Goal: Information Seeking & Learning: Learn about a topic

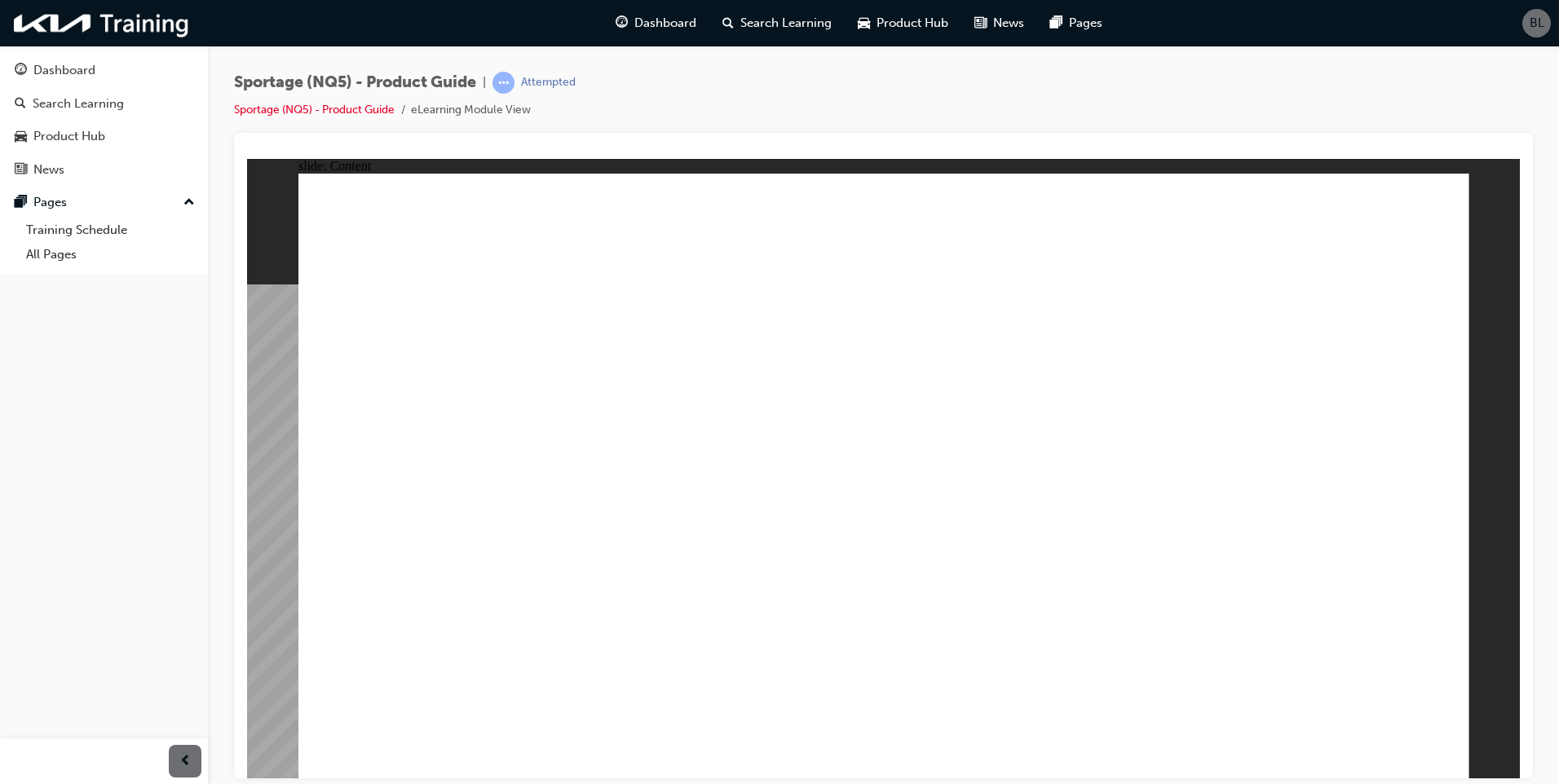
click at [635, 143] on div at bounding box center [883, 455] width 1299 height 646
radio input "true"
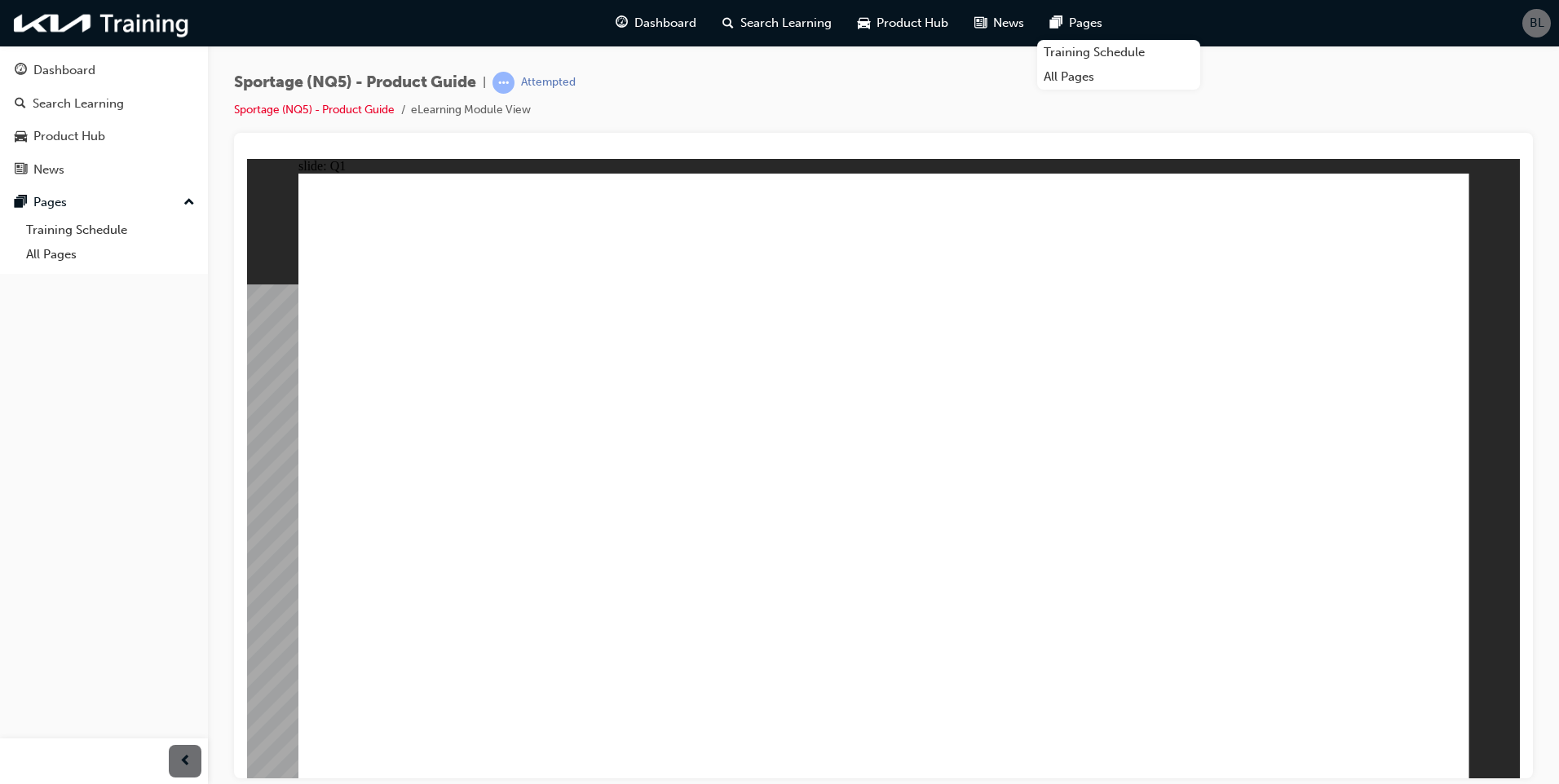
radio input "true"
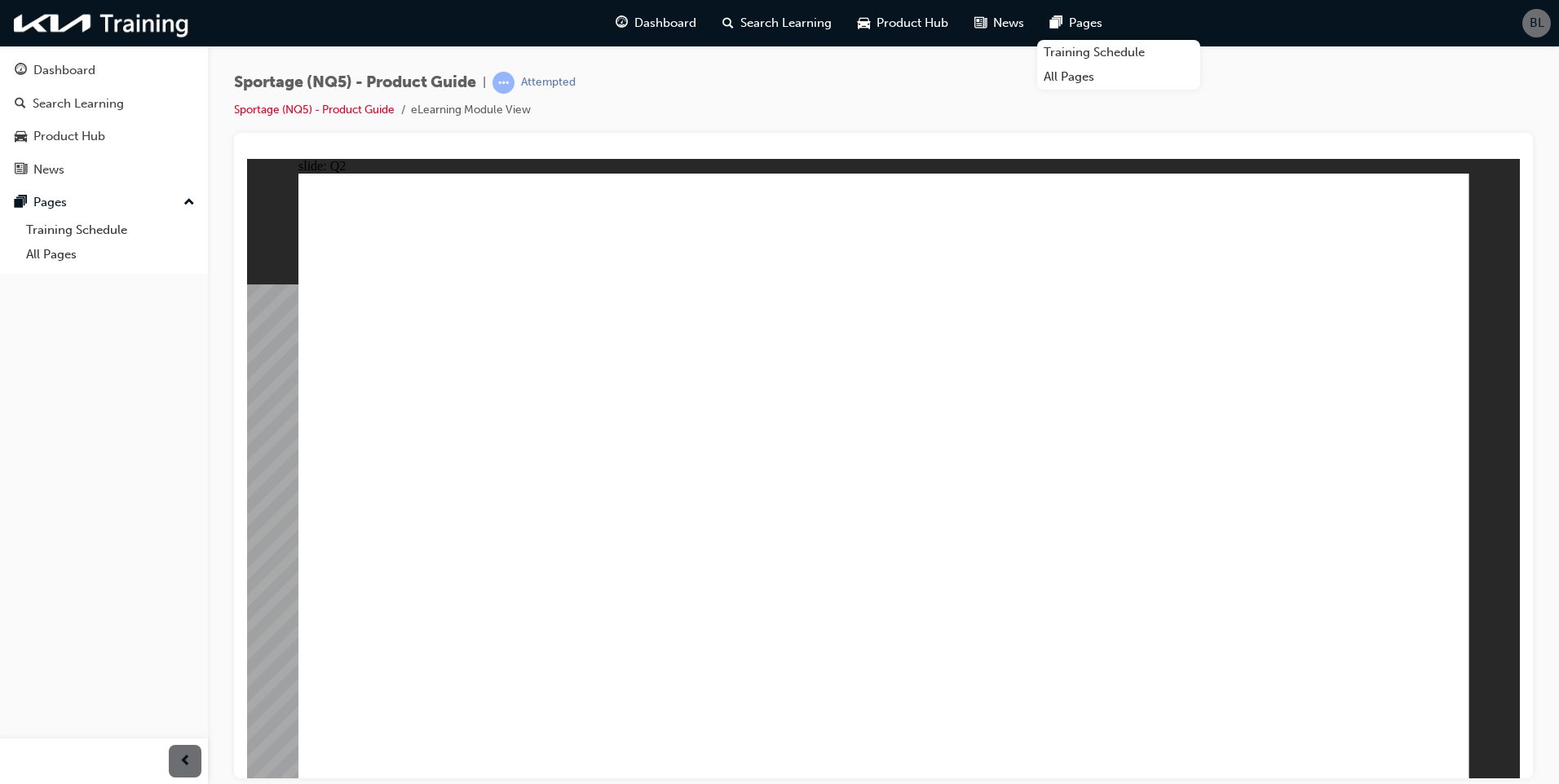
radio input "false"
radio input "true"
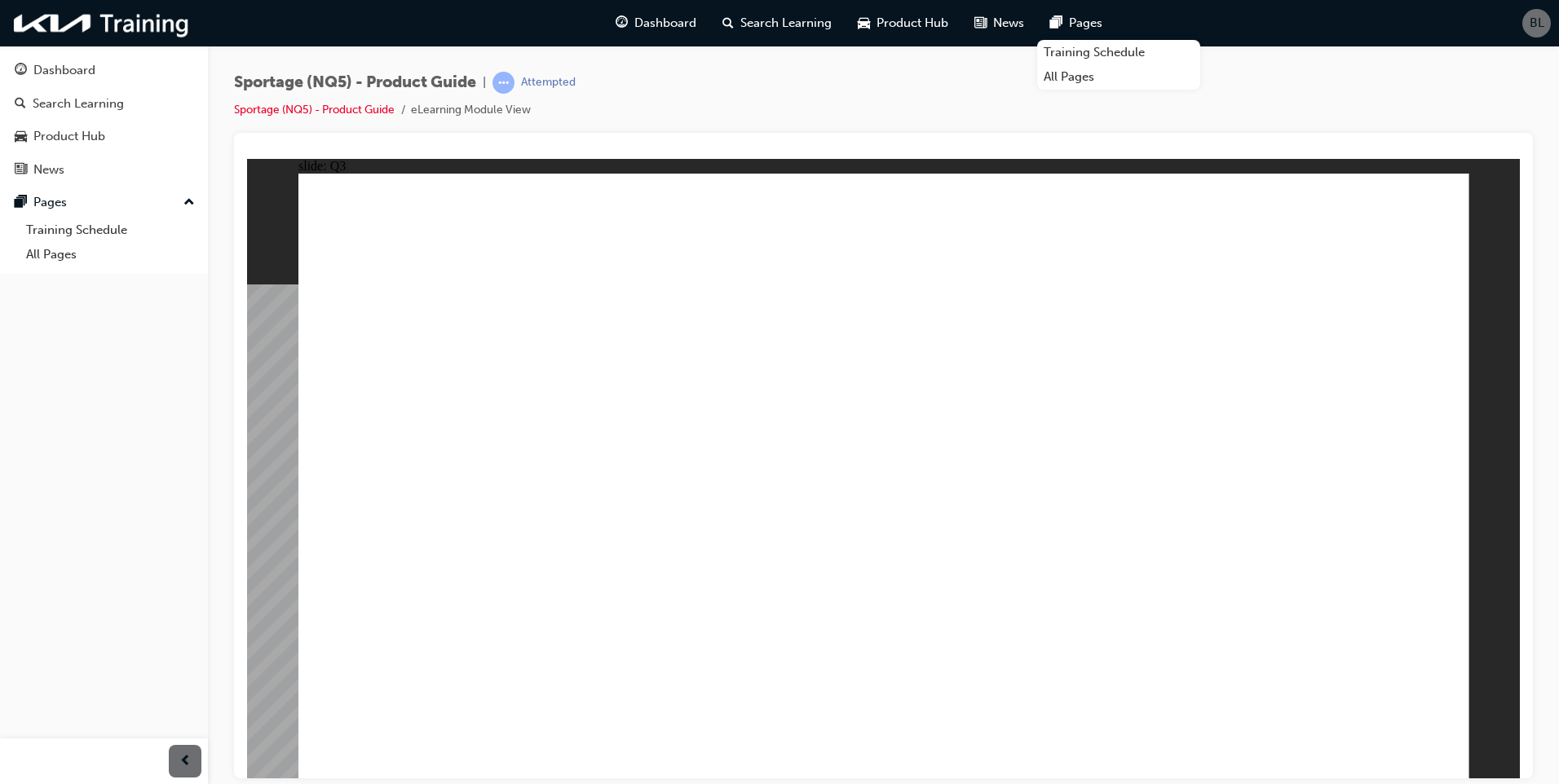
radio input "true"
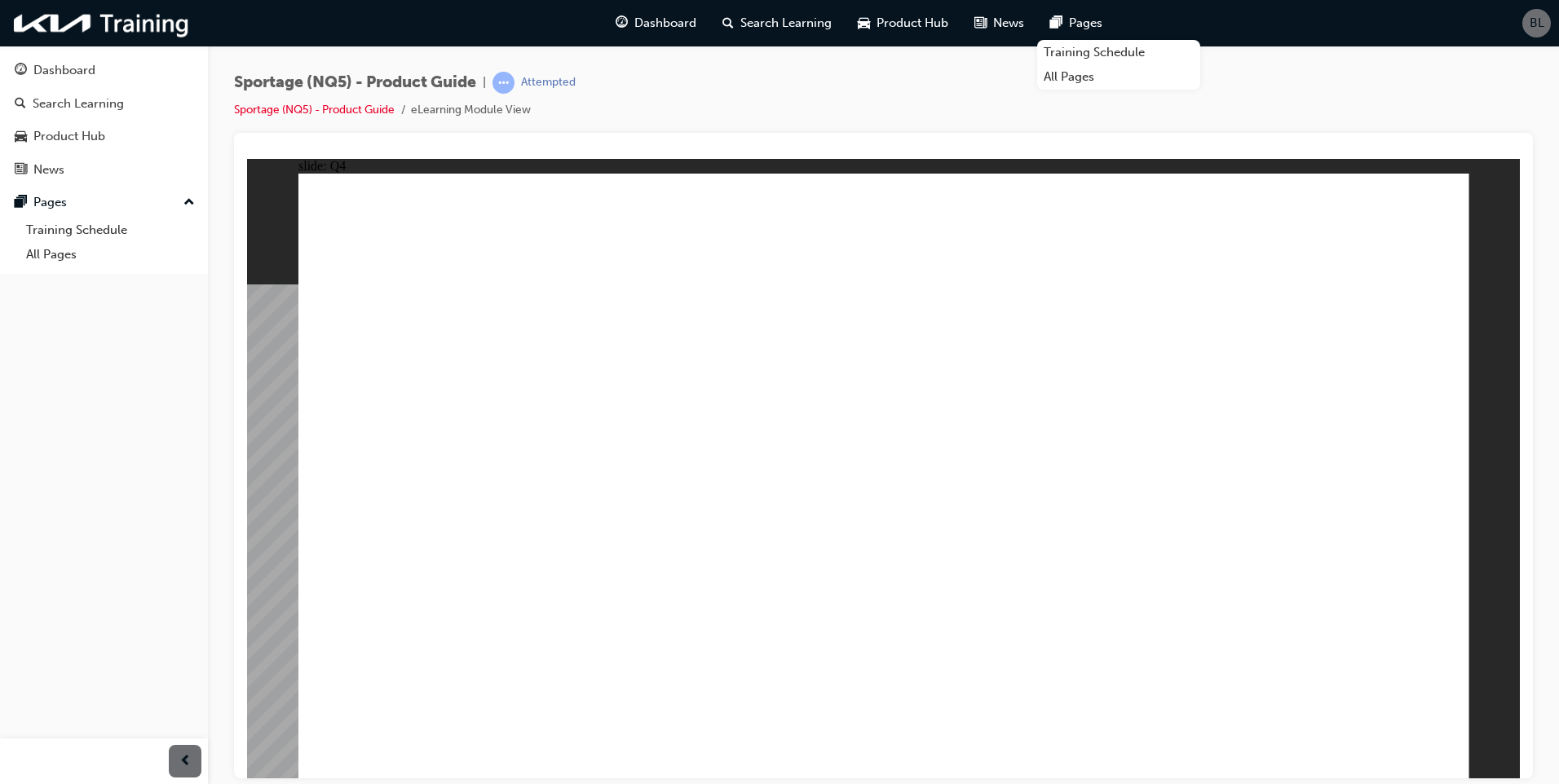
radio input "true"
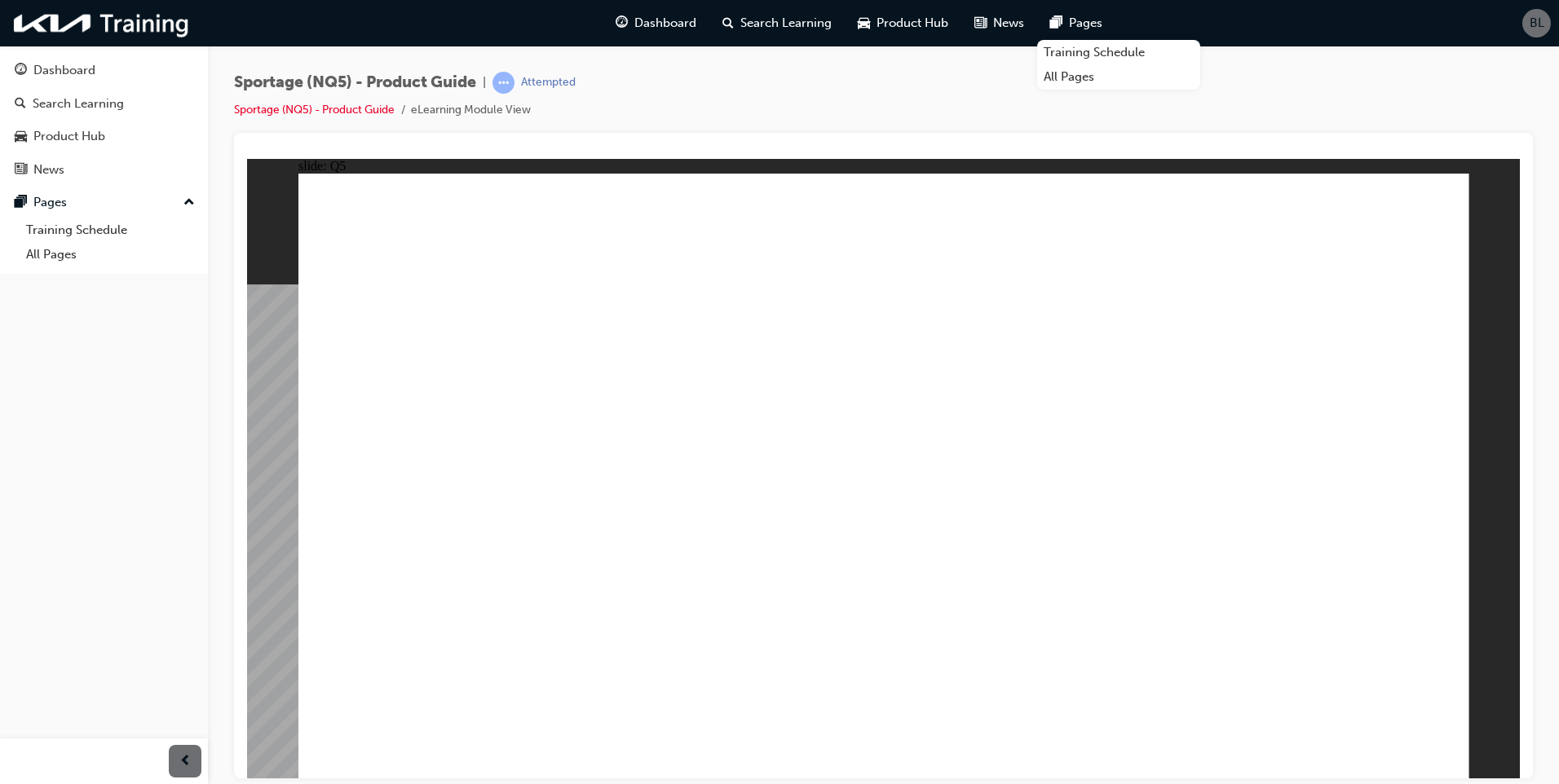
radio input "true"
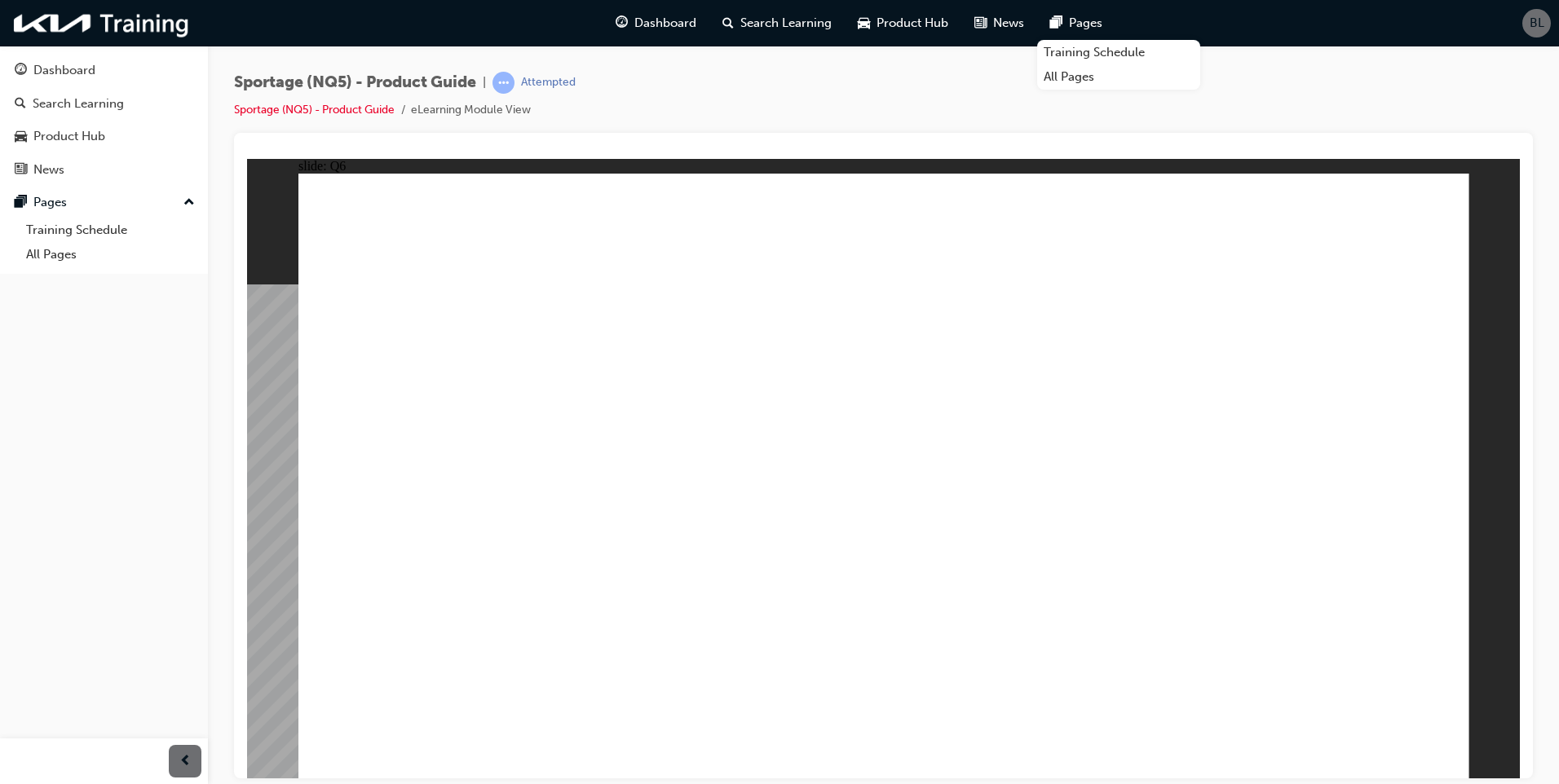
radio input "true"
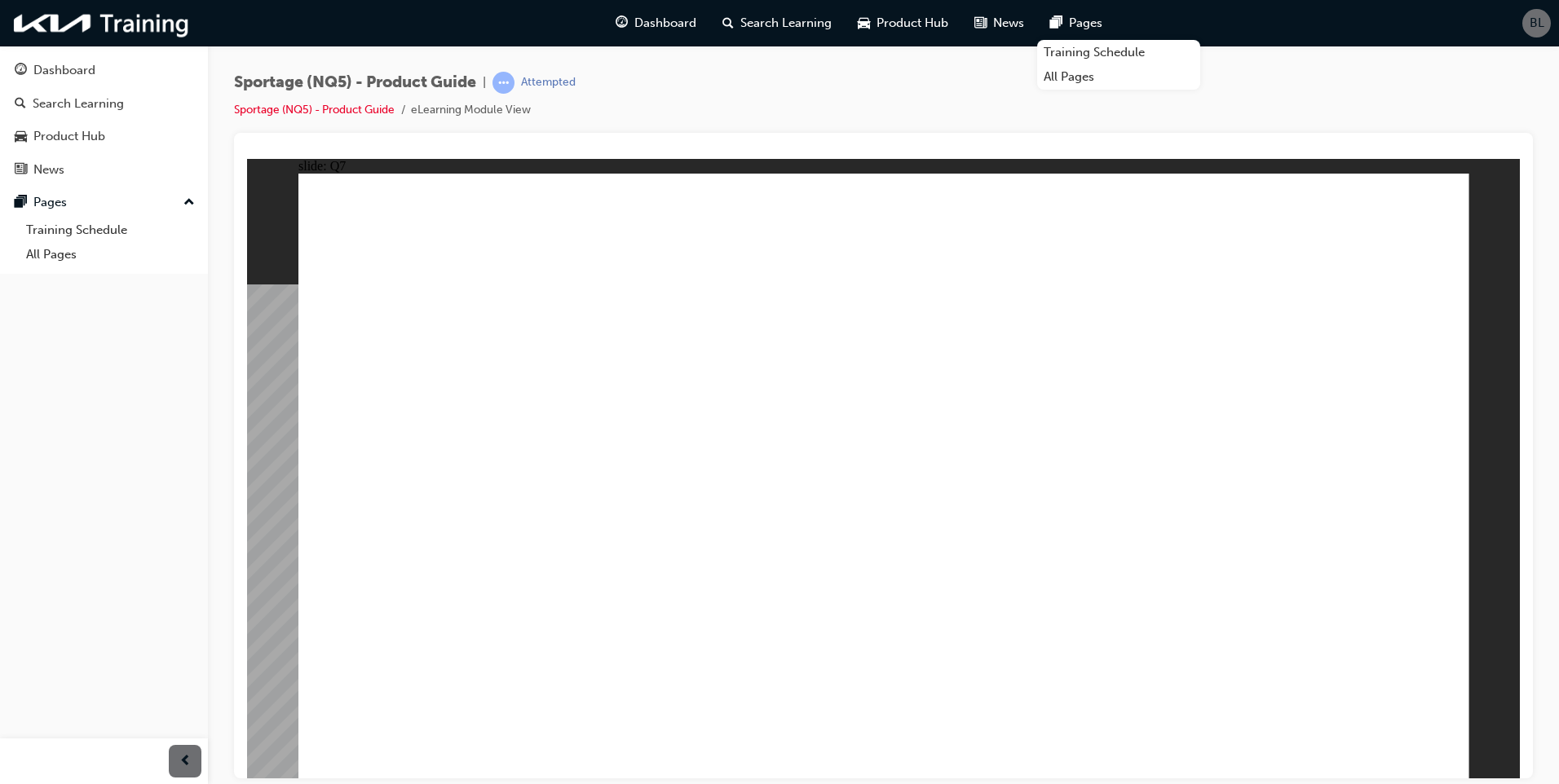
radio input "true"
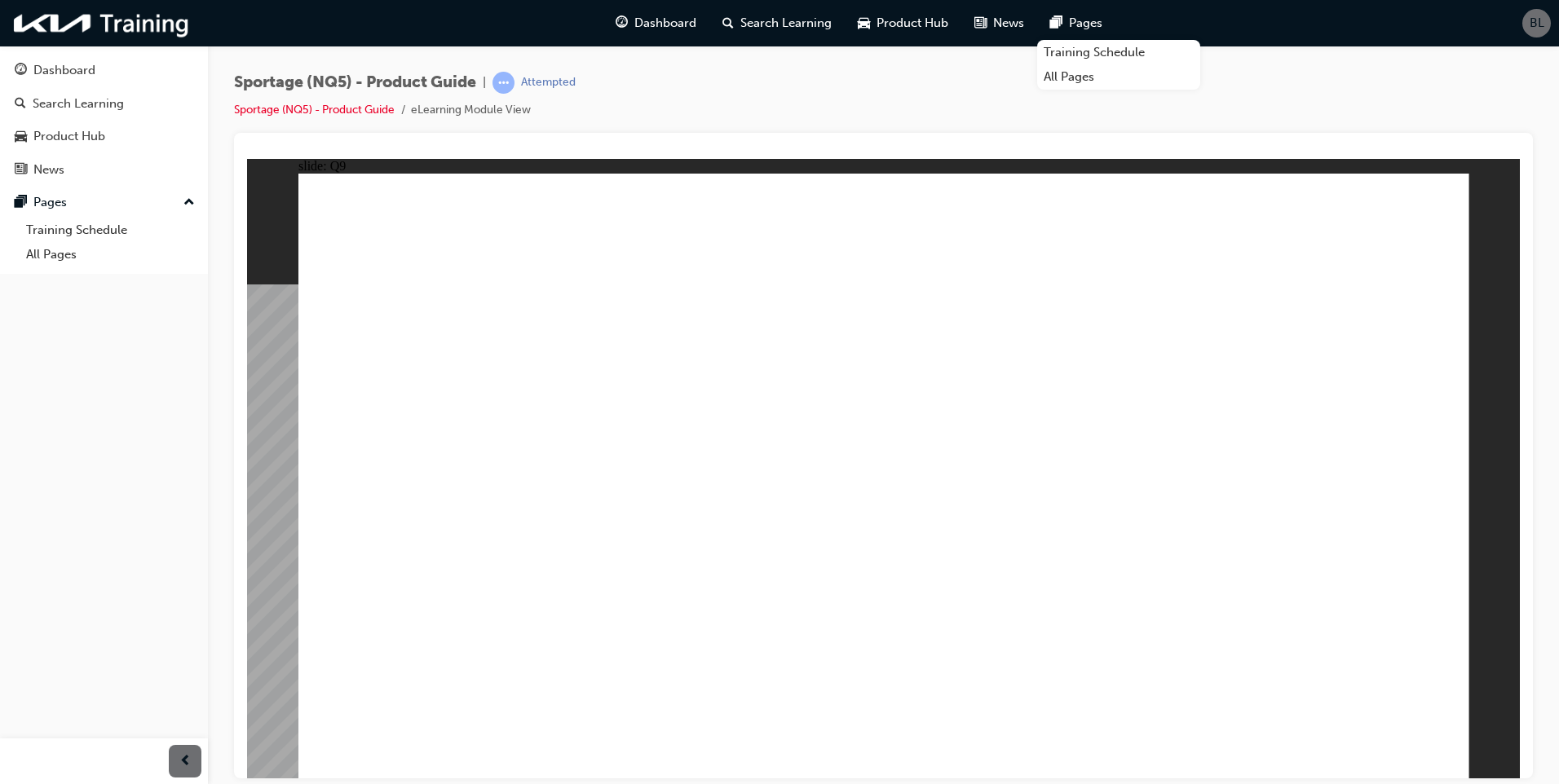
radio input "true"
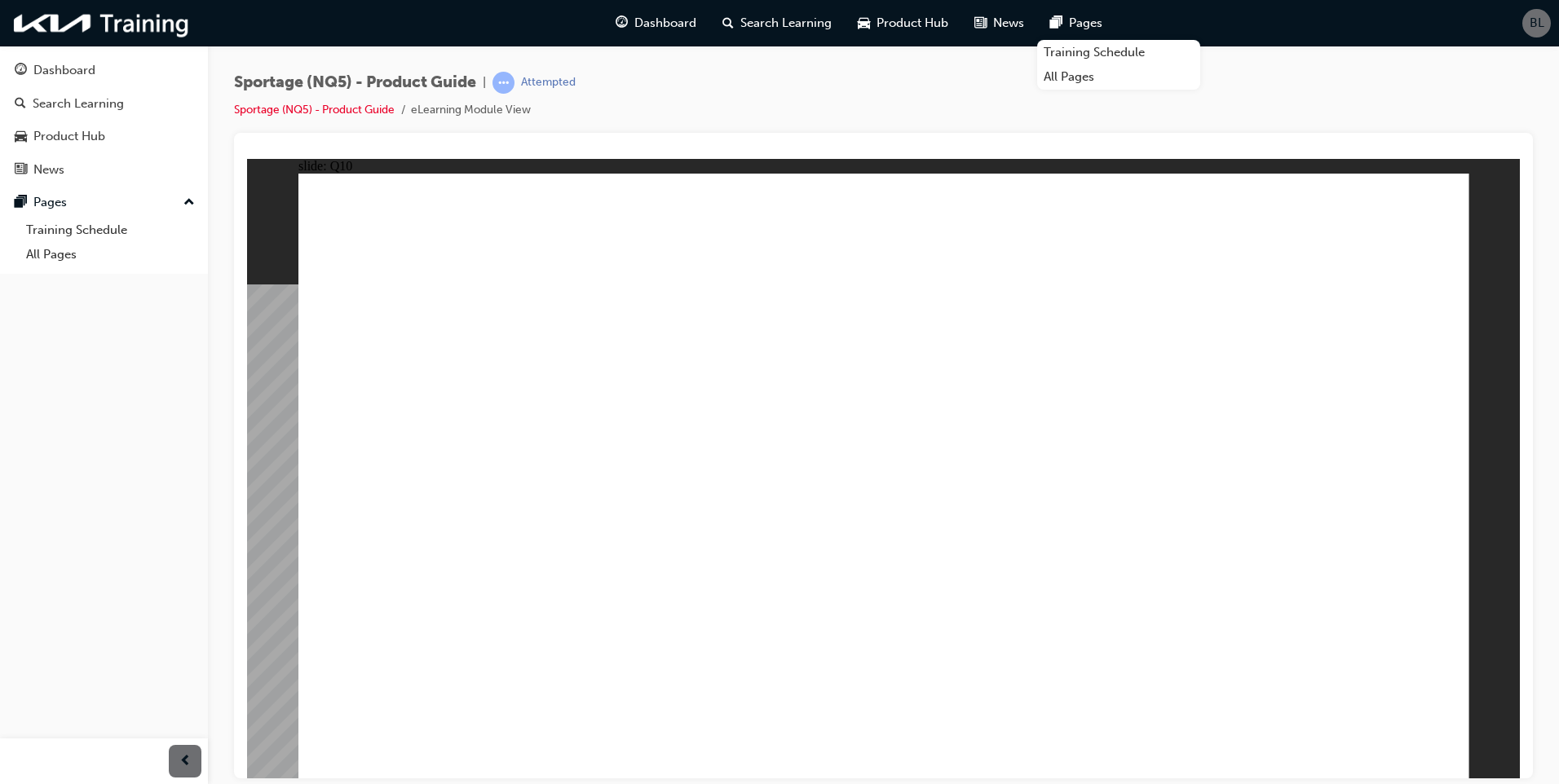
radio input "true"
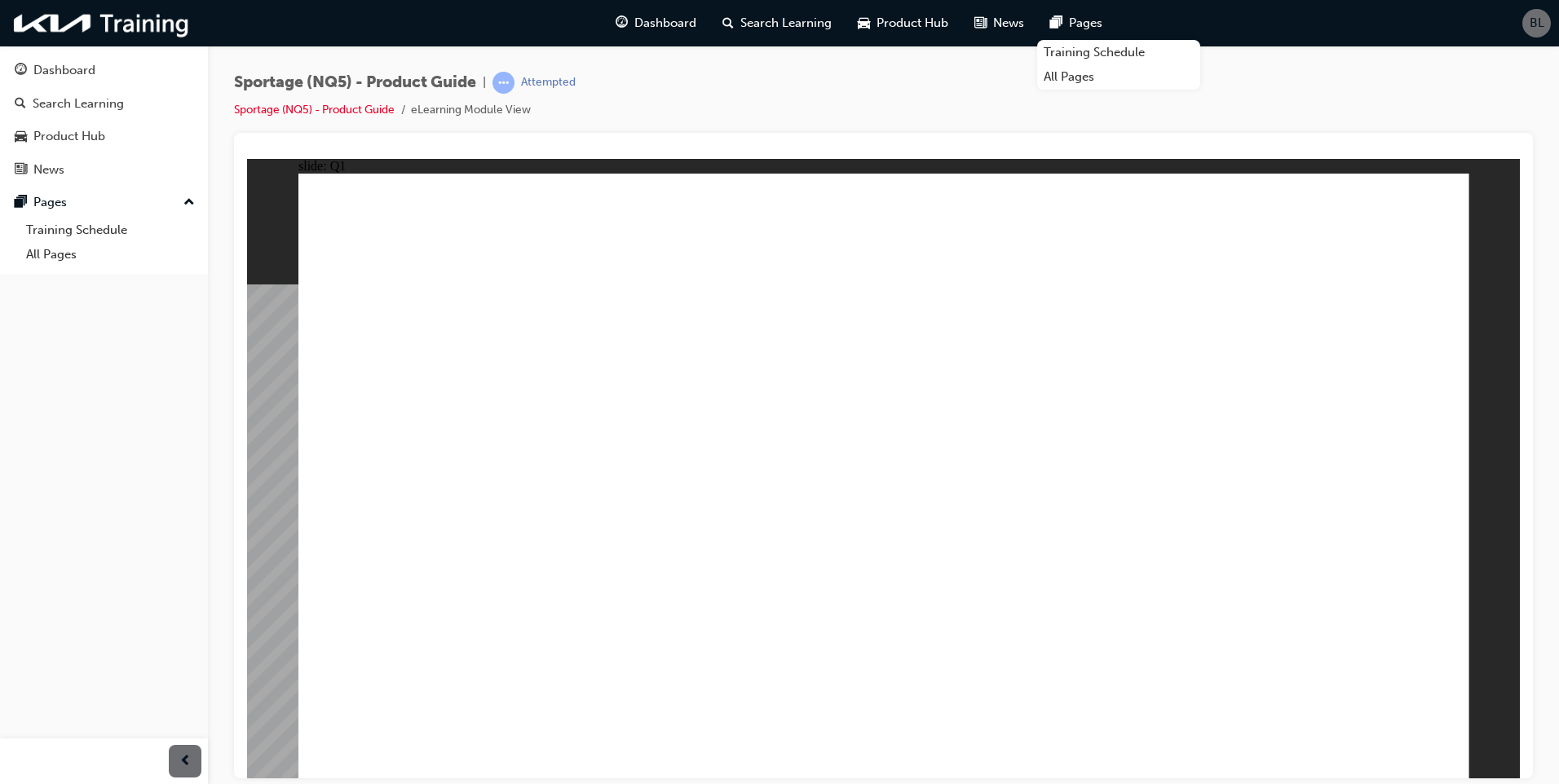
radio input "true"
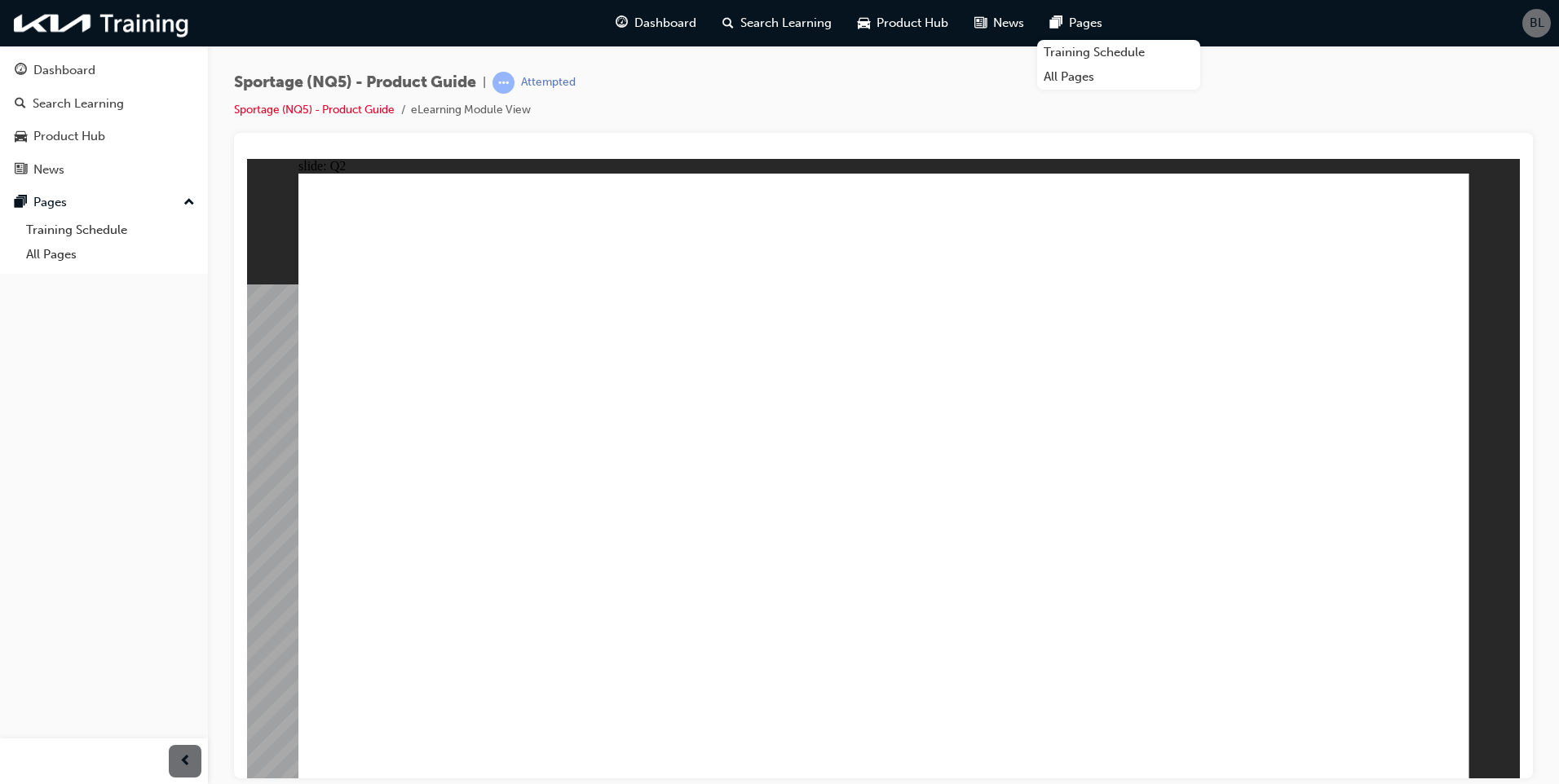
radio input "true"
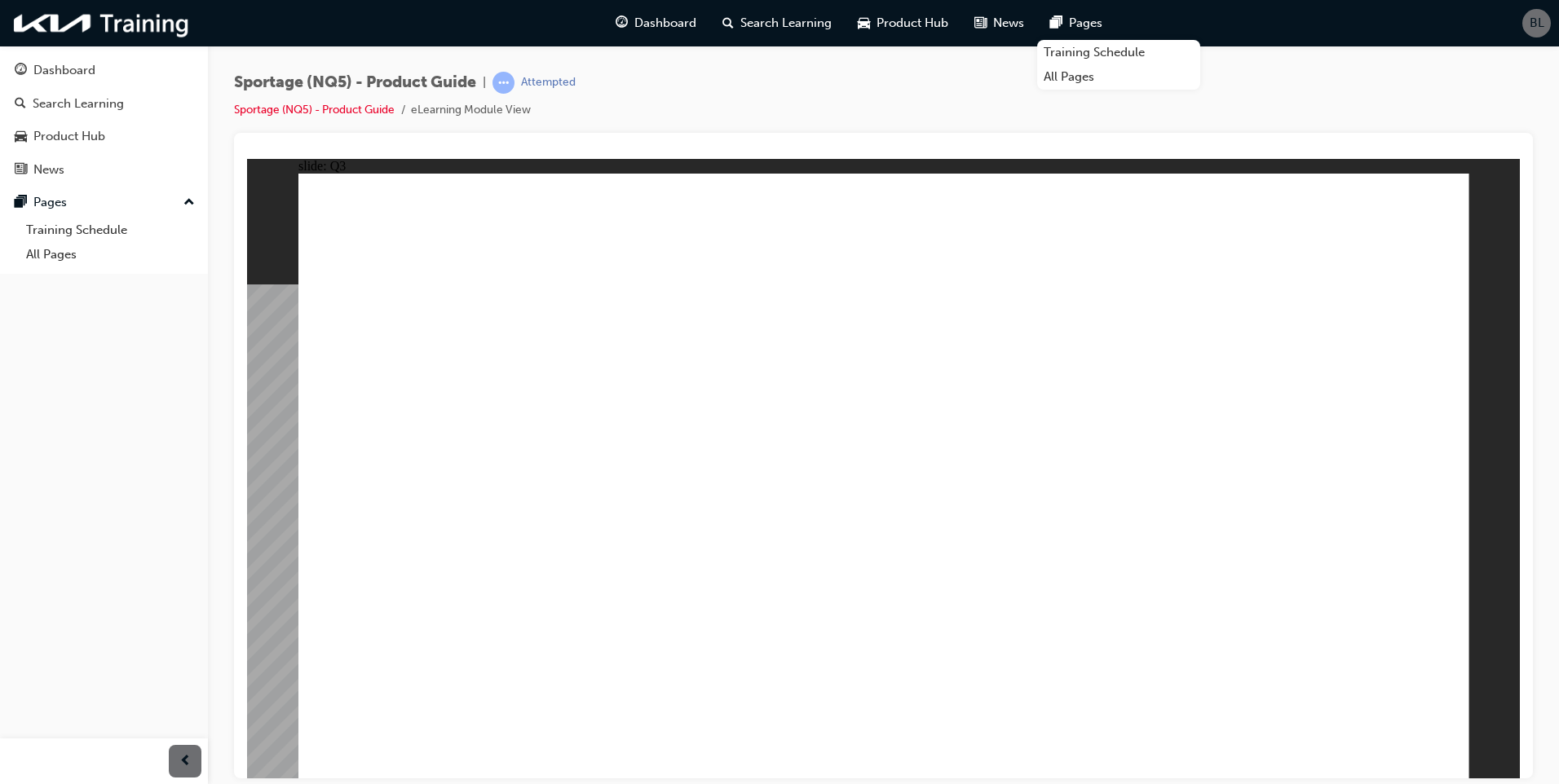
radio input "true"
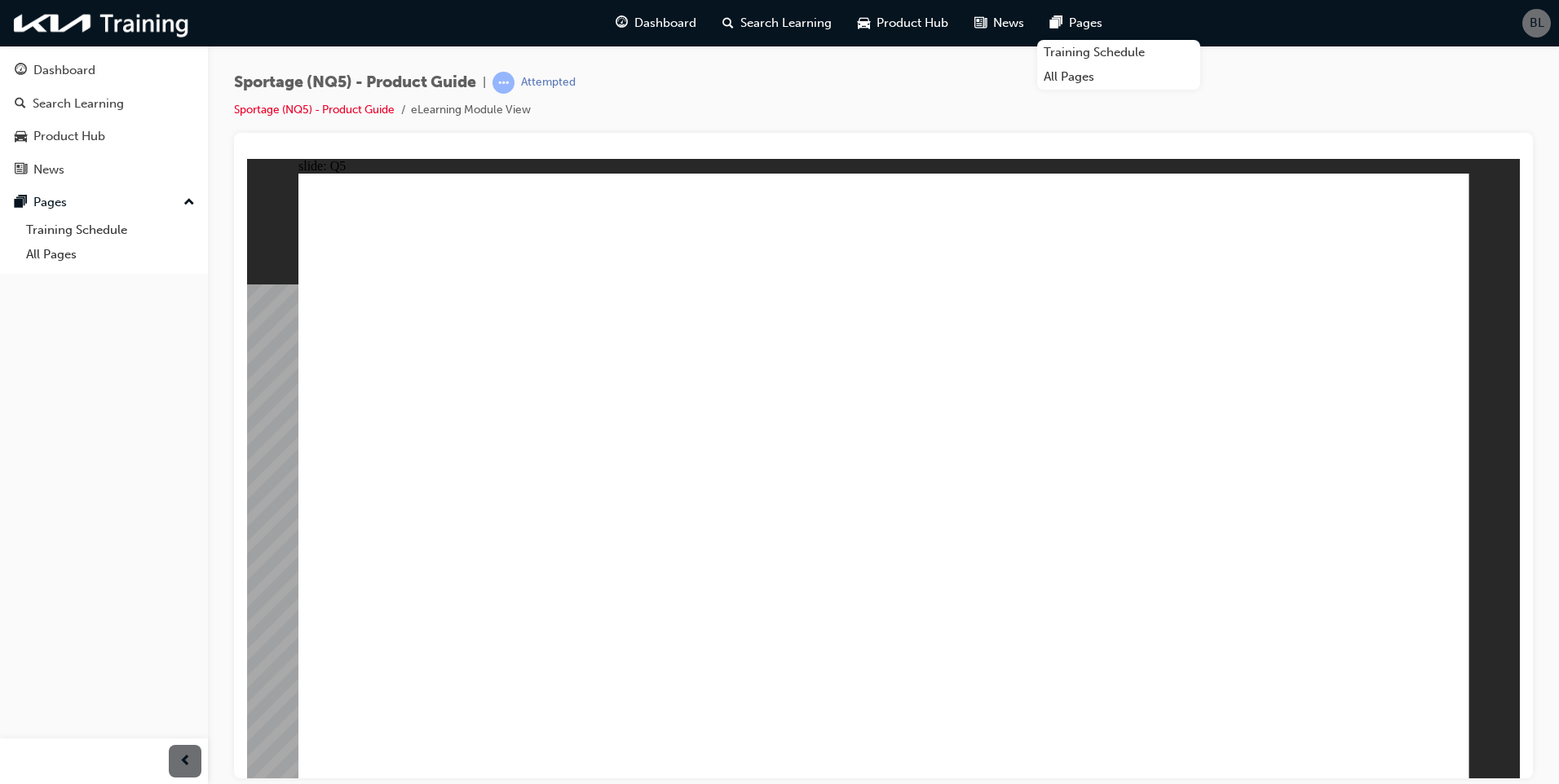
radio input "true"
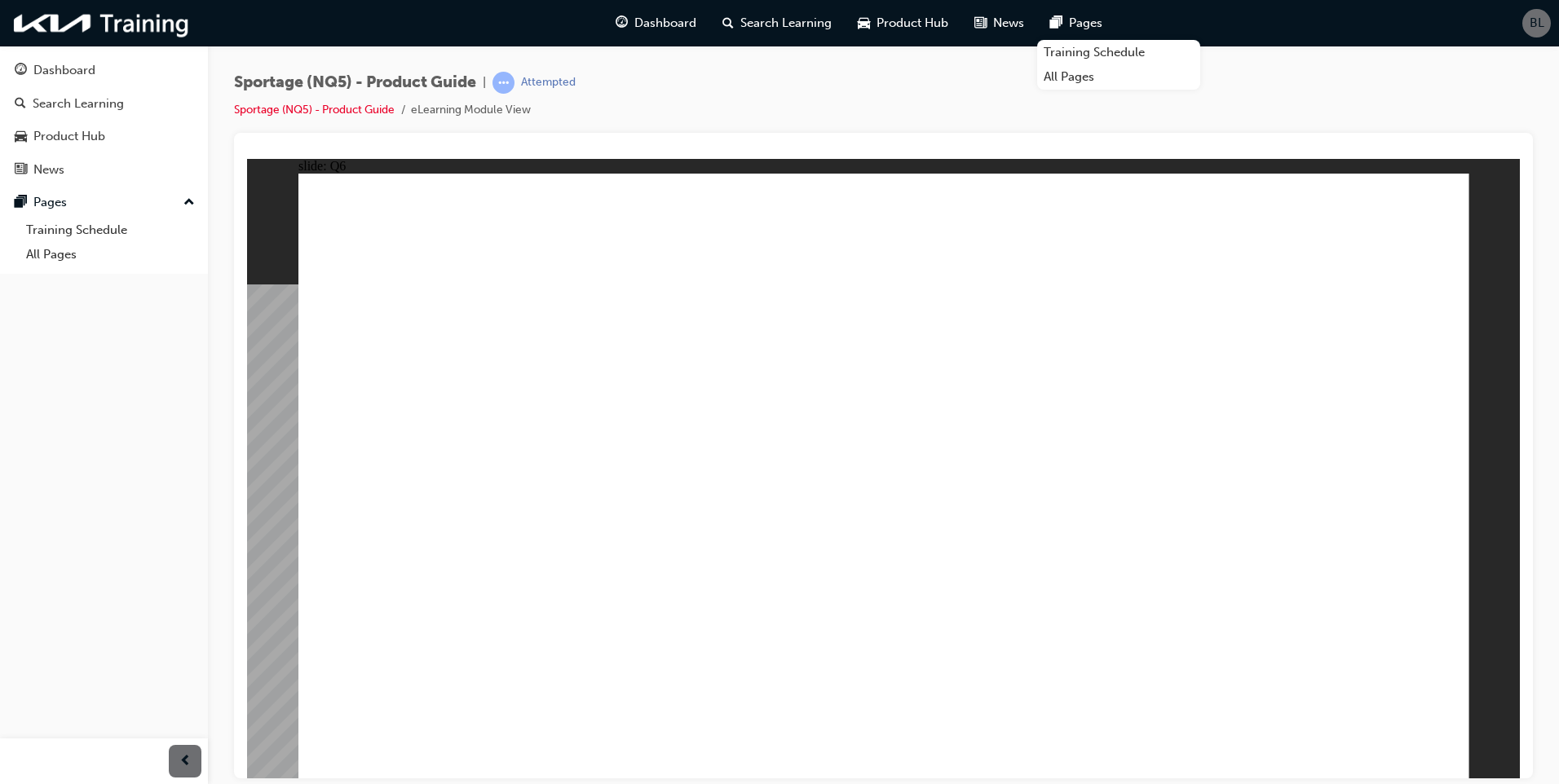
radio input "true"
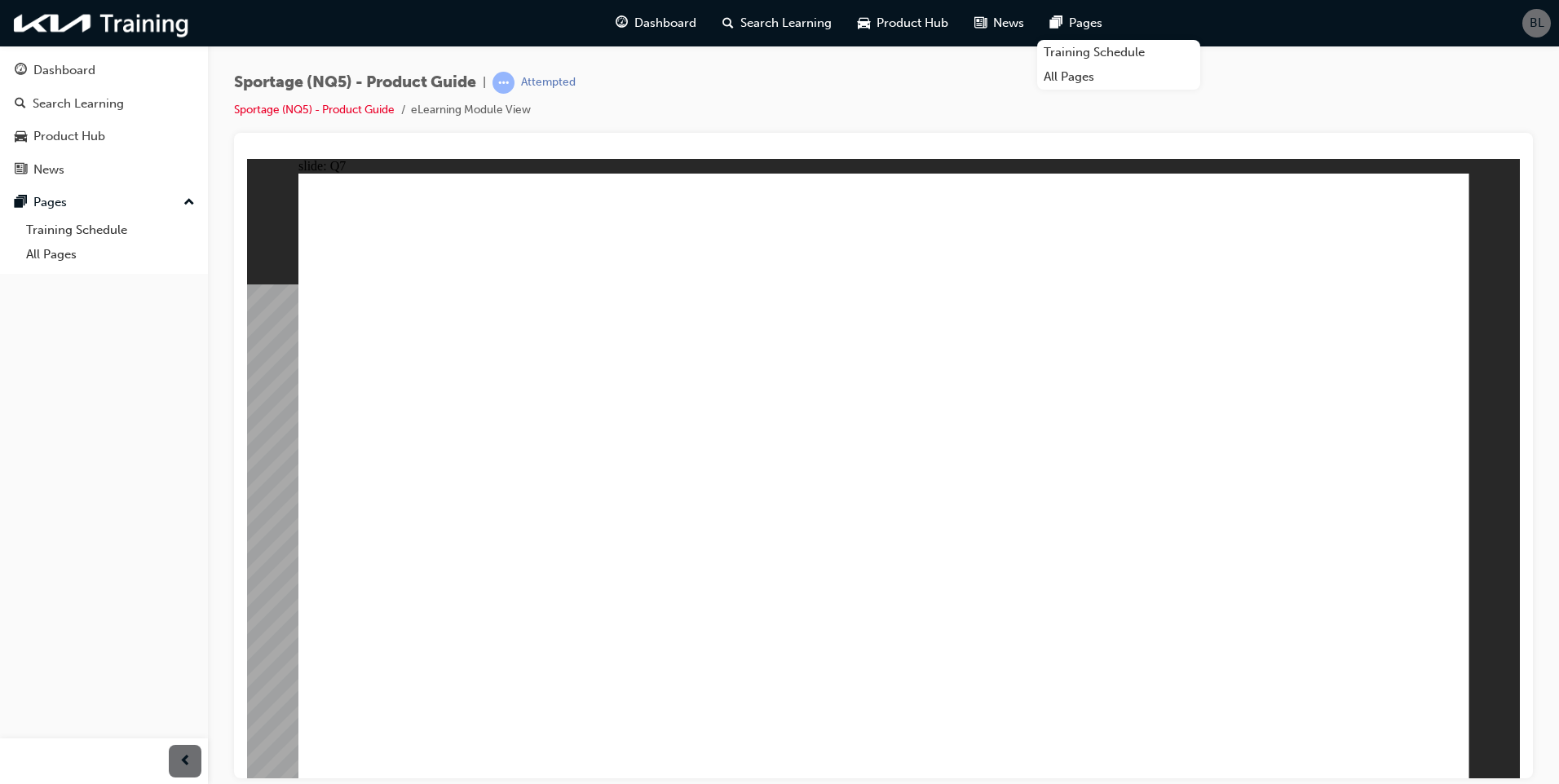
radio input "true"
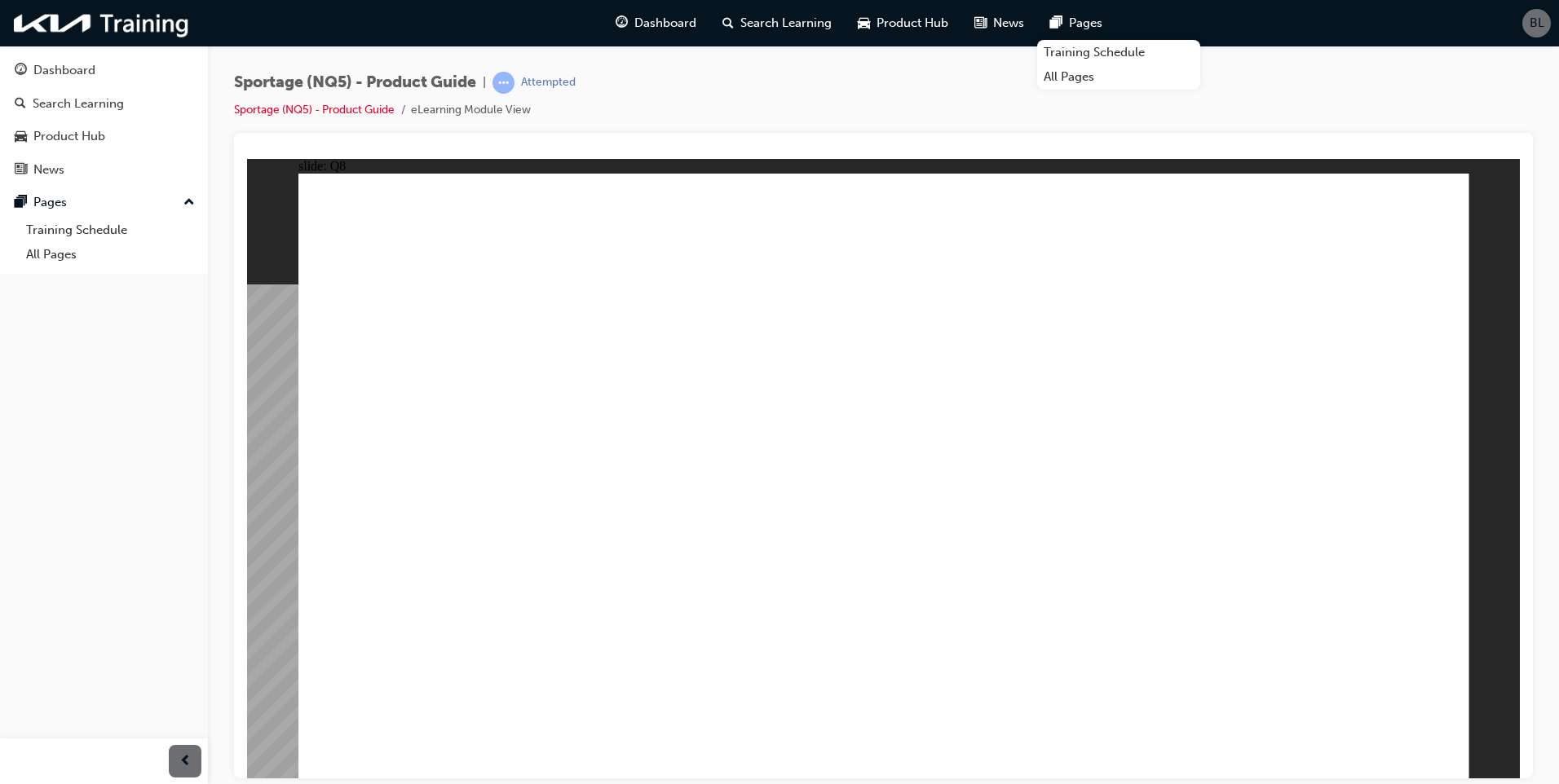
radio input "true"
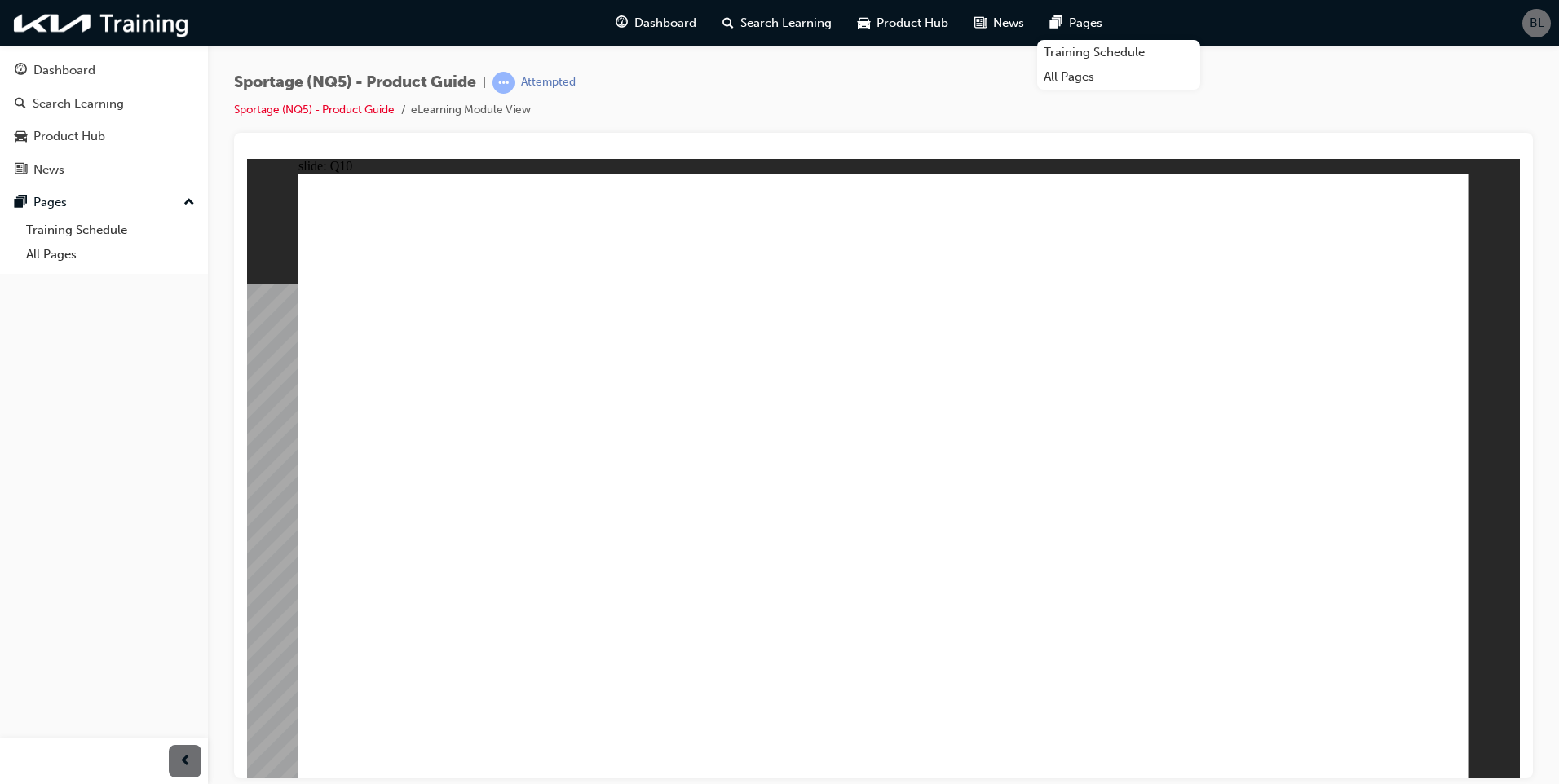
radio input "true"
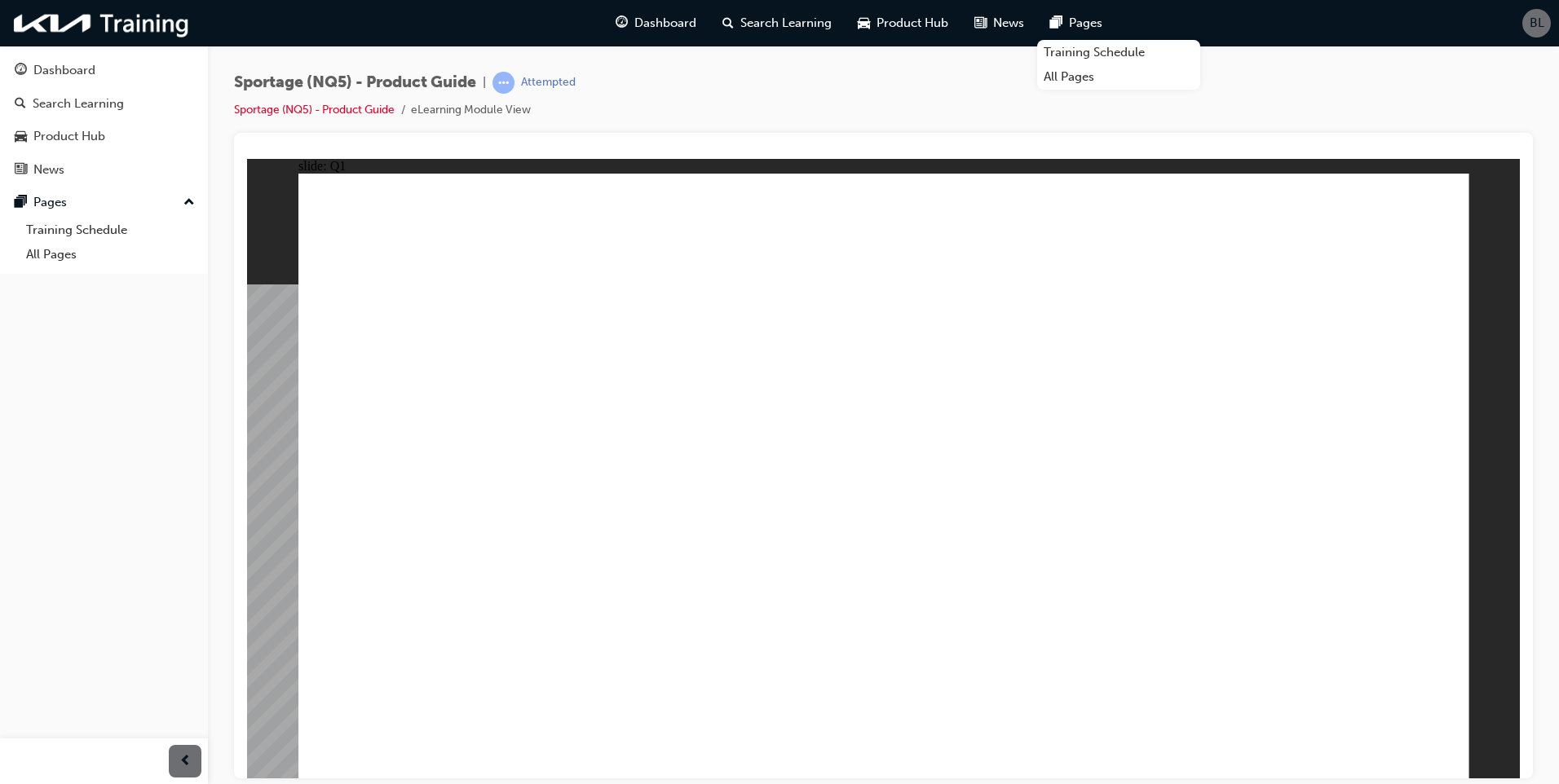
radio input "true"
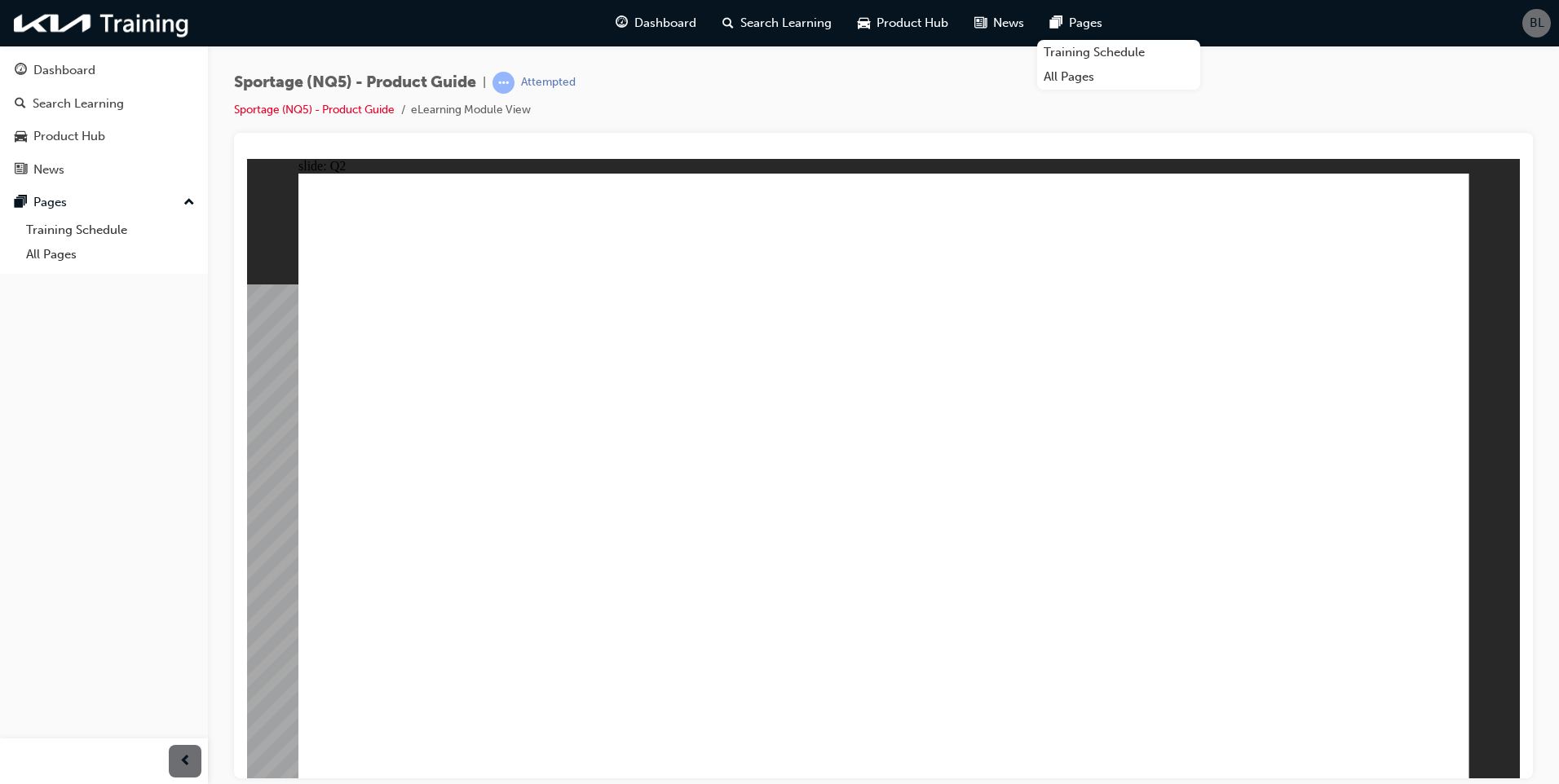
radio input "true"
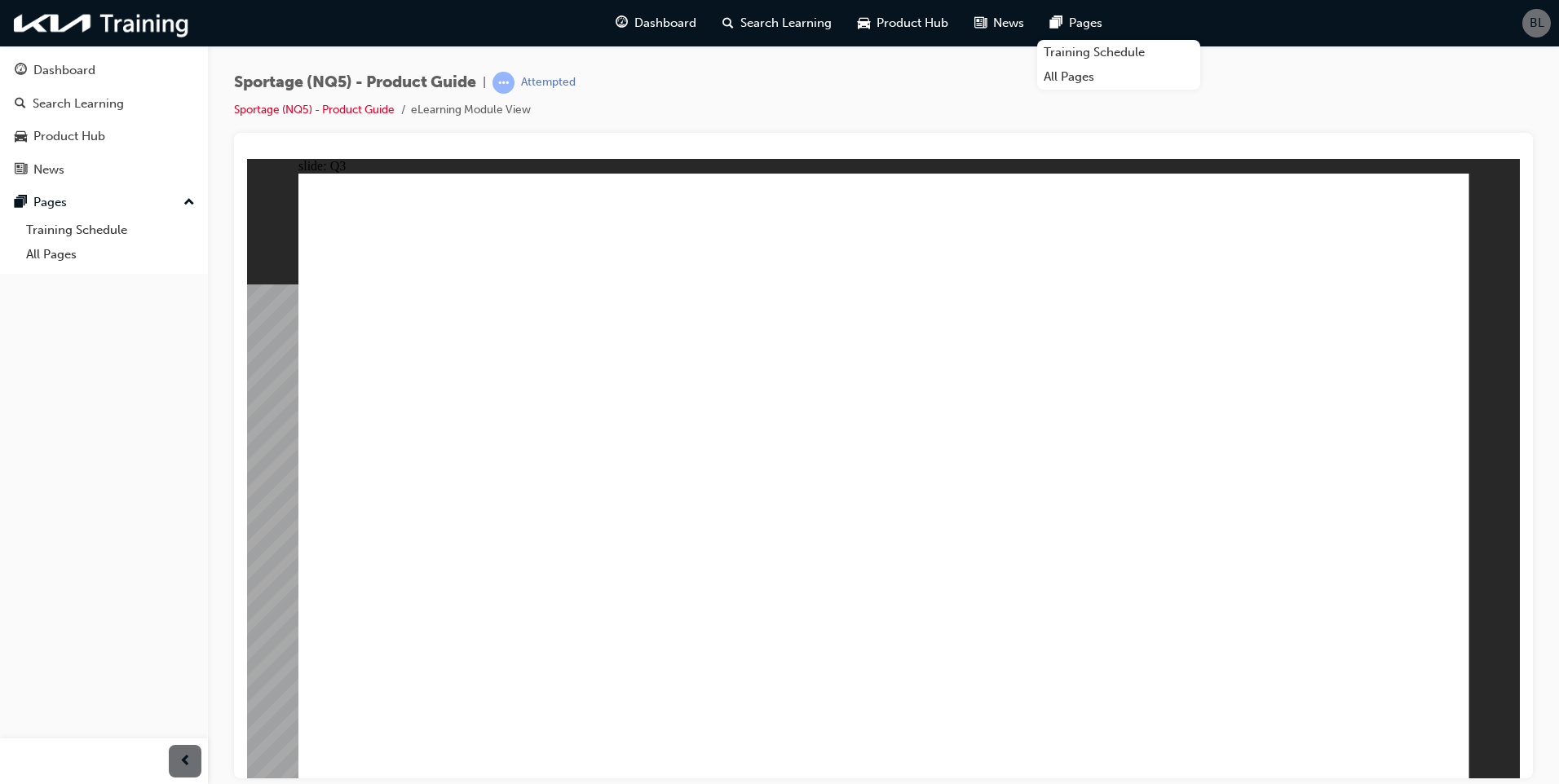
radio input "true"
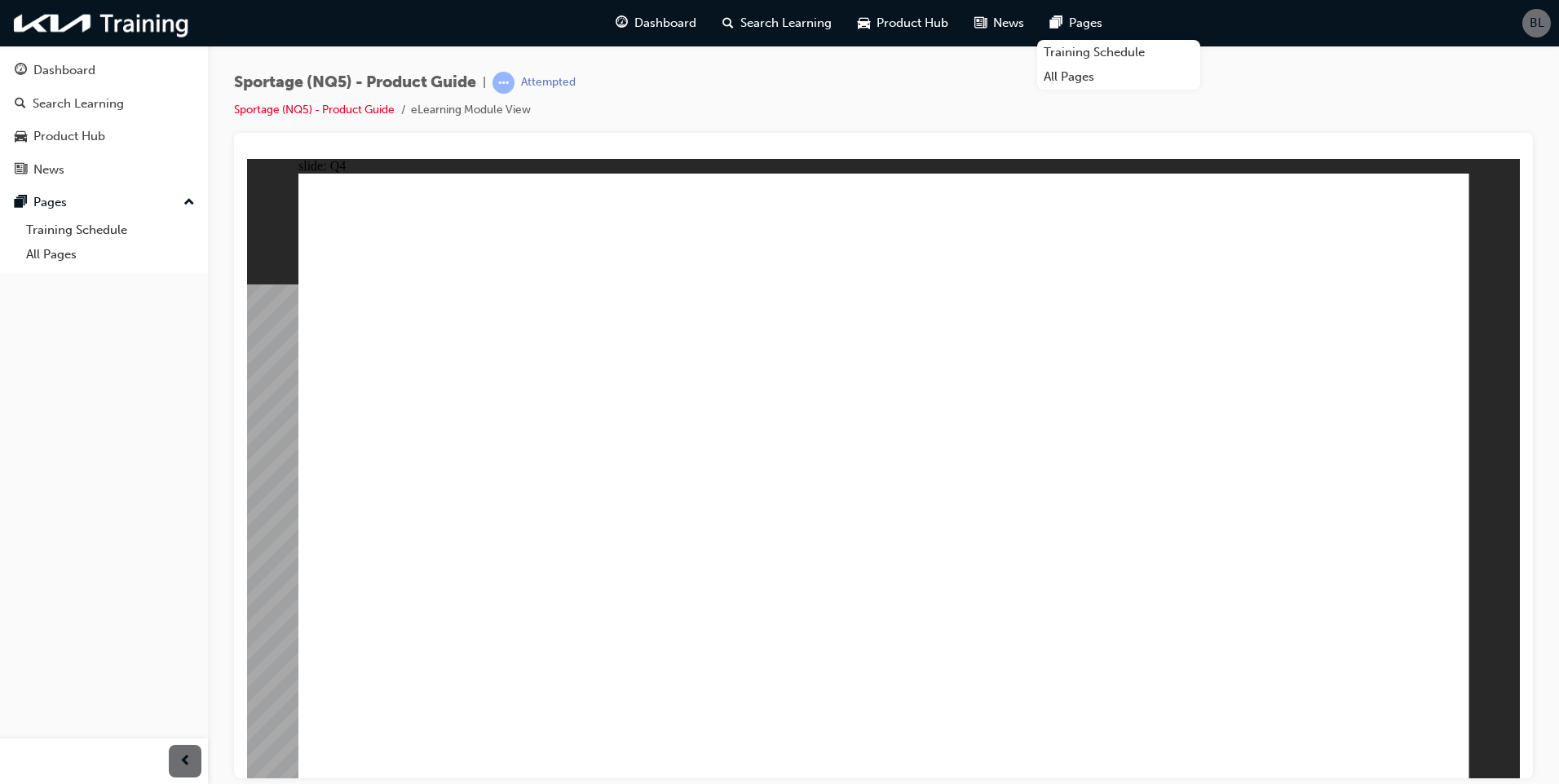
radio input "true"
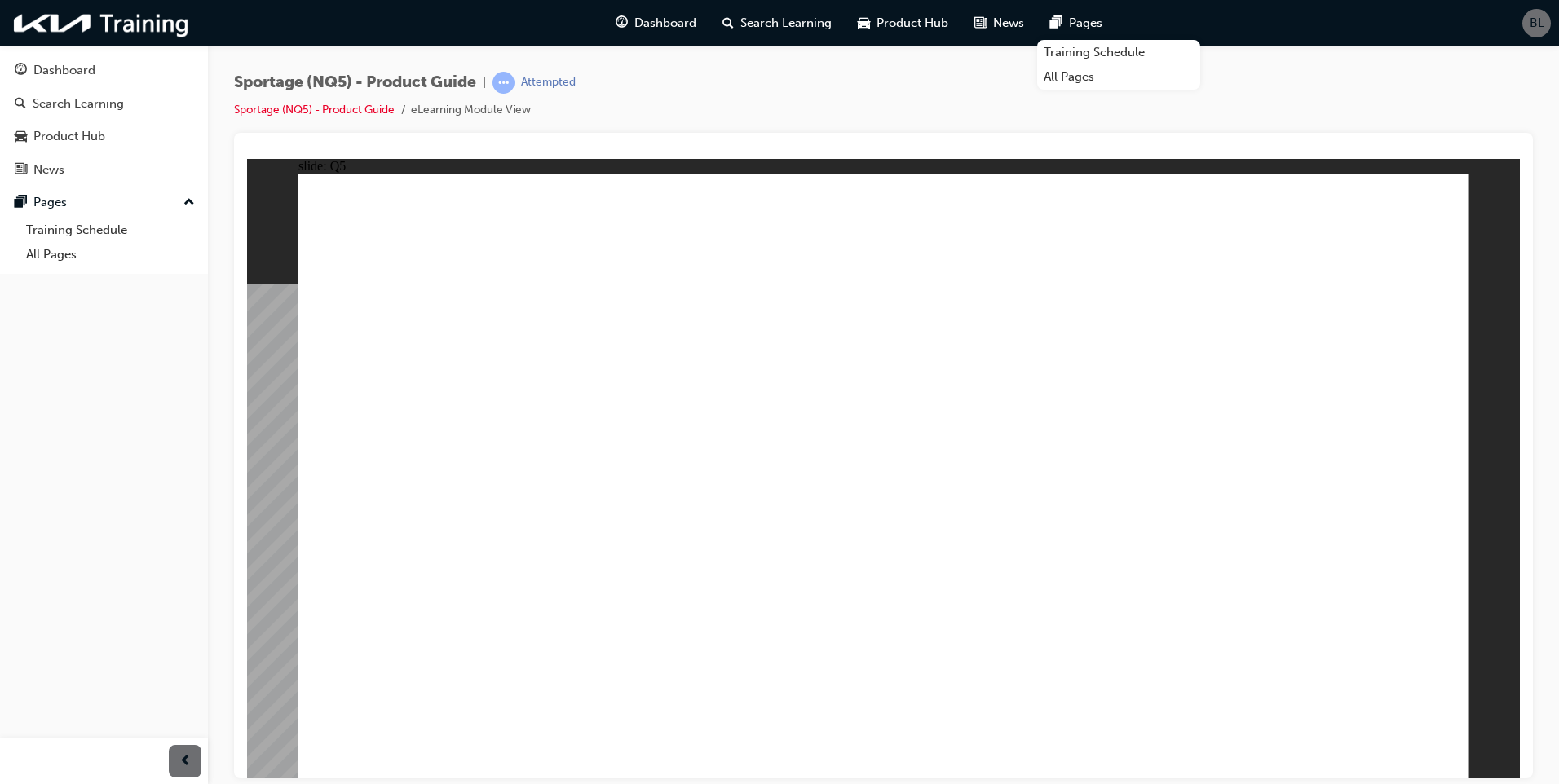
radio input "true"
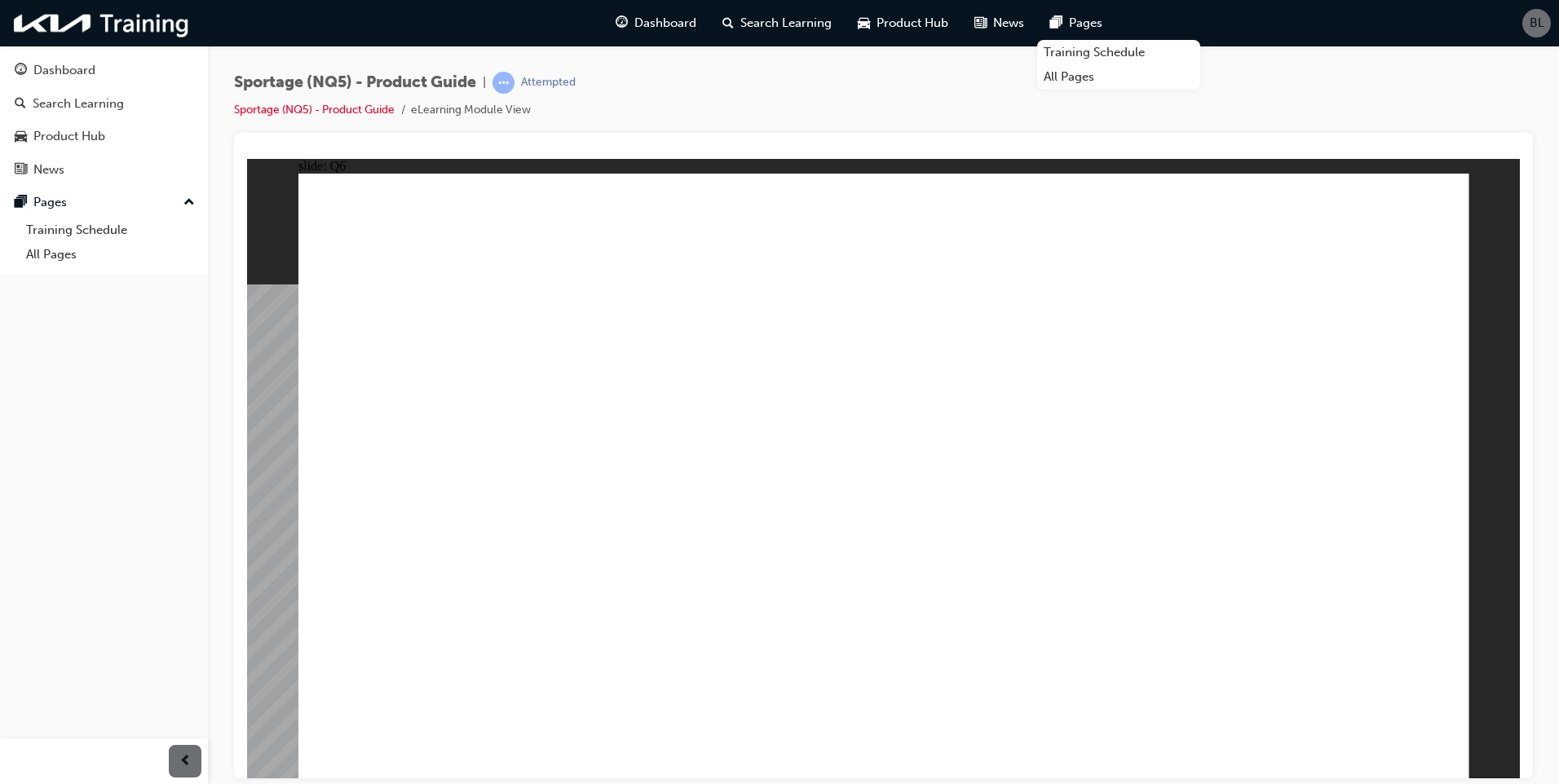
radio input "true"
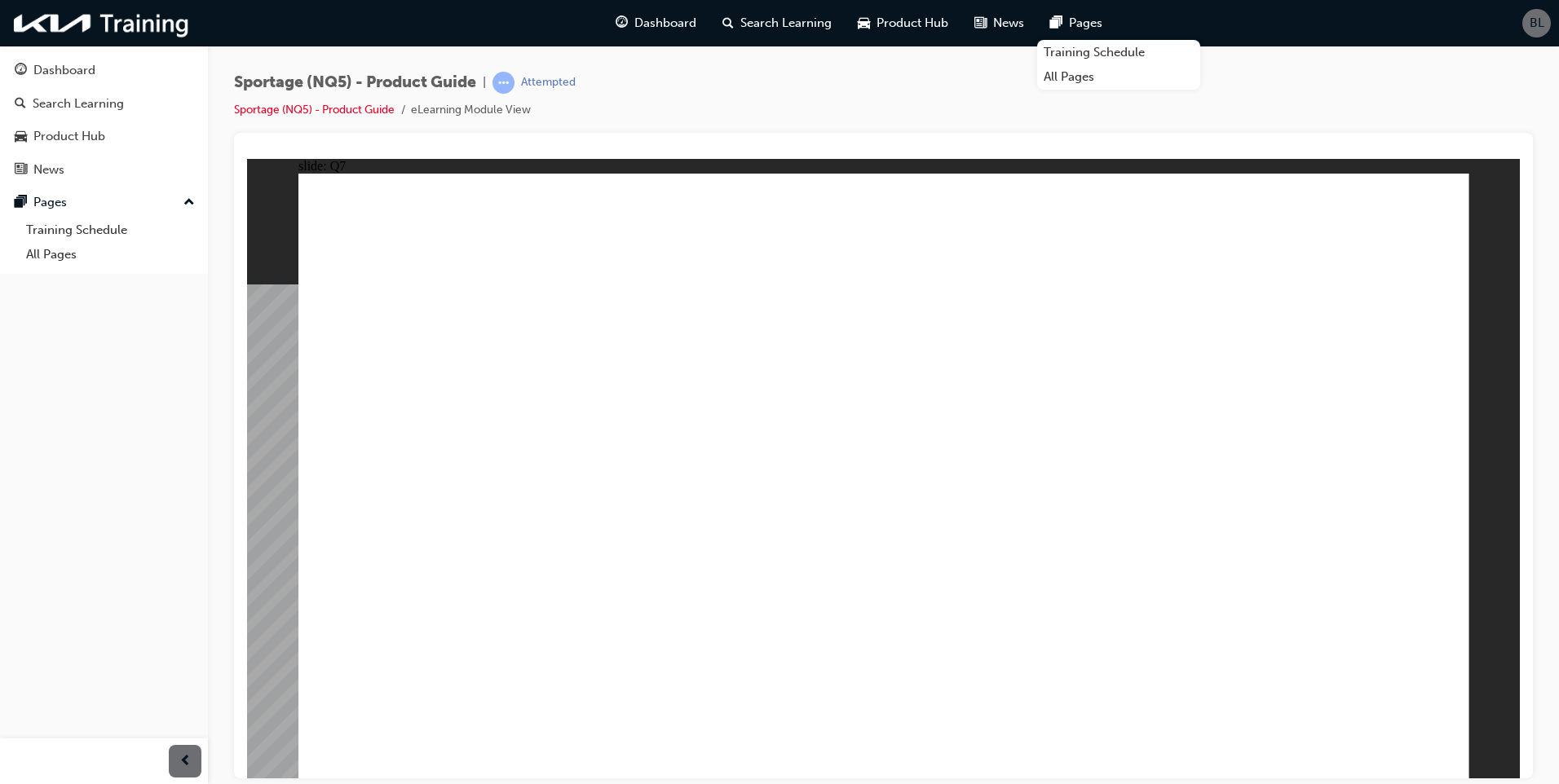
radio input "true"
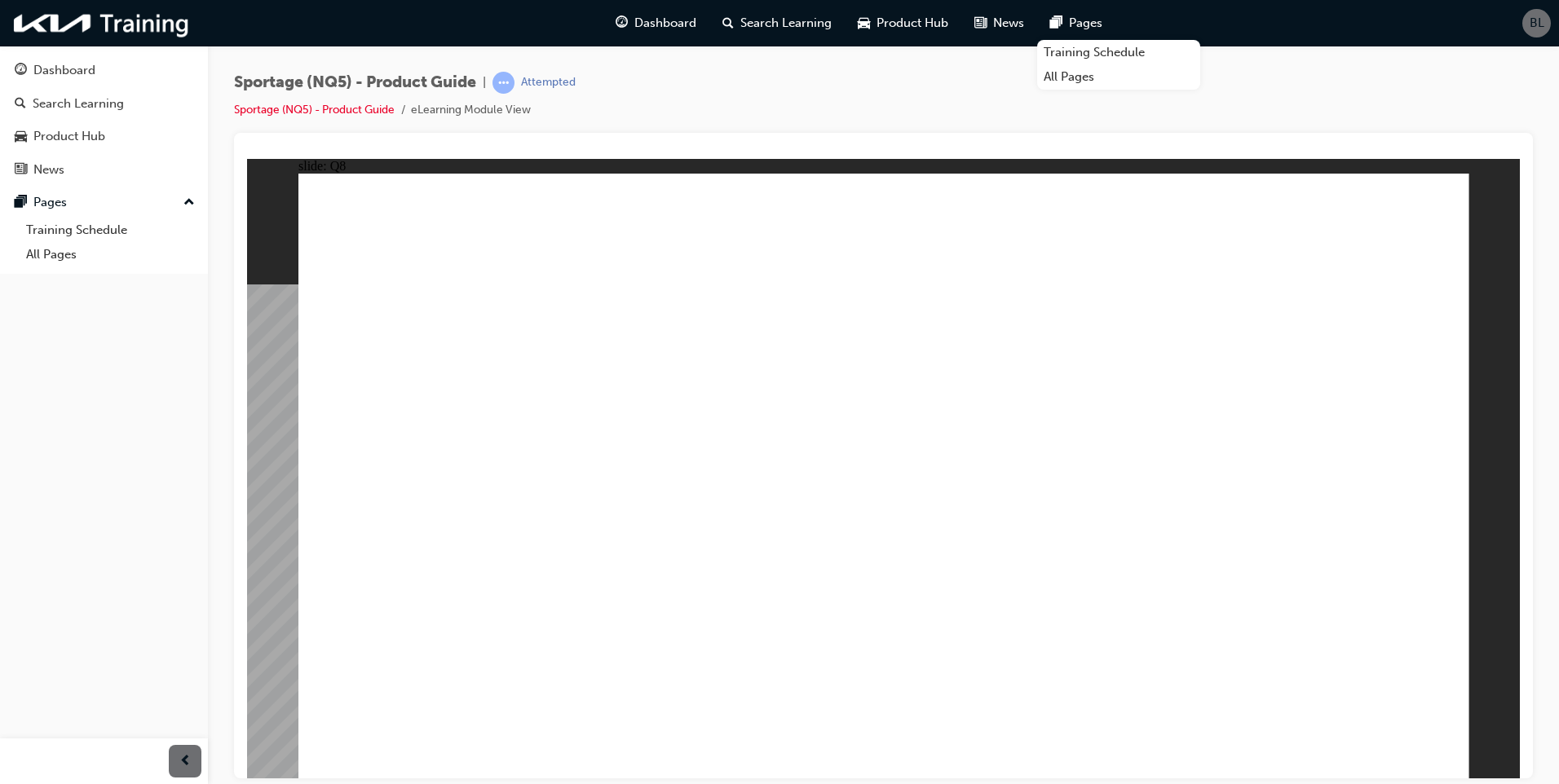
radio input "true"
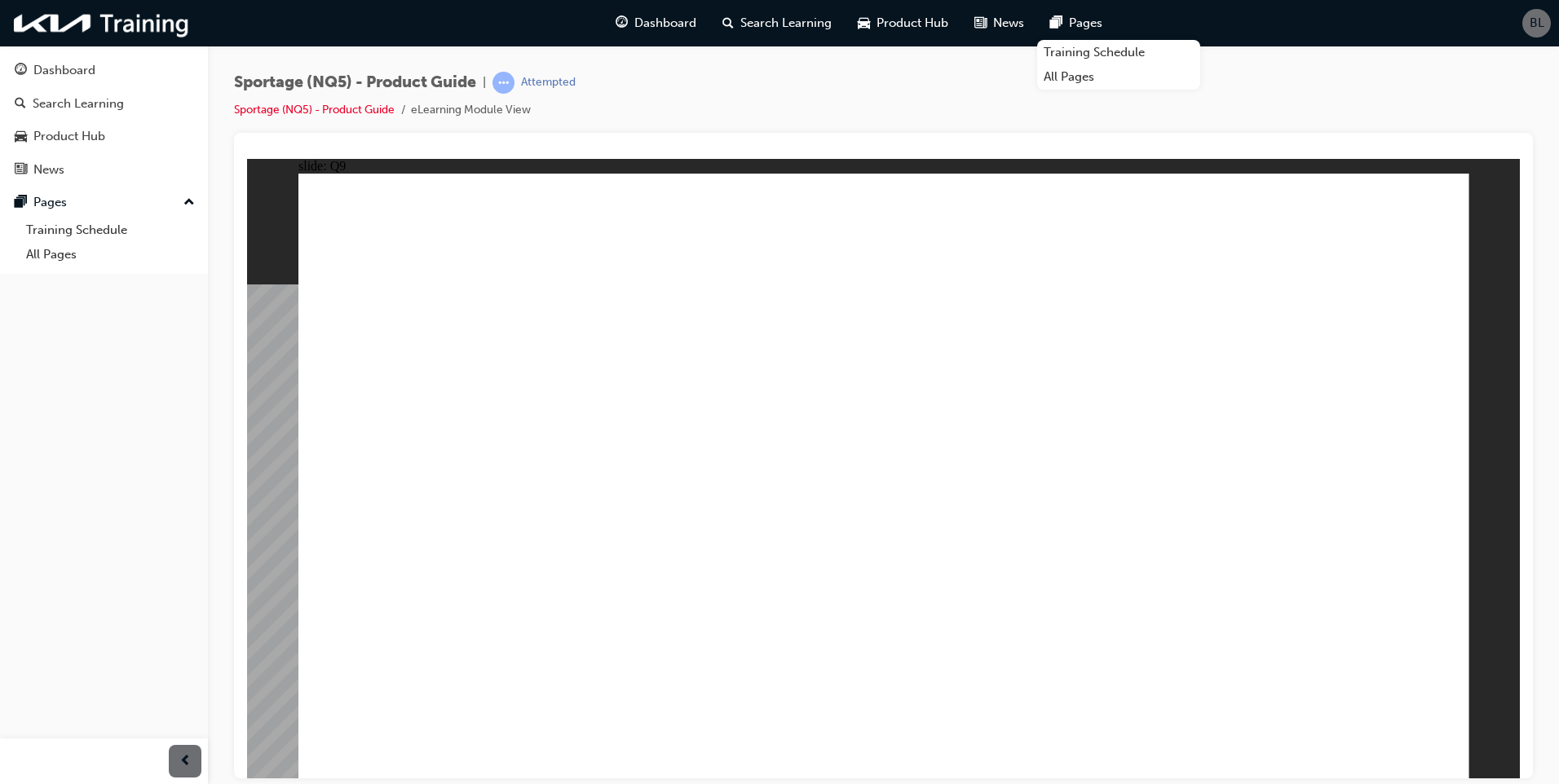
radio input "true"
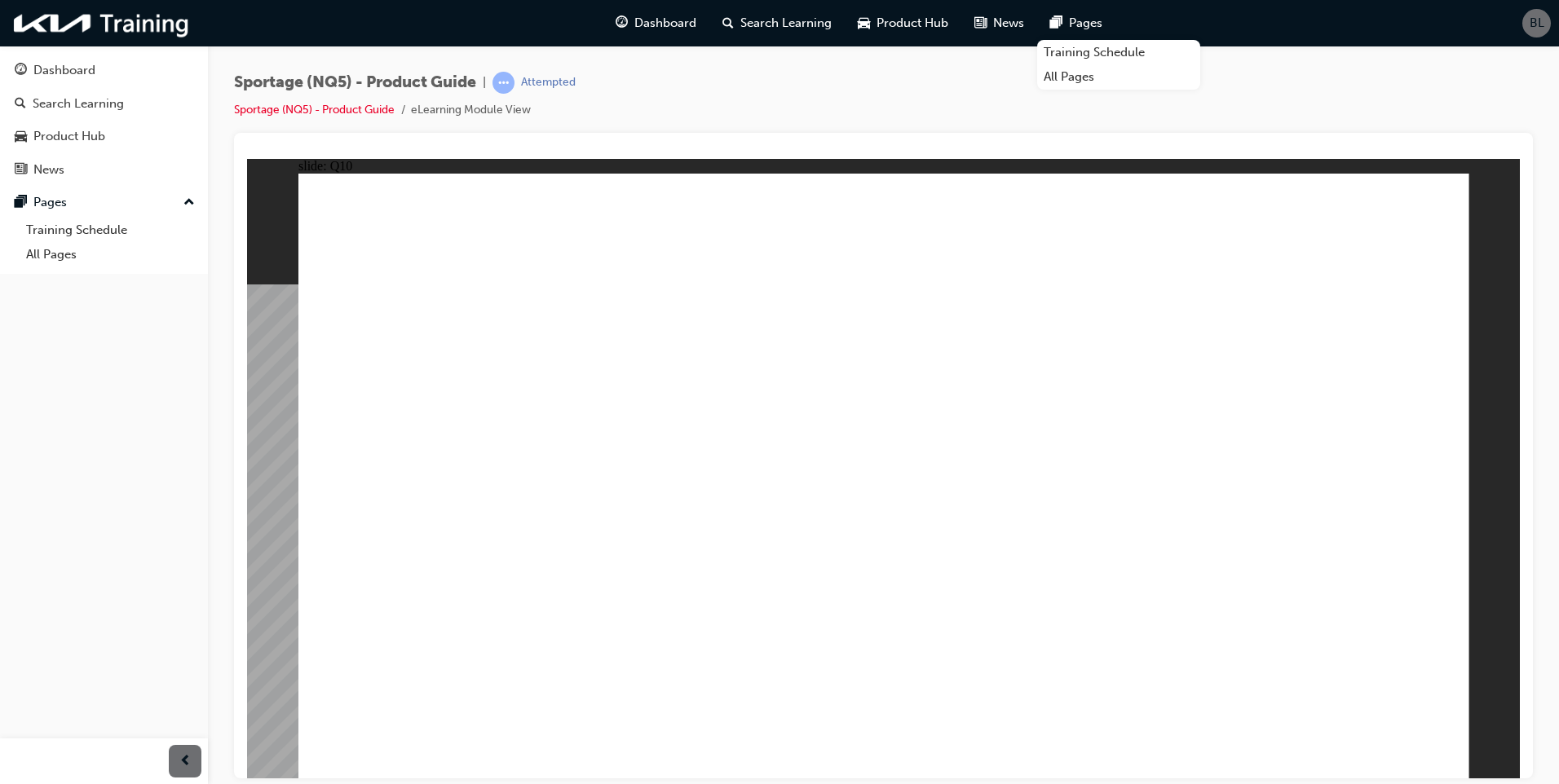
radio input "true"
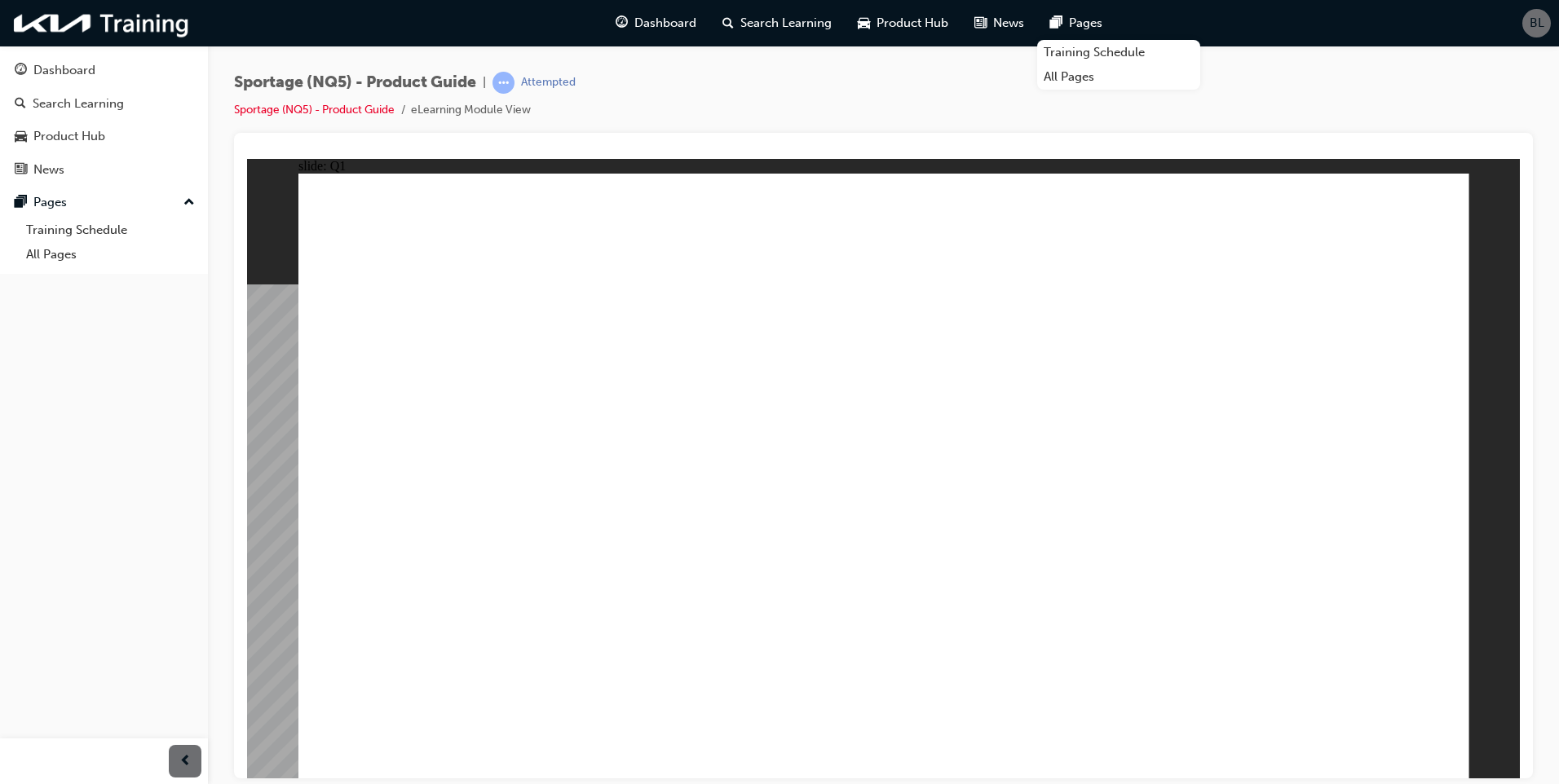
radio input "true"
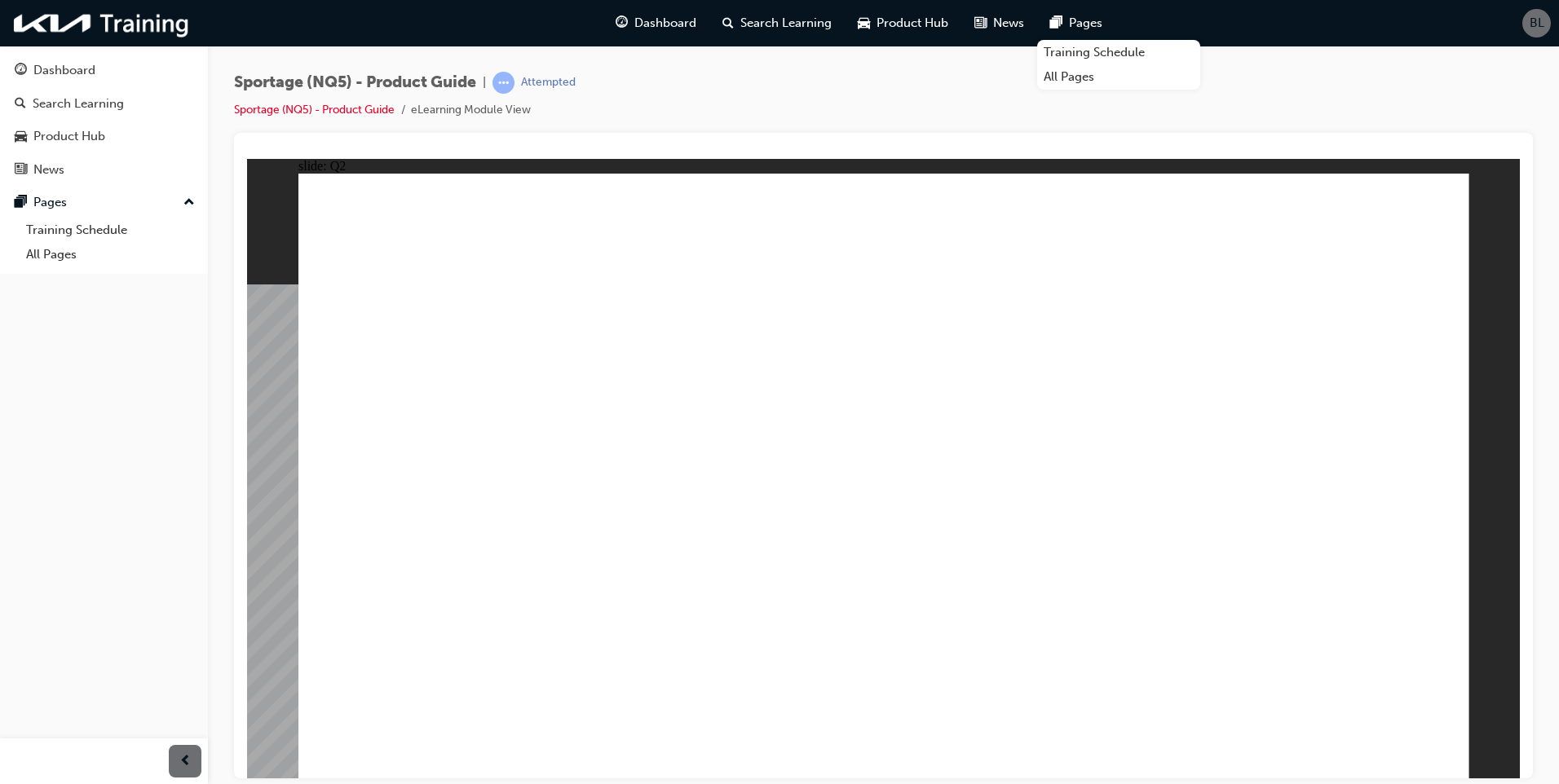
radio input "true"
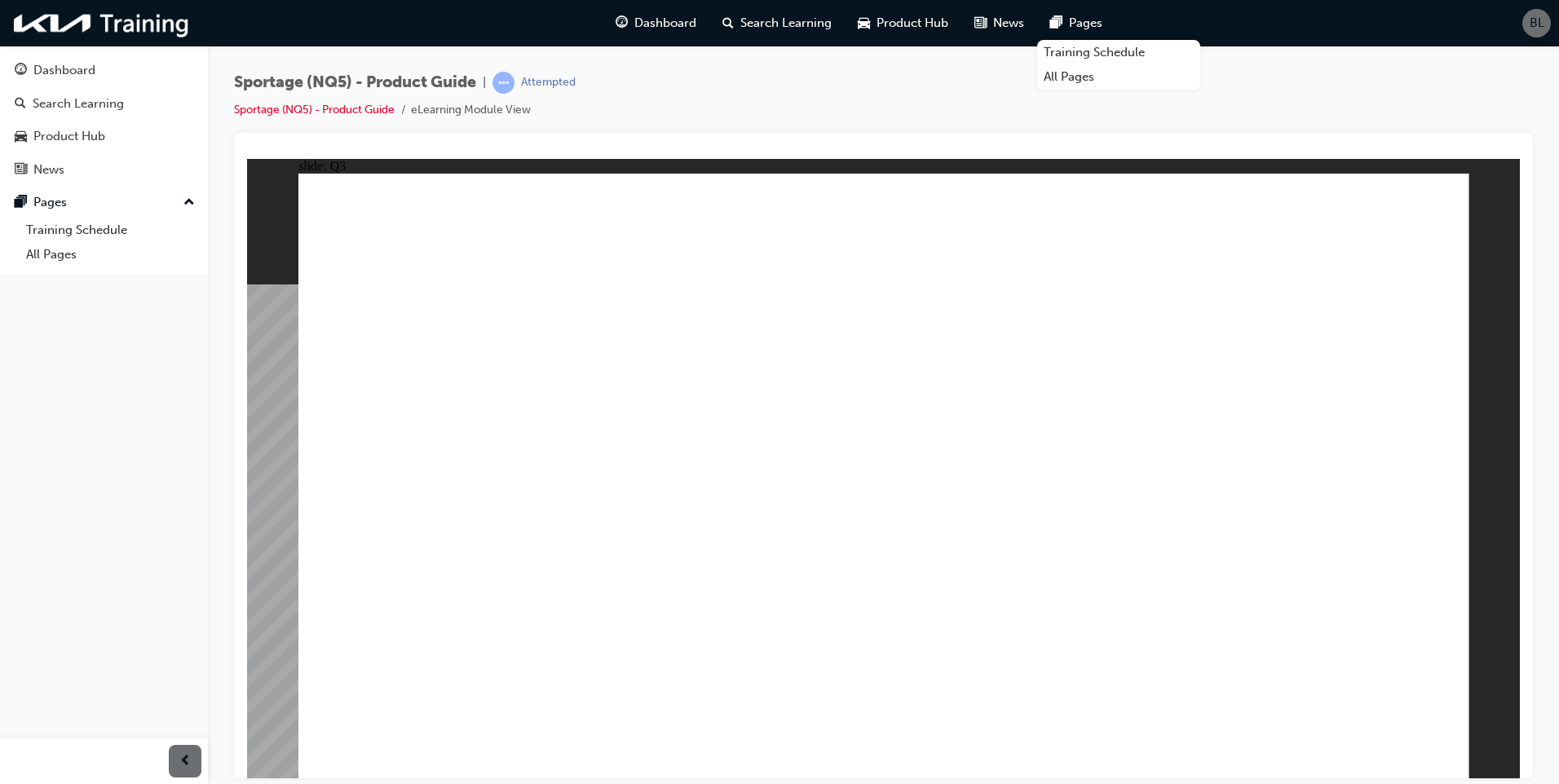
radio input "true"
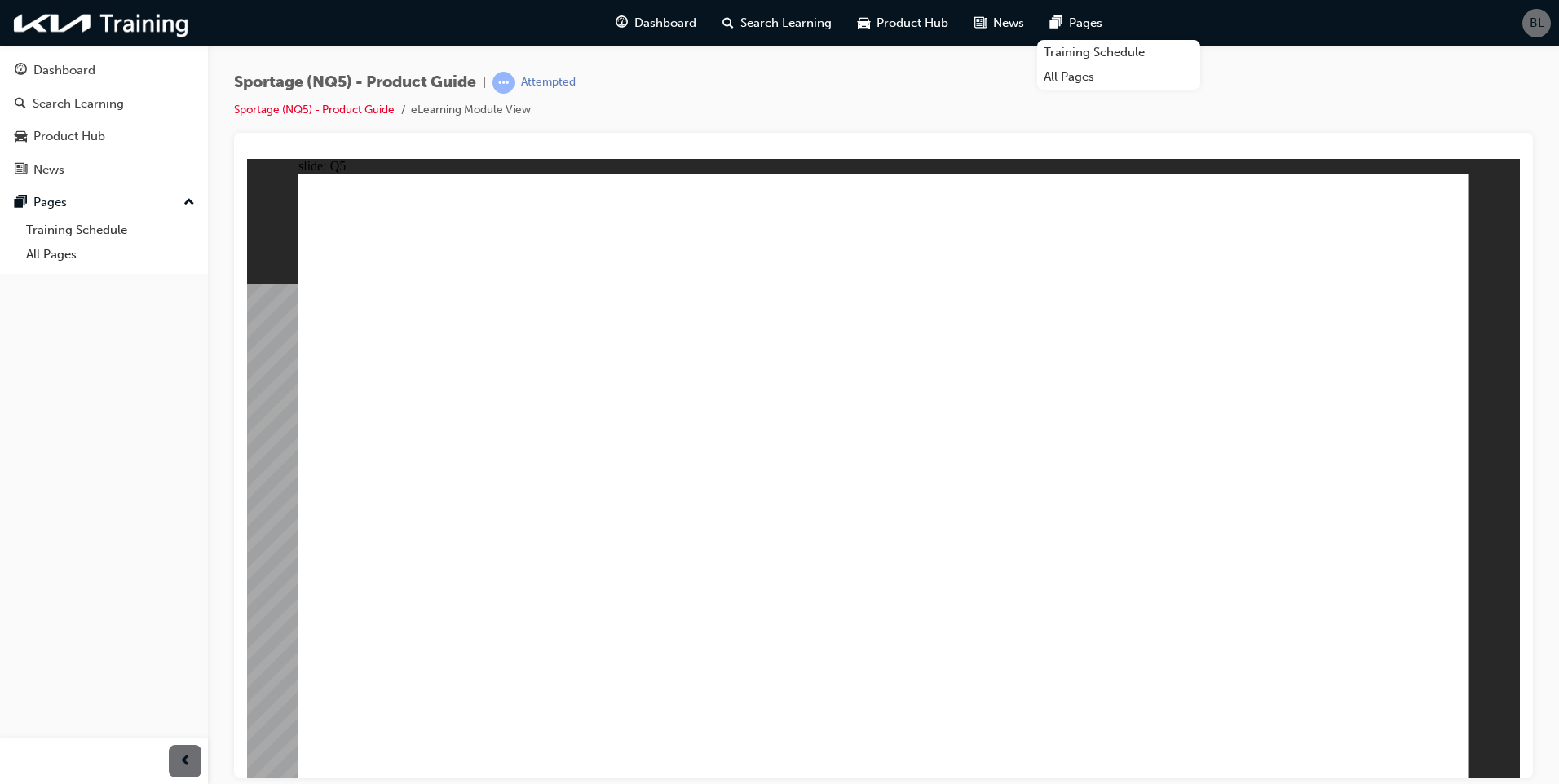
radio input "true"
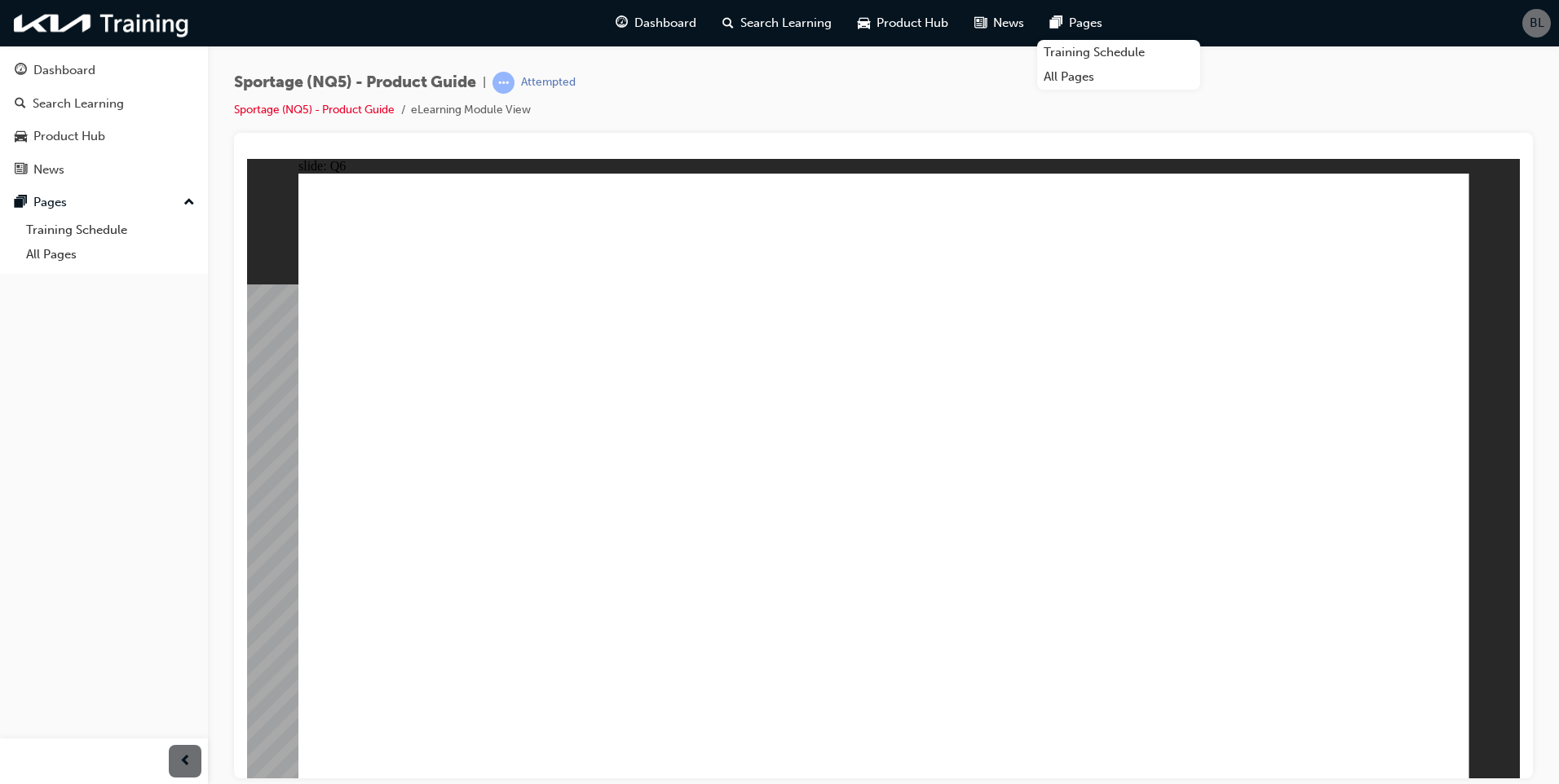
radio input "true"
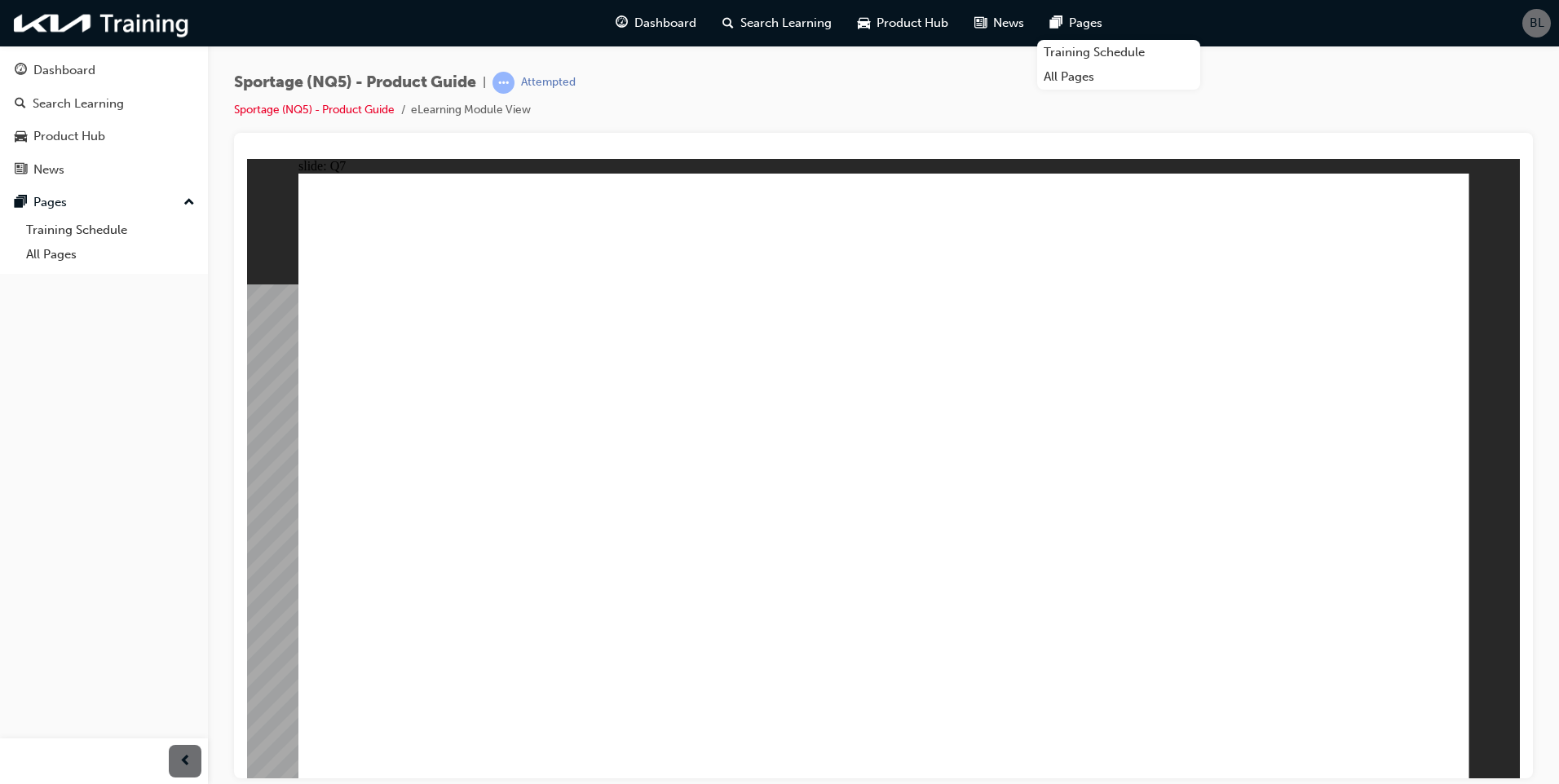
radio input "true"
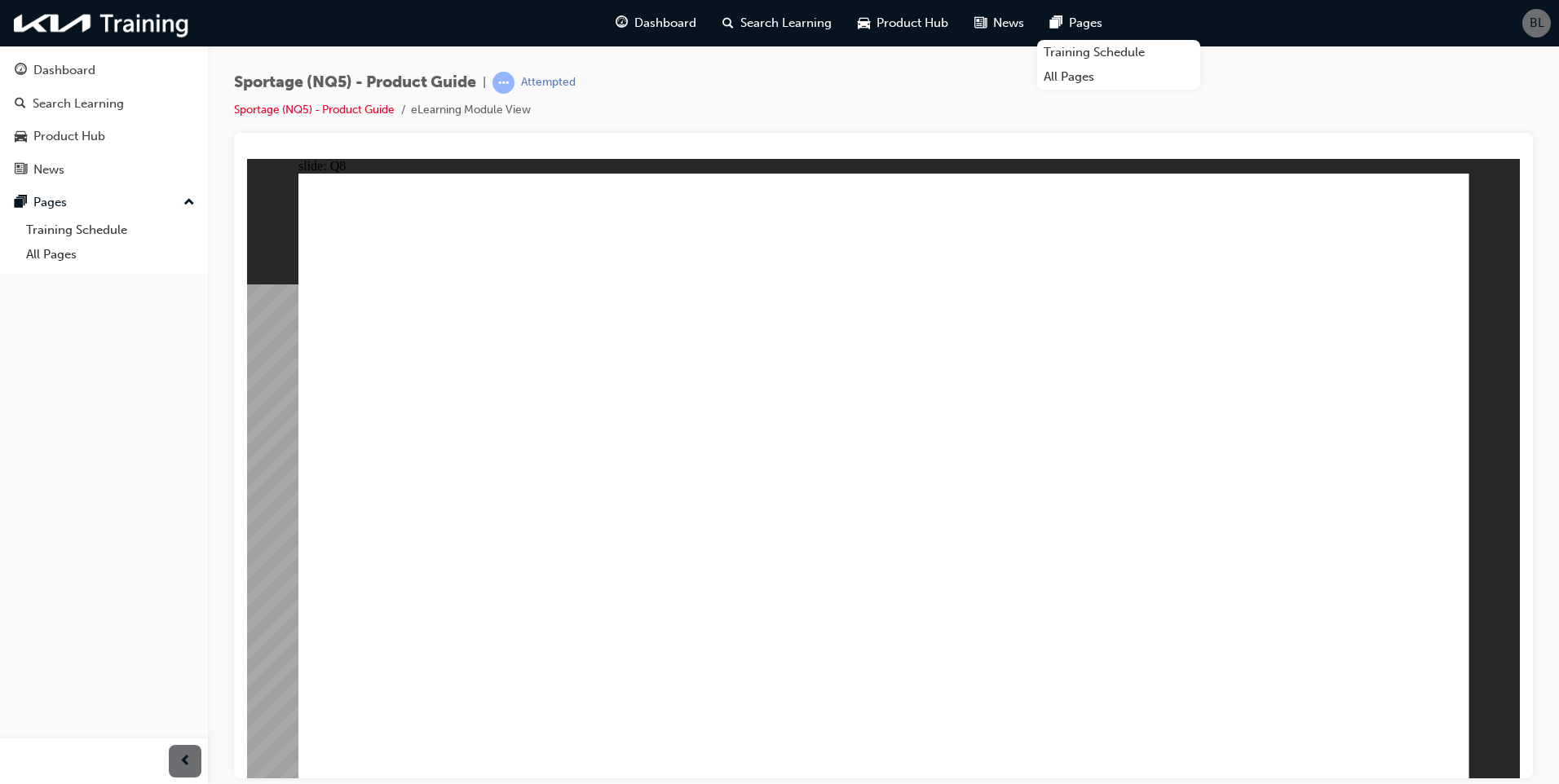
radio input "true"
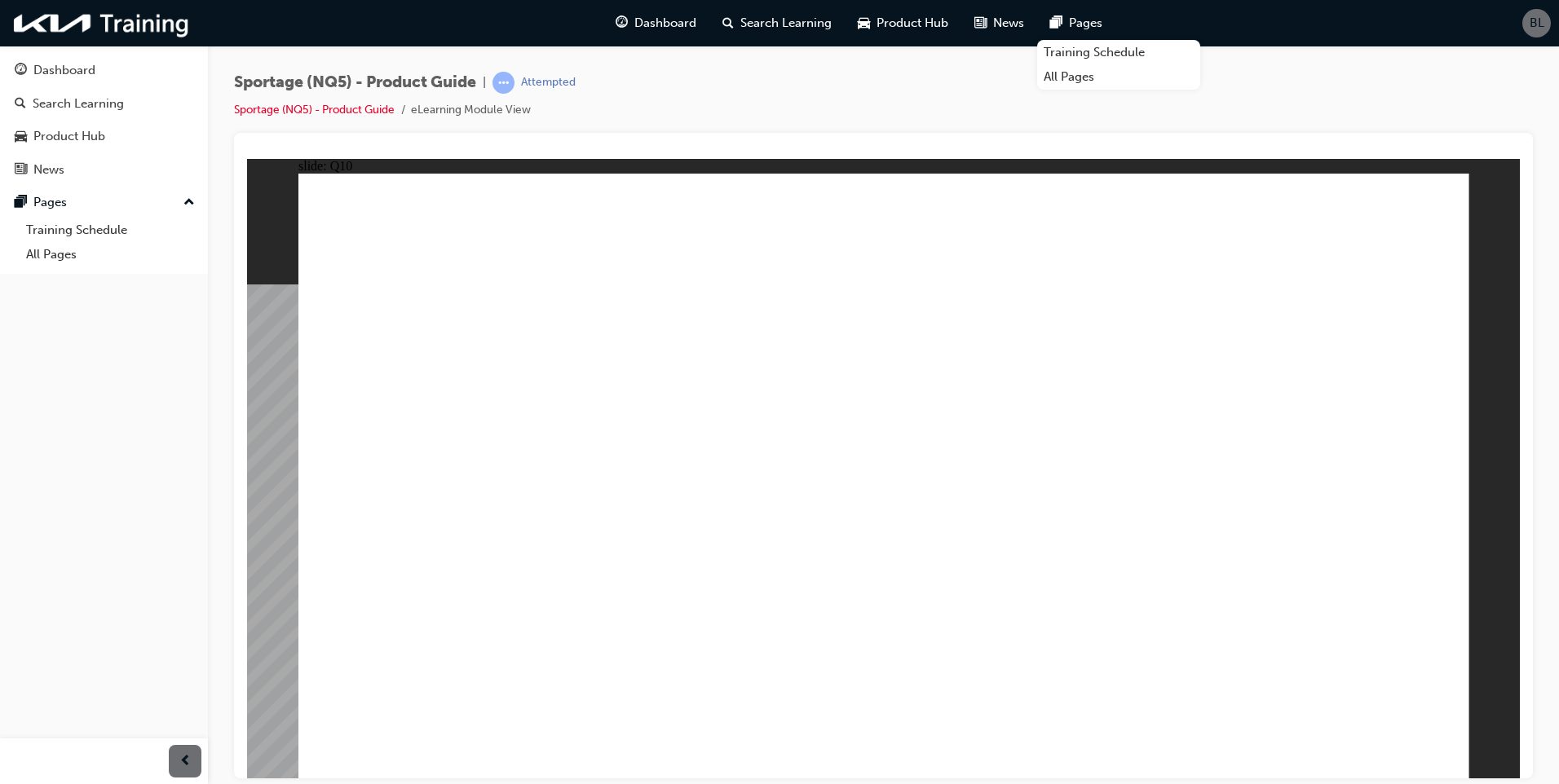
radio input "true"
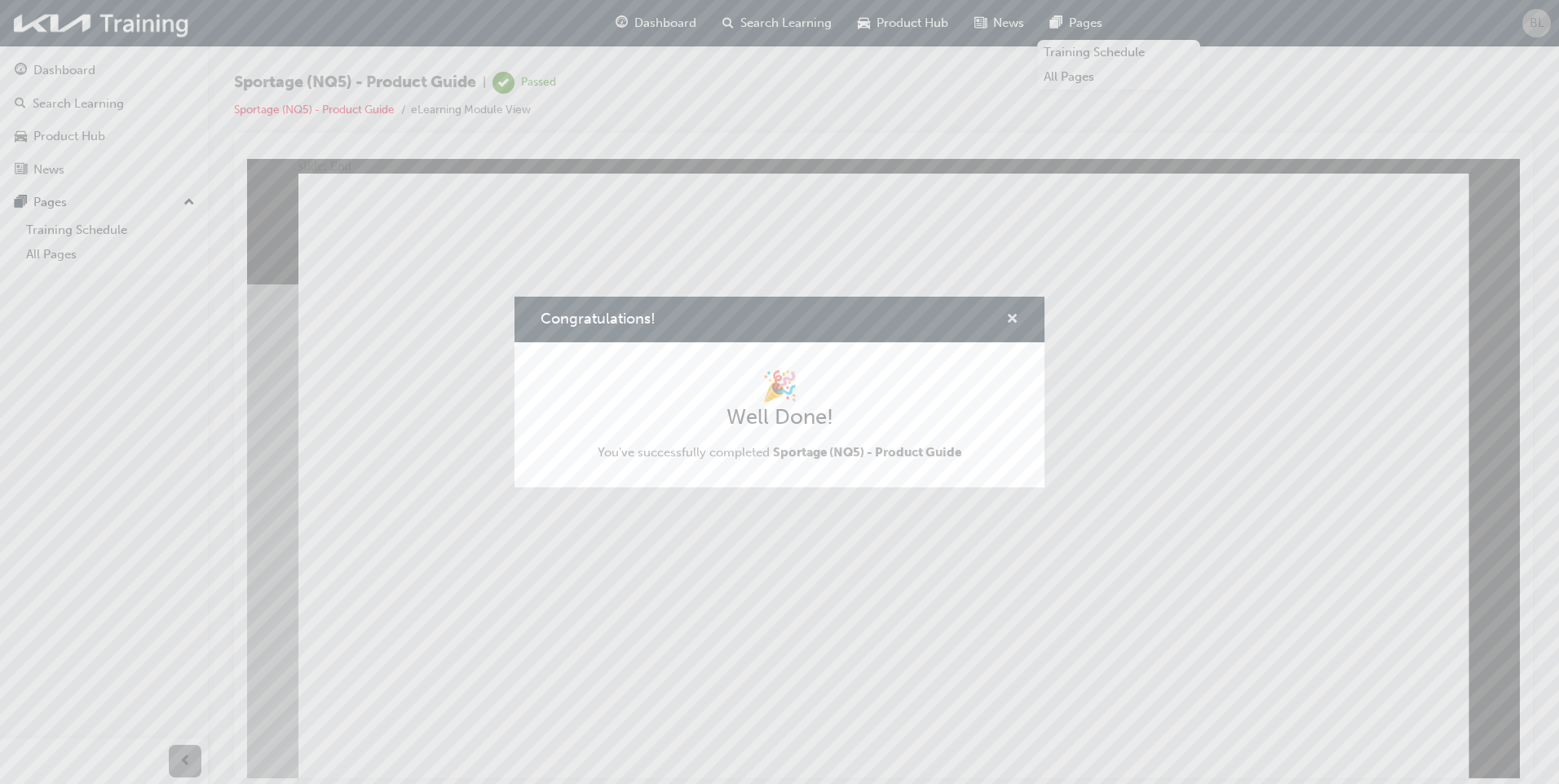
click at [1008, 327] on span "cross-icon" at bounding box center [1012, 320] width 12 height 15
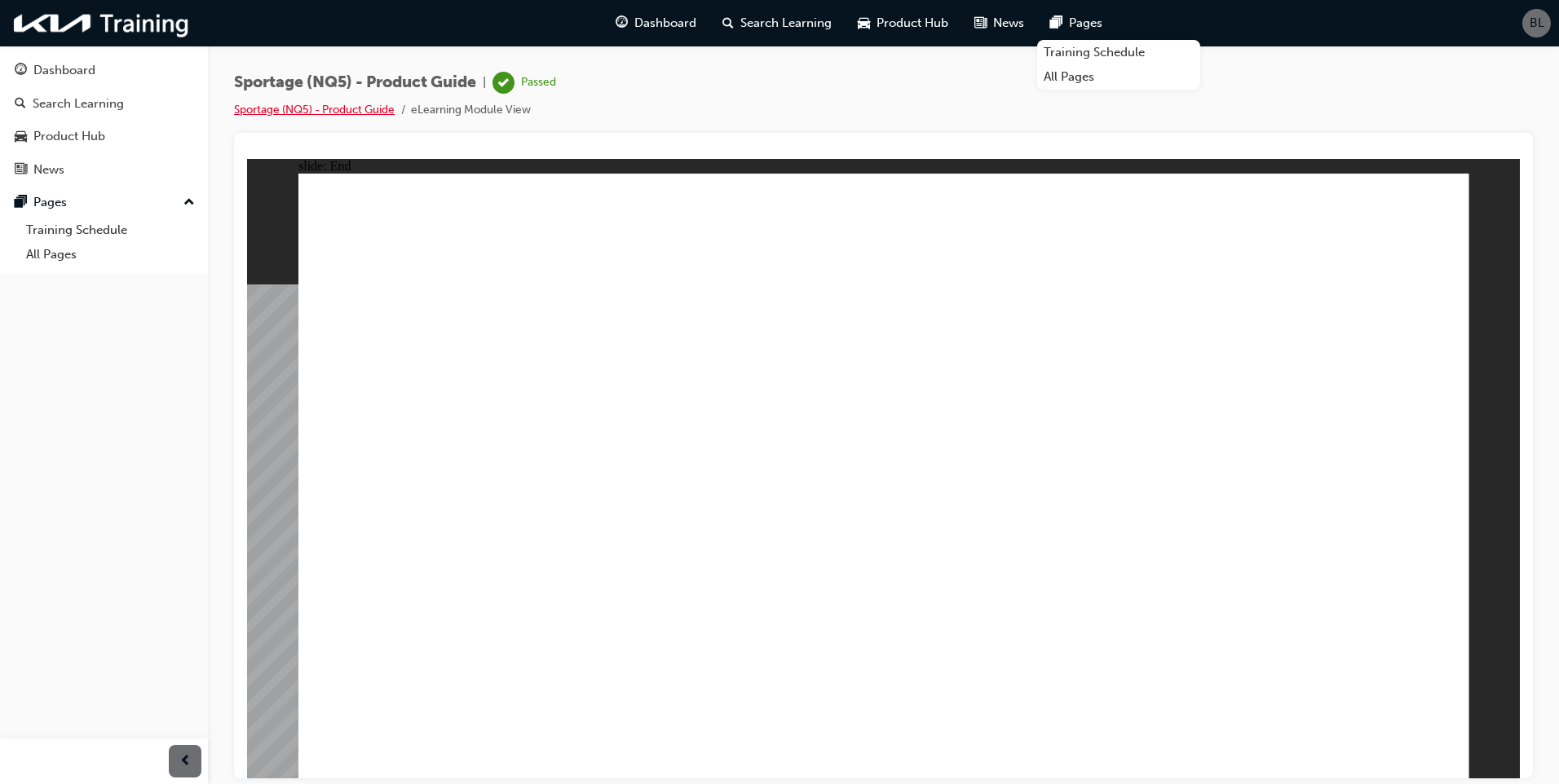
click at [350, 109] on link "Sportage (NQ5) - Product Guide" at bounding box center [314, 110] width 161 height 14
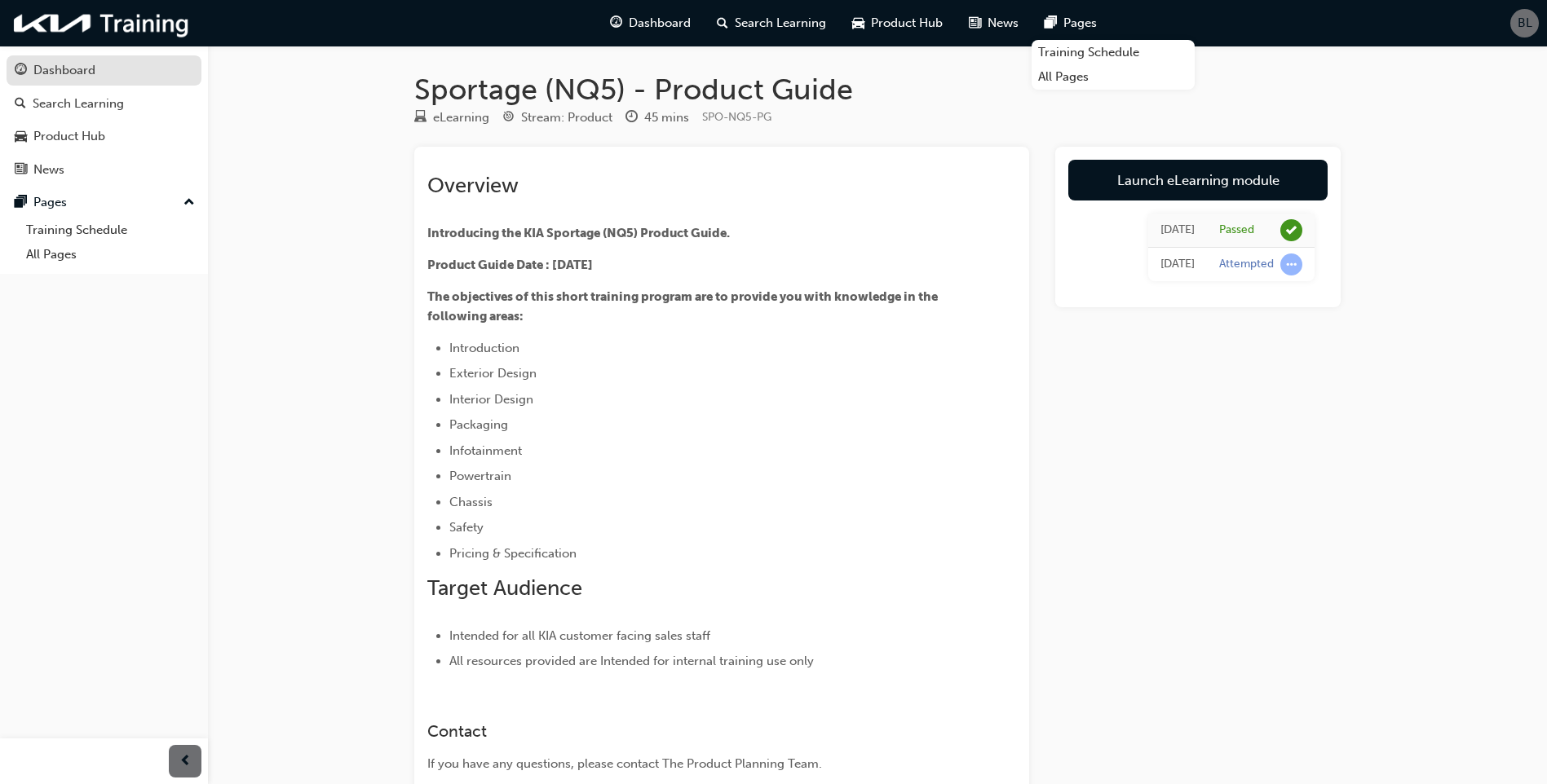
click at [104, 83] on link "Dashboard" at bounding box center [104, 70] width 195 height 30
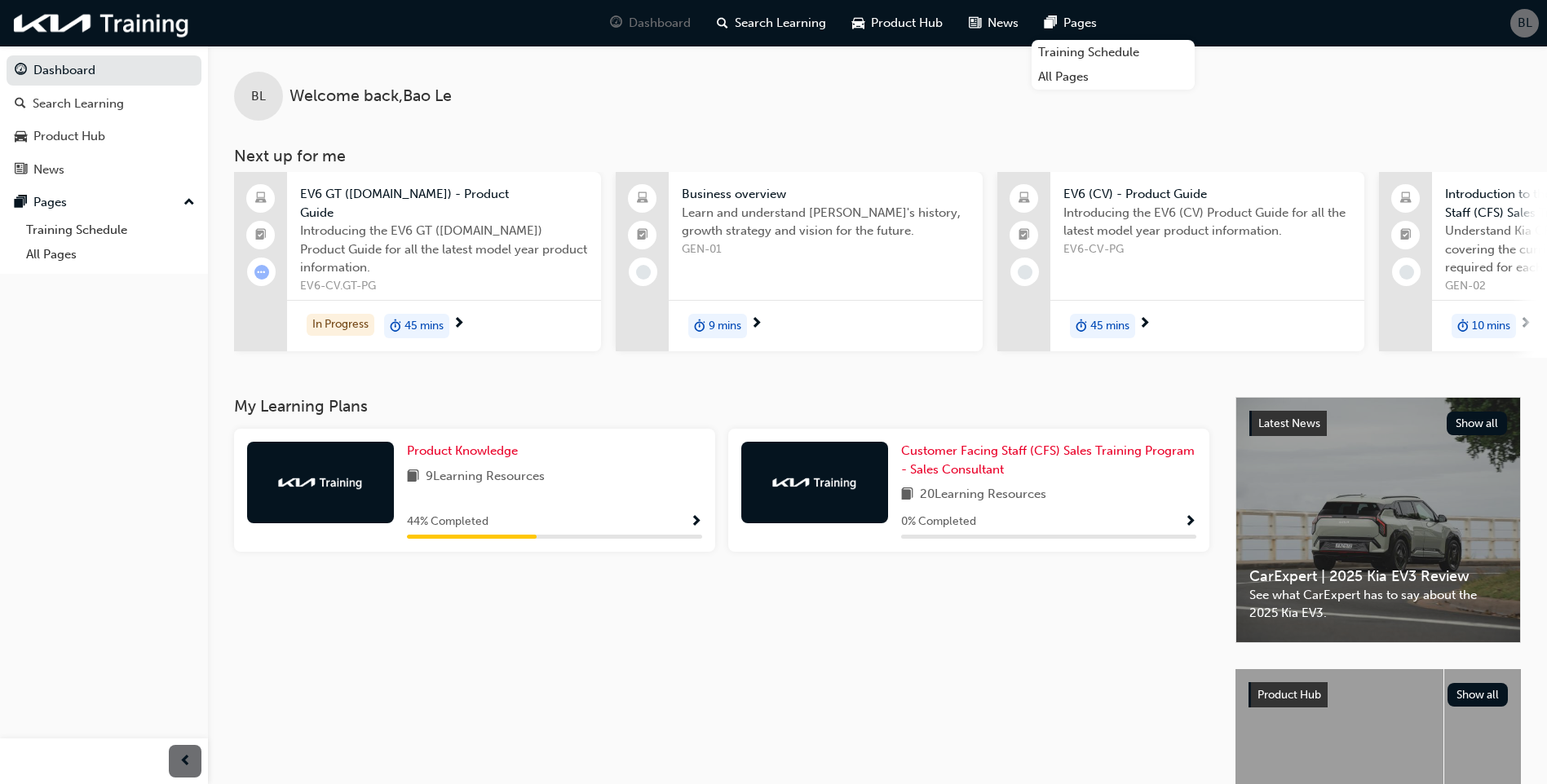
click at [692, 526] on span "Show Progress" at bounding box center [696, 522] width 12 height 15
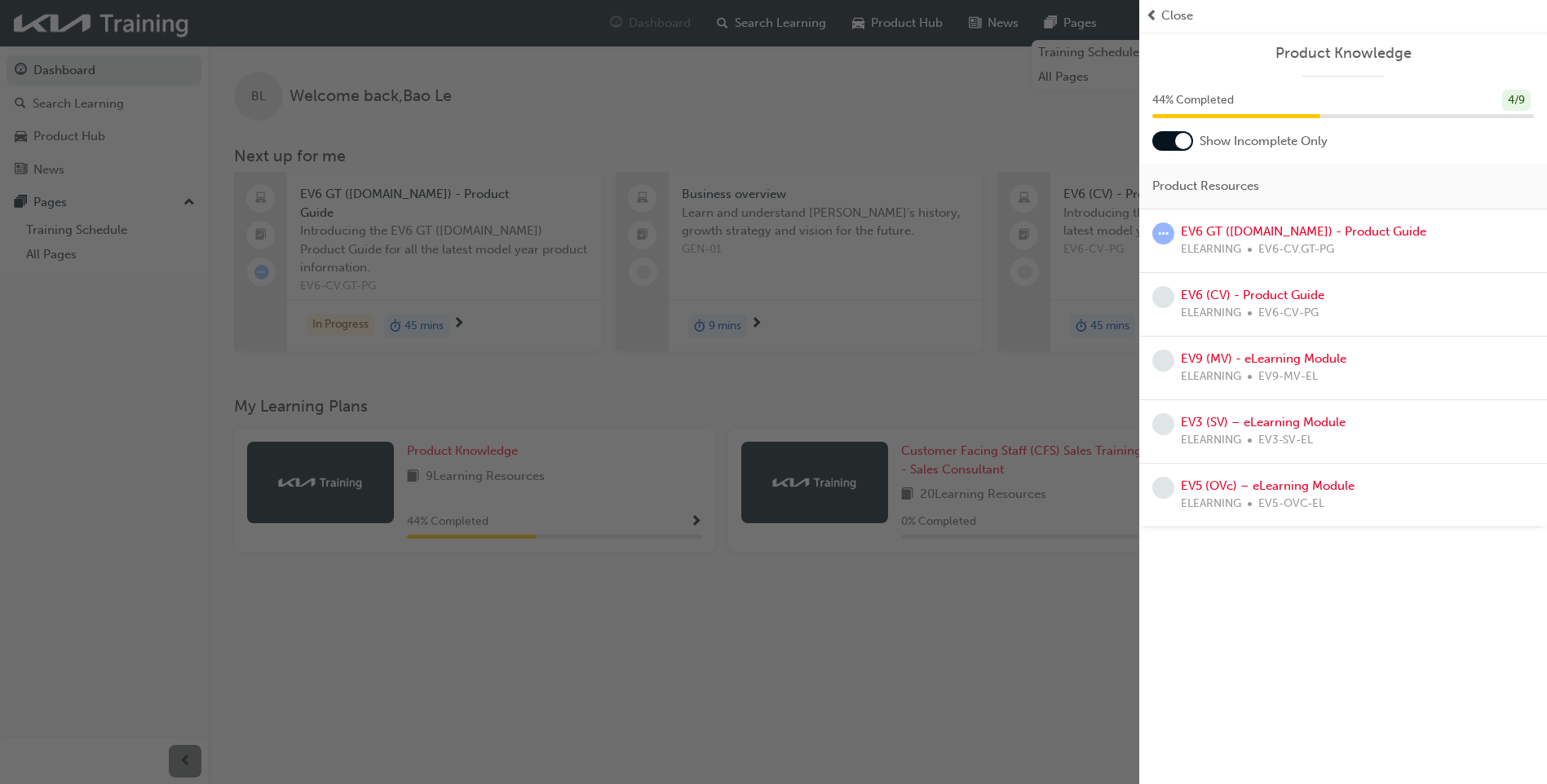
click at [866, 699] on div "button" at bounding box center [569, 392] width 1139 height 784
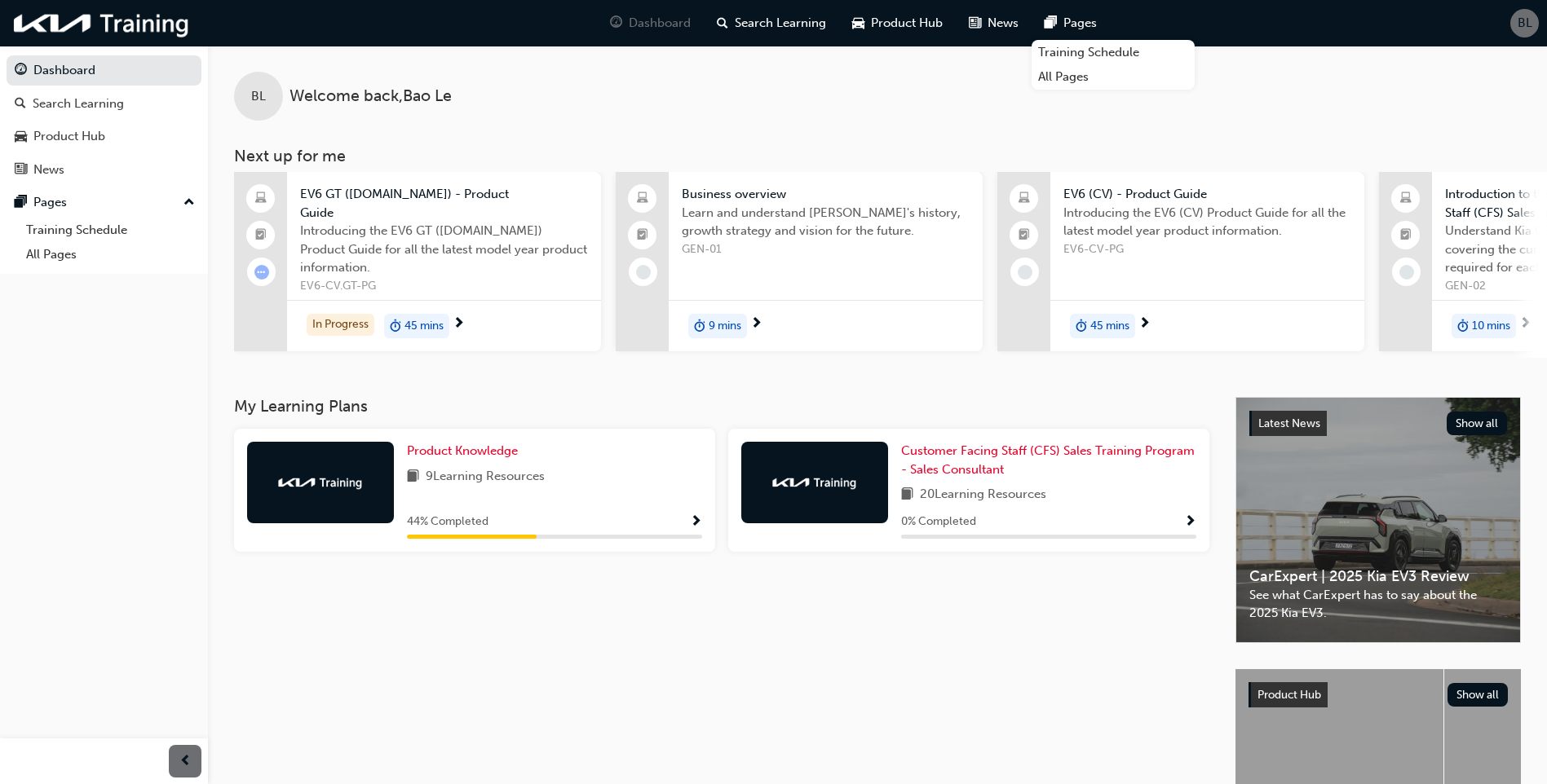
click at [1189, 524] on span "Show Progress" at bounding box center [1190, 522] width 12 height 15
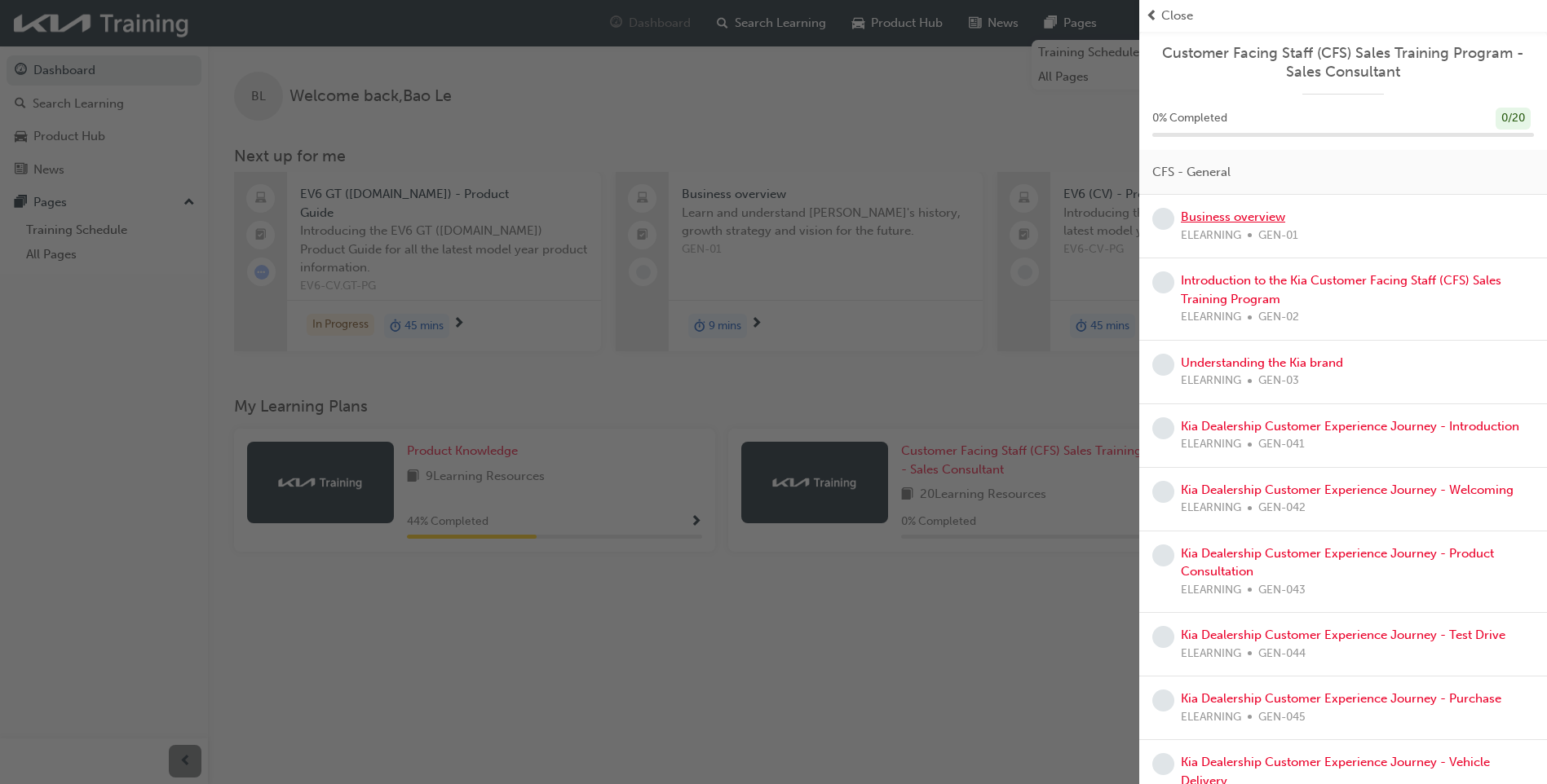
click at [1246, 221] on link "Business overview" at bounding box center [1233, 216] width 104 height 15
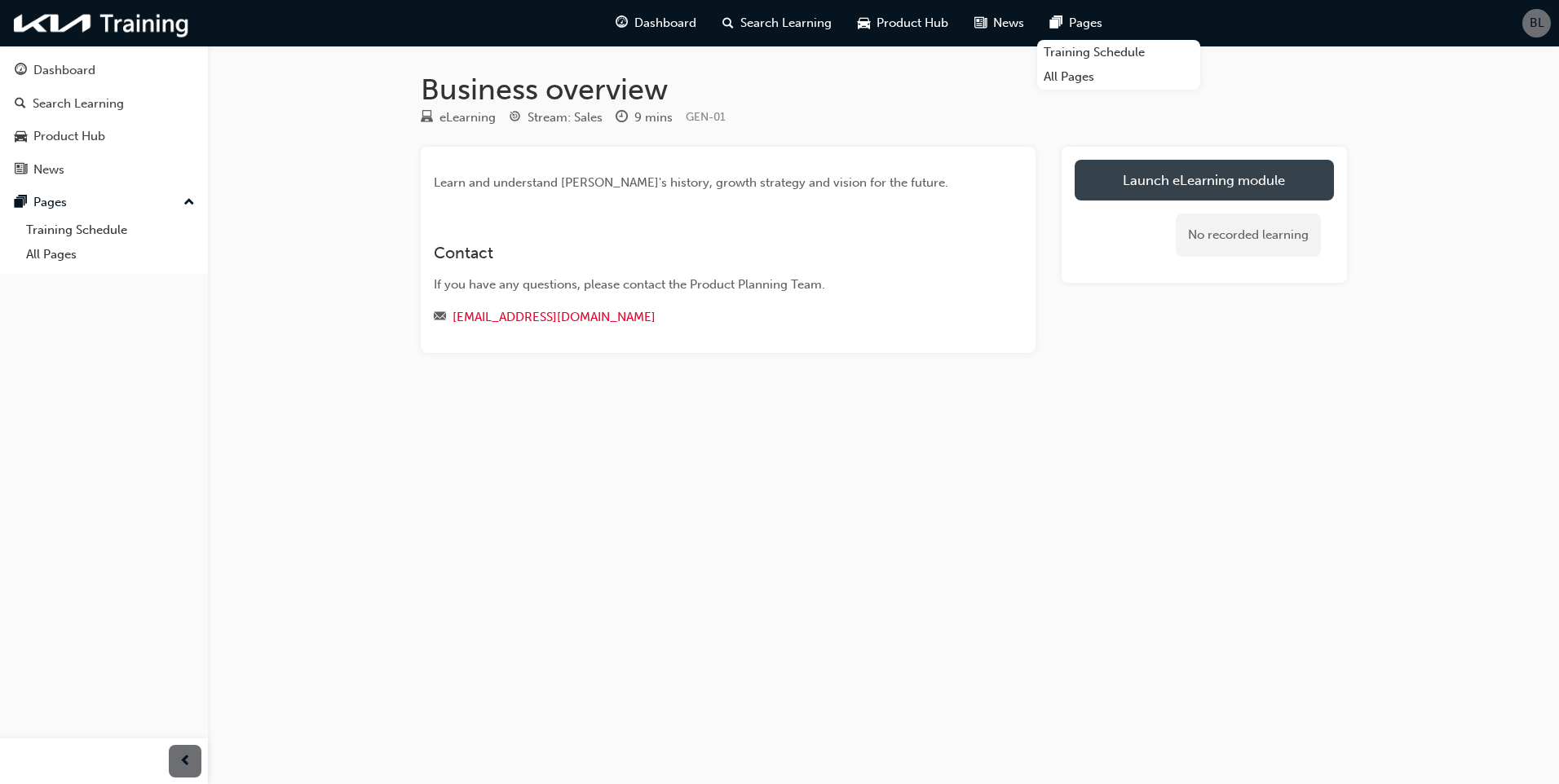
click at [1185, 182] on link "Launch eLearning module" at bounding box center [1205, 181] width 259 height 41
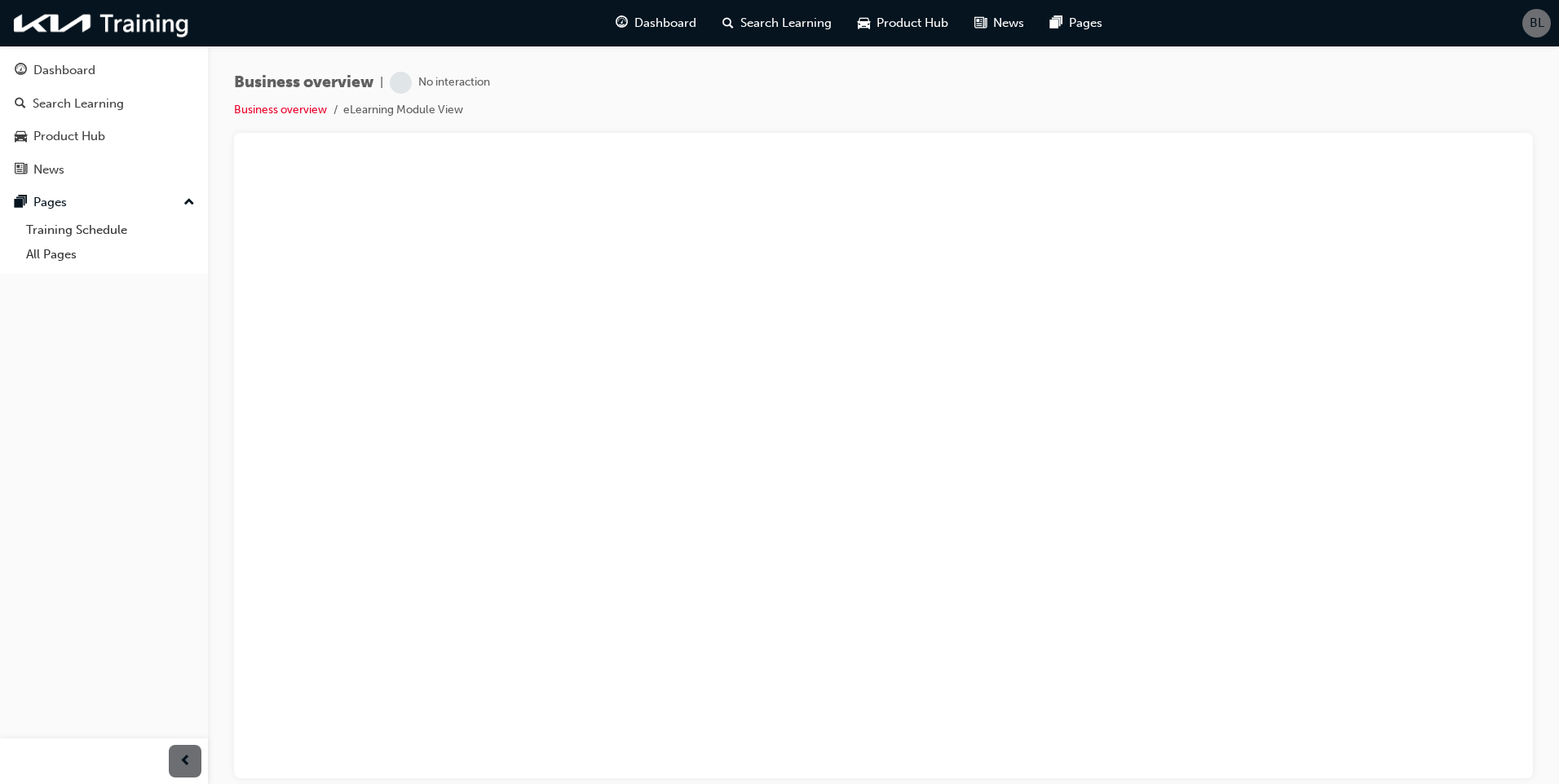
click at [870, 99] on div "Business overview | No interaction Business overview eLearning Module View" at bounding box center [883, 102] width 1299 height 61
click at [83, 64] on div "Dashboard" at bounding box center [64, 70] width 62 height 19
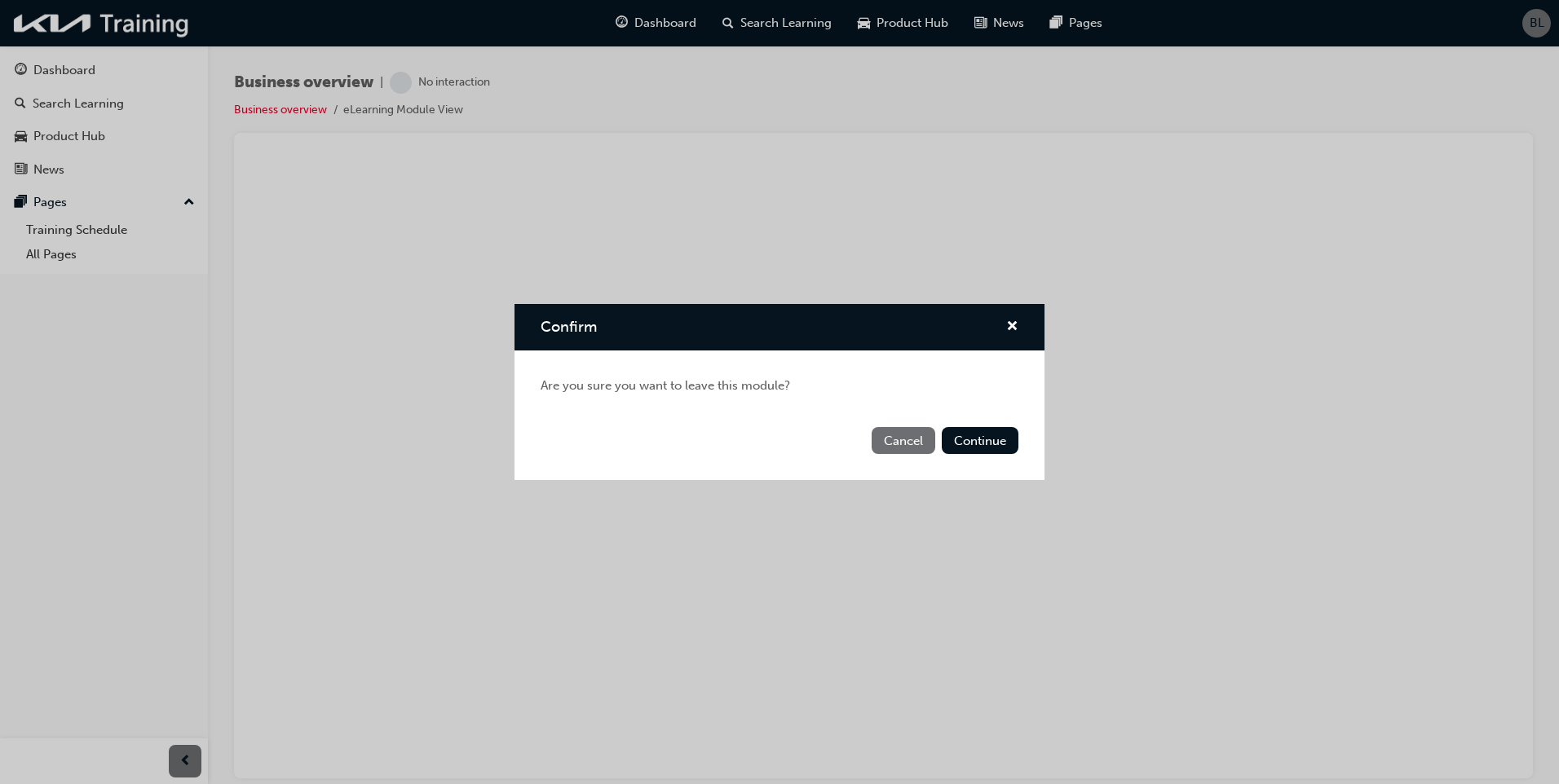
click at [999, 457] on div "Cancel Continue" at bounding box center [780, 450] width 530 height 60
click at [999, 453] on button "Continue" at bounding box center [980, 440] width 77 height 26
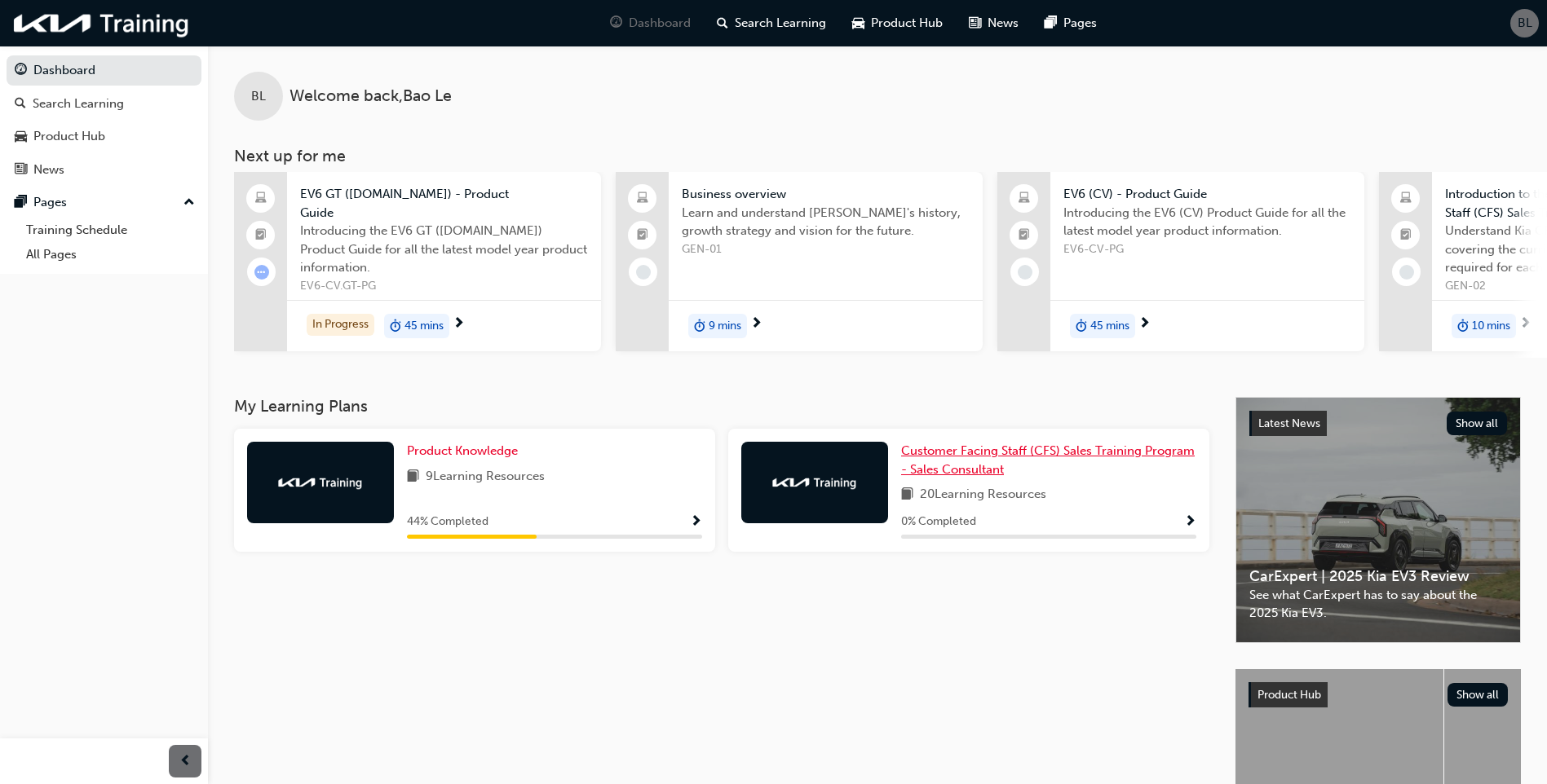
click at [1088, 473] on link "Customer Facing Staff (CFS) Sales Training Program - Sales Consultant" at bounding box center [1048, 459] width 295 height 36
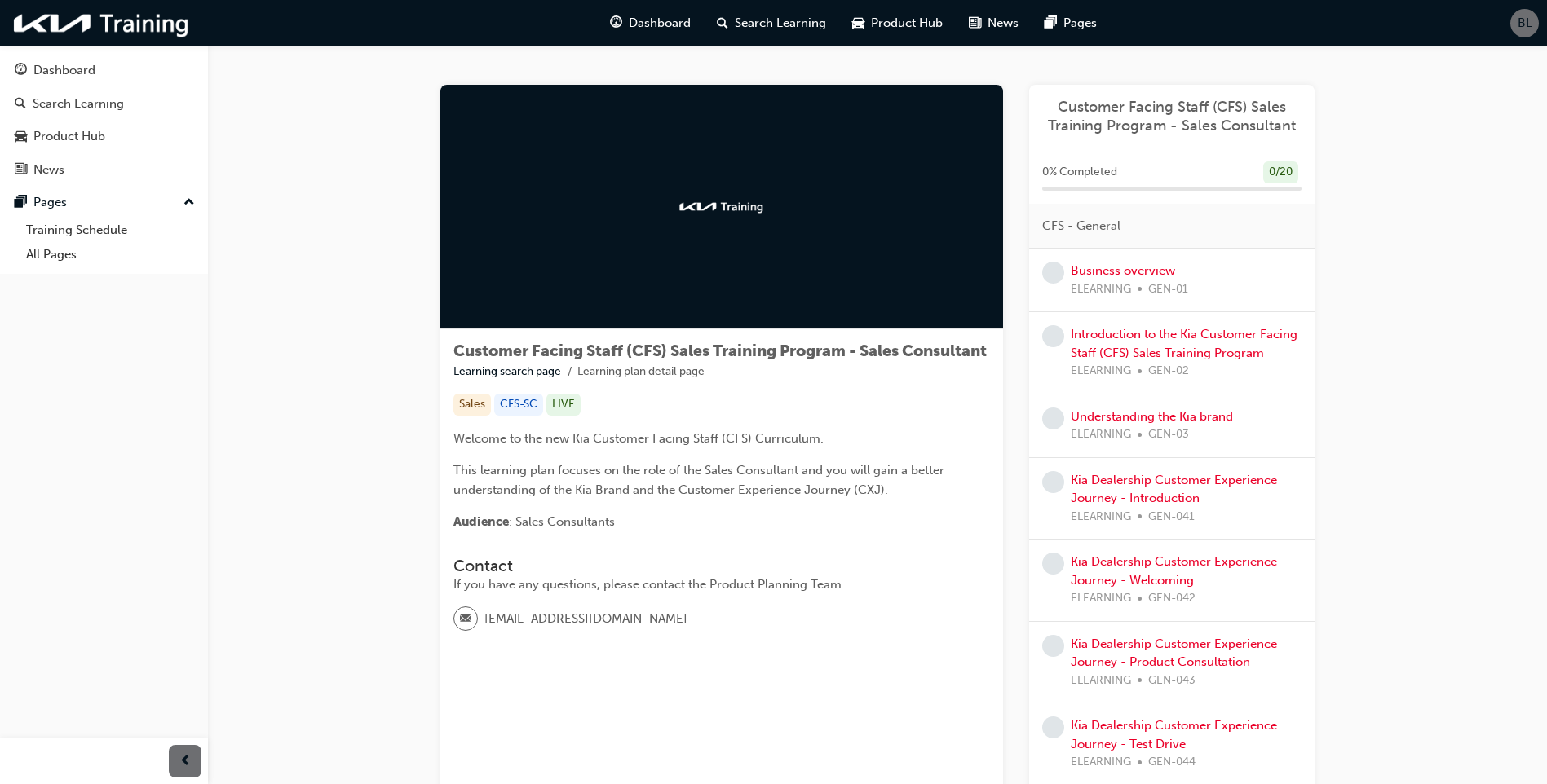
click at [1139, 279] on div "Business overview ELEARNING GEN-01" at bounding box center [1130, 280] width 118 height 36
click at [1155, 262] on div "Business overview ELEARNING GEN-01" at bounding box center [1130, 280] width 118 height 36
click at [1146, 268] on link "Business overview" at bounding box center [1123, 270] width 104 height 15
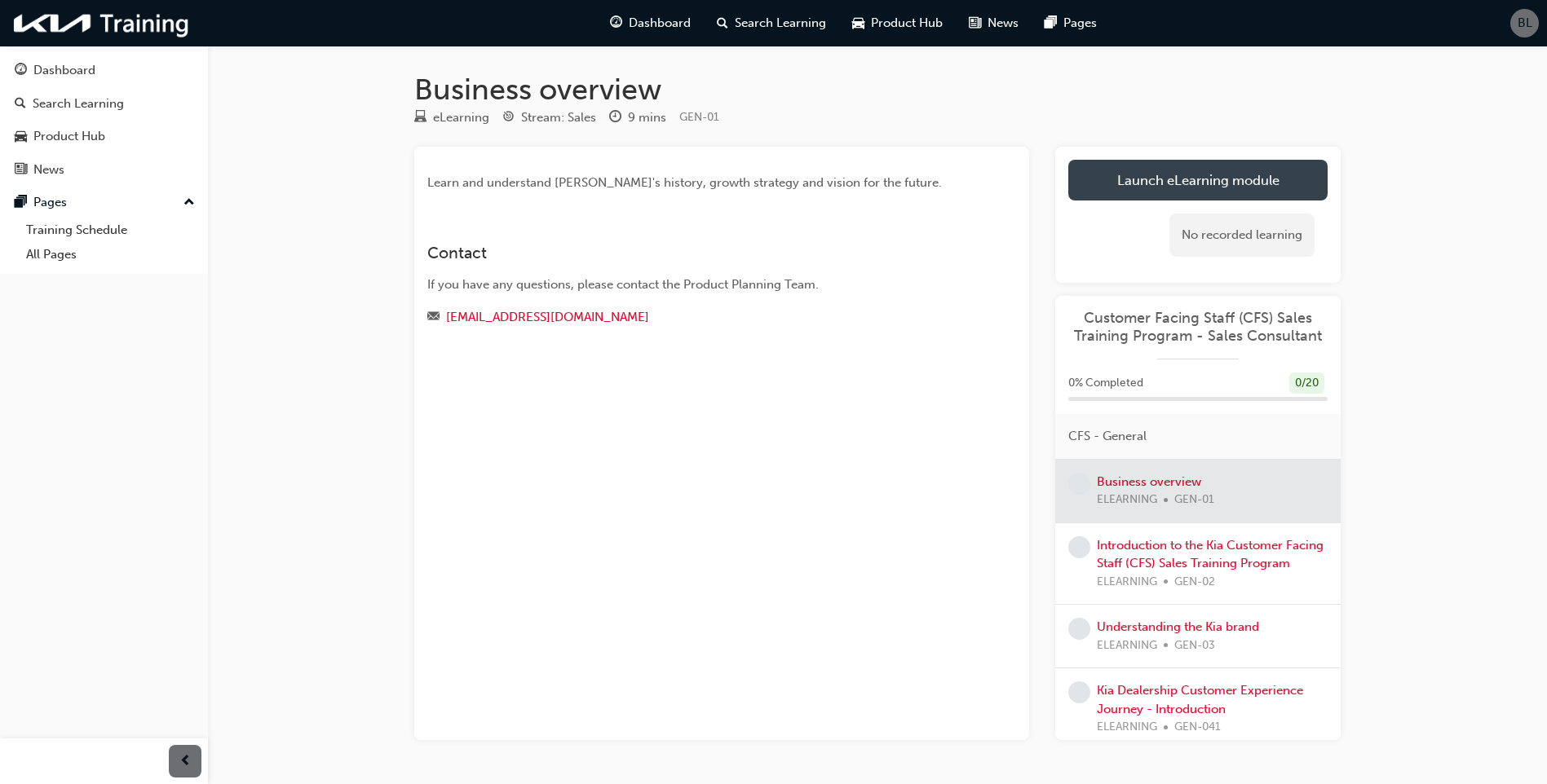
click at [1179, 183] on link "Launch eLearning module" at bounding box center [1198, 181] width 259 height 41
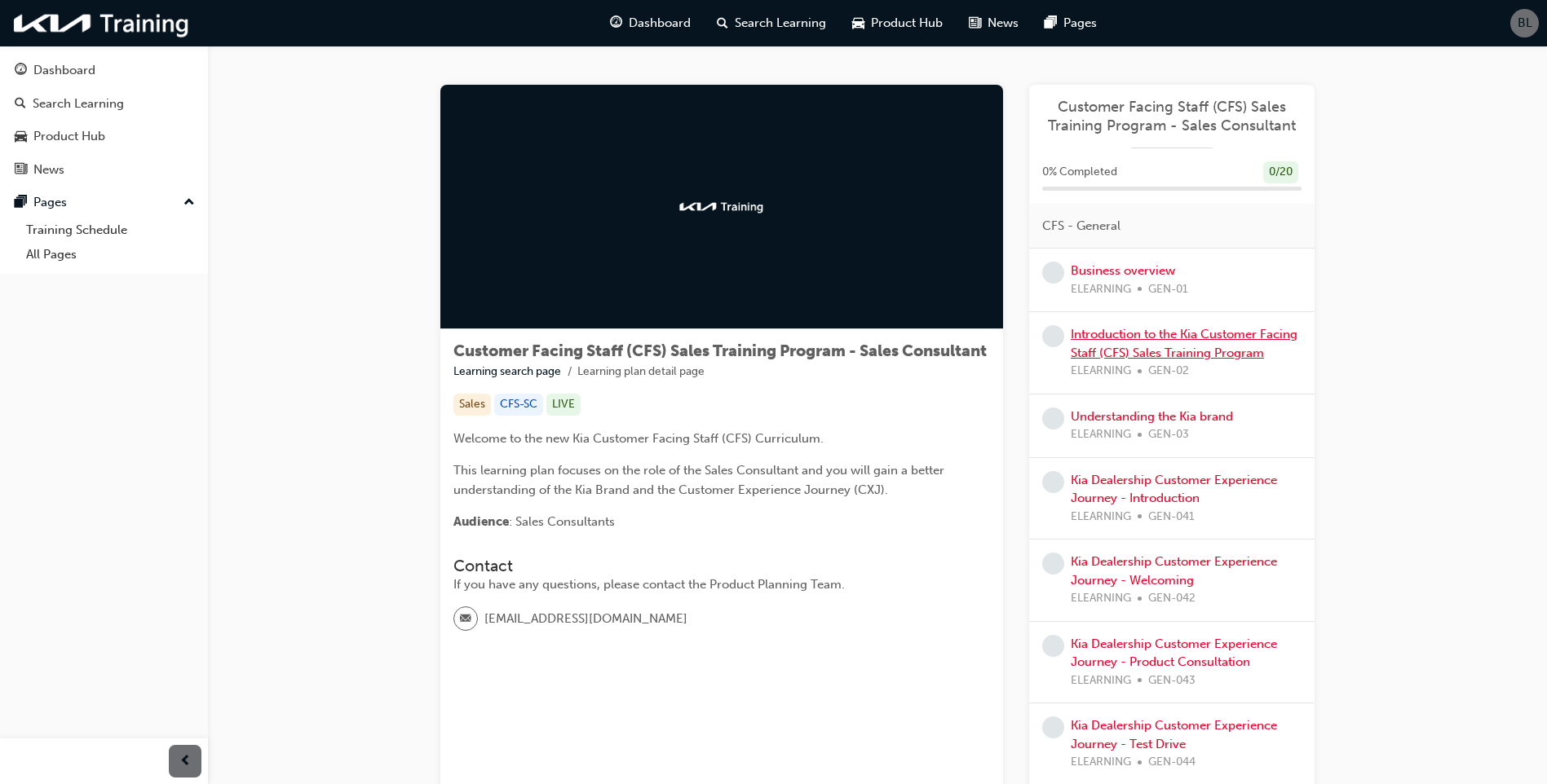
click at [1254, 345] on link "Introduction to the Kia Customer Facing Staff (CFS) Sales Training Program" at bounding box center [1184, 343] width 227 height 33
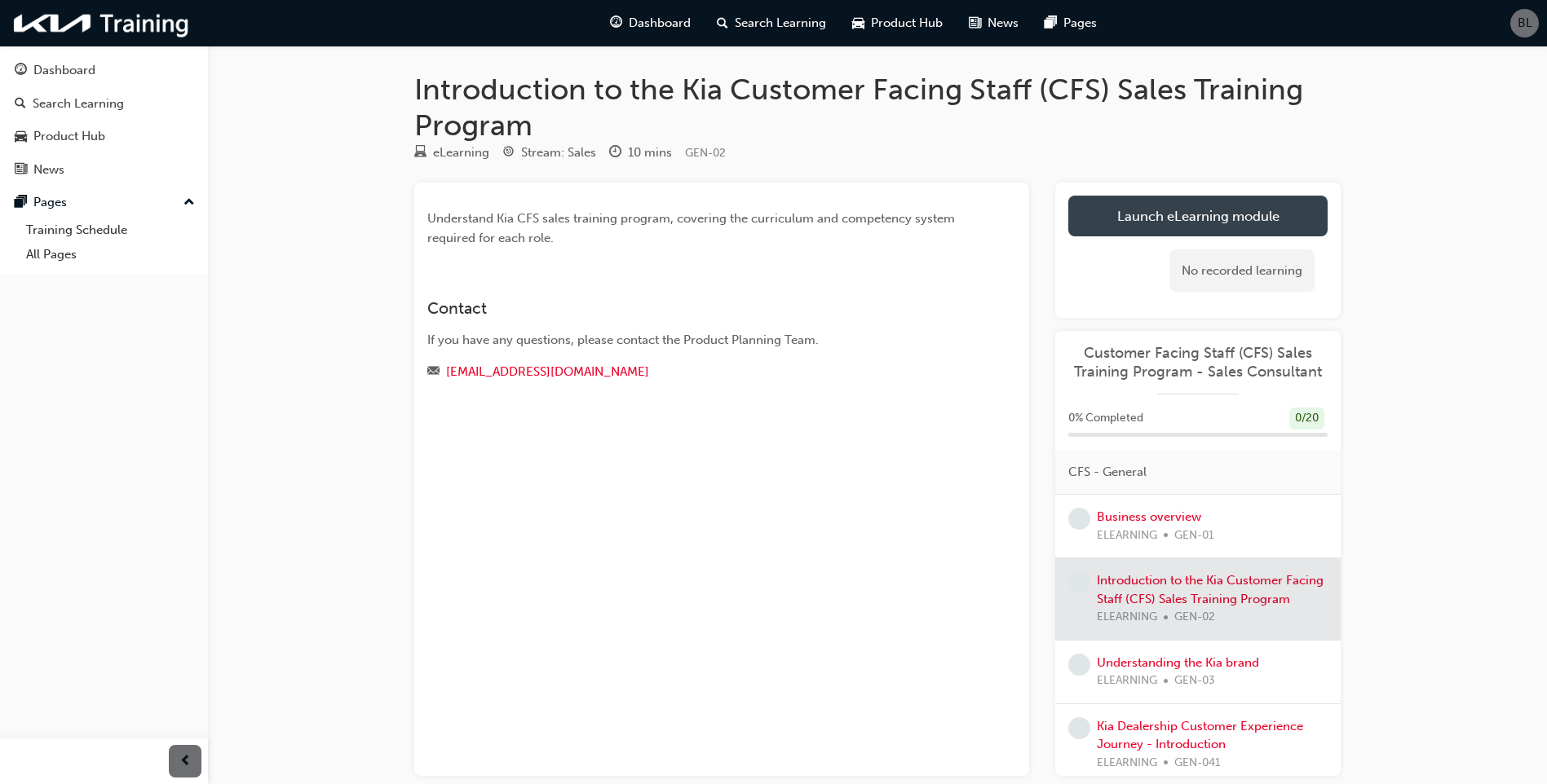
click at [1194, 210] on link "Launch eLearning module" at bounding box center [1198, 216] width 259 height 41
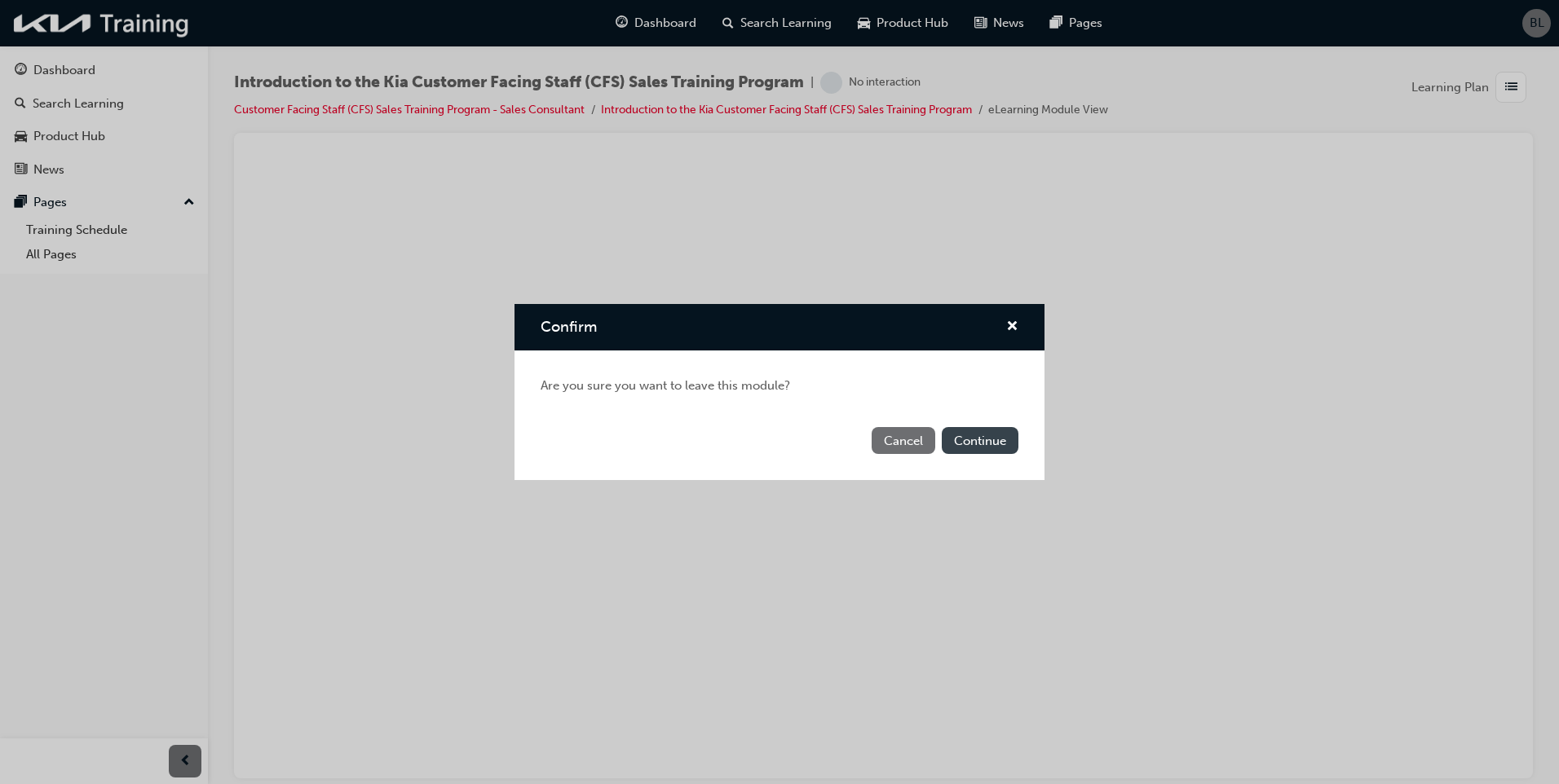
click at [964, 437] on button "Continue" at bounding box center [980, 440] width 77 height 26
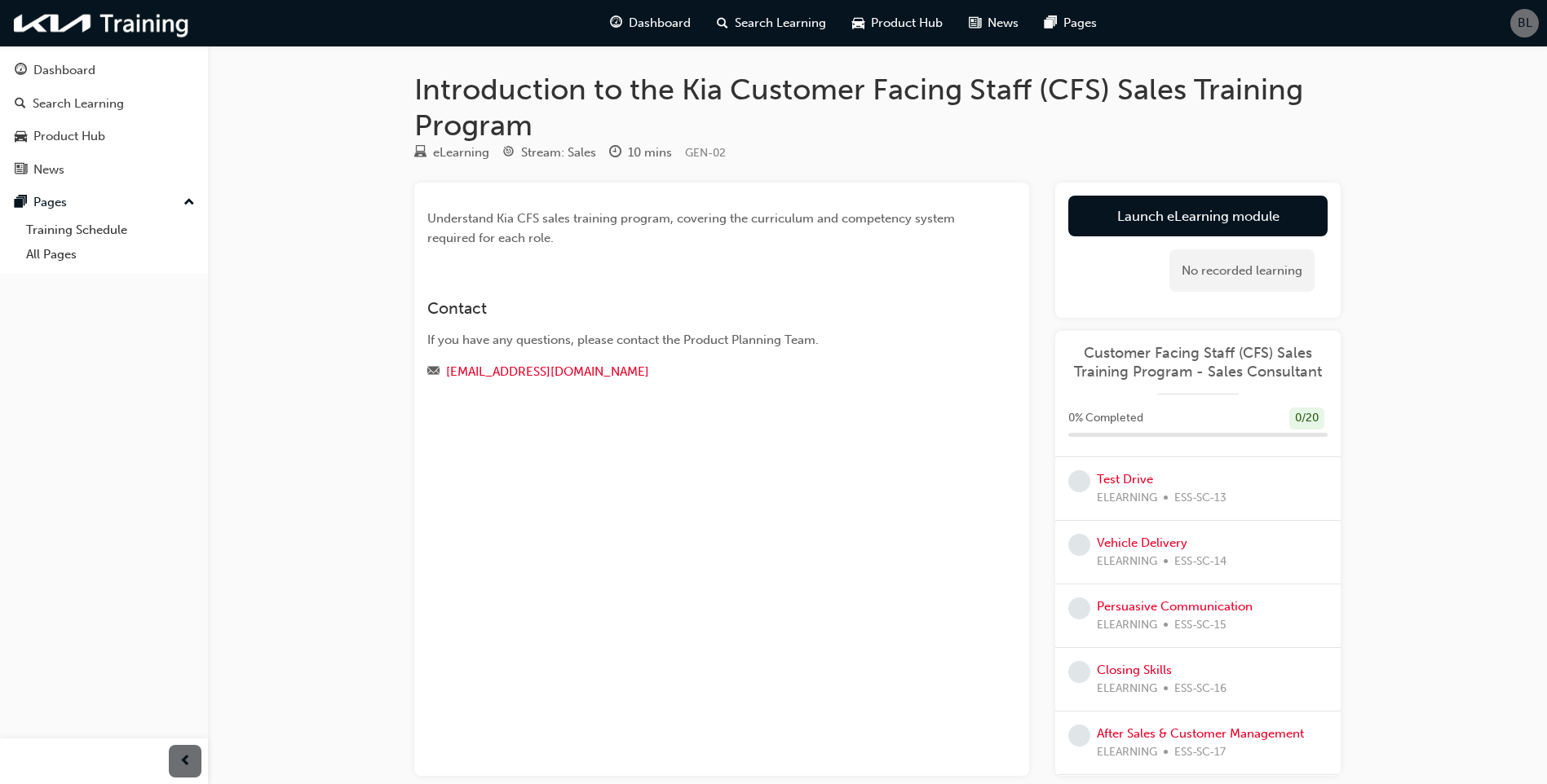
scroll to position [81, 0]
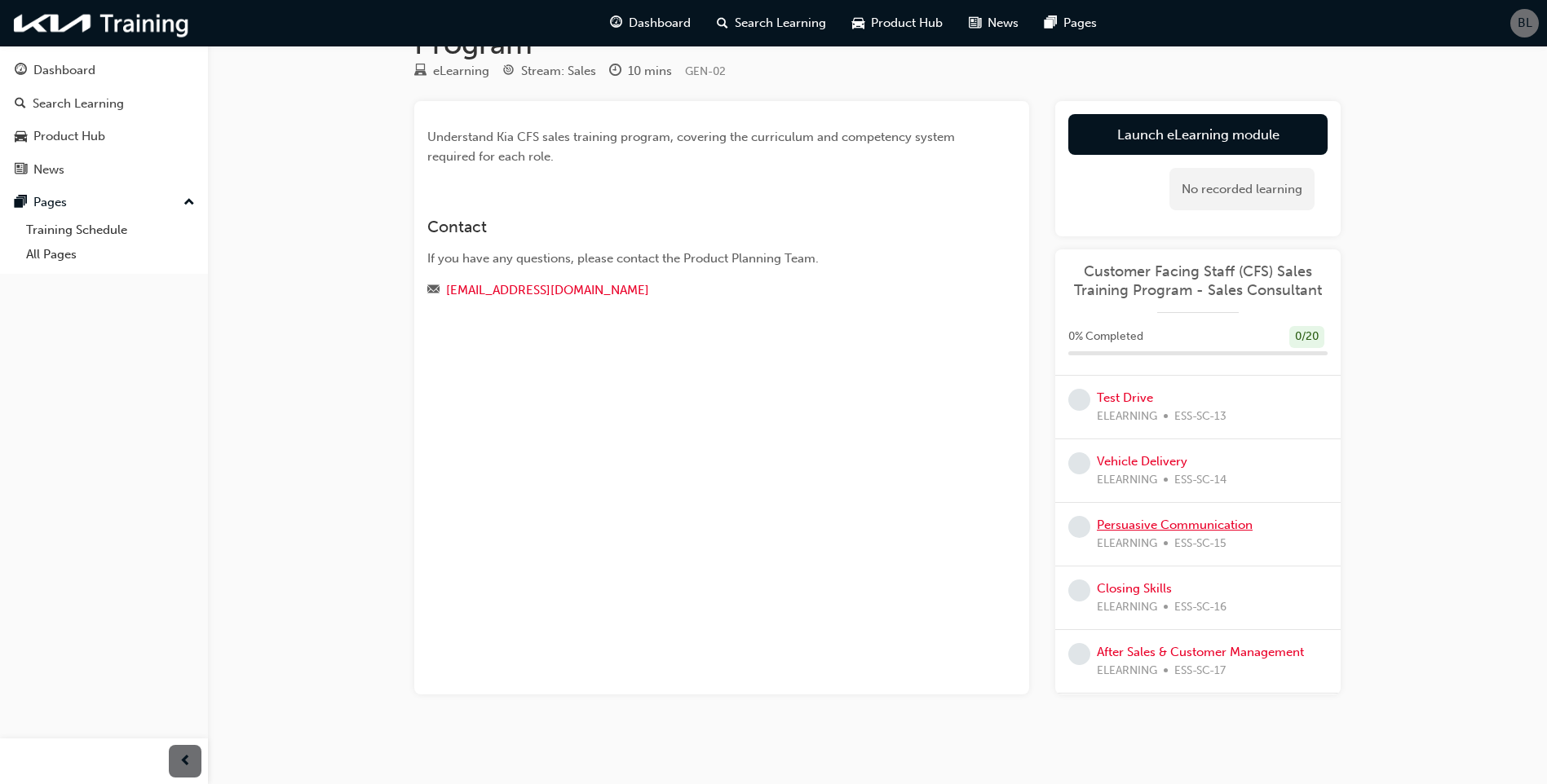
click at [1228, 526] on link "Persuasive Communication" at bounding box center [1174, 524] width 156 height 15
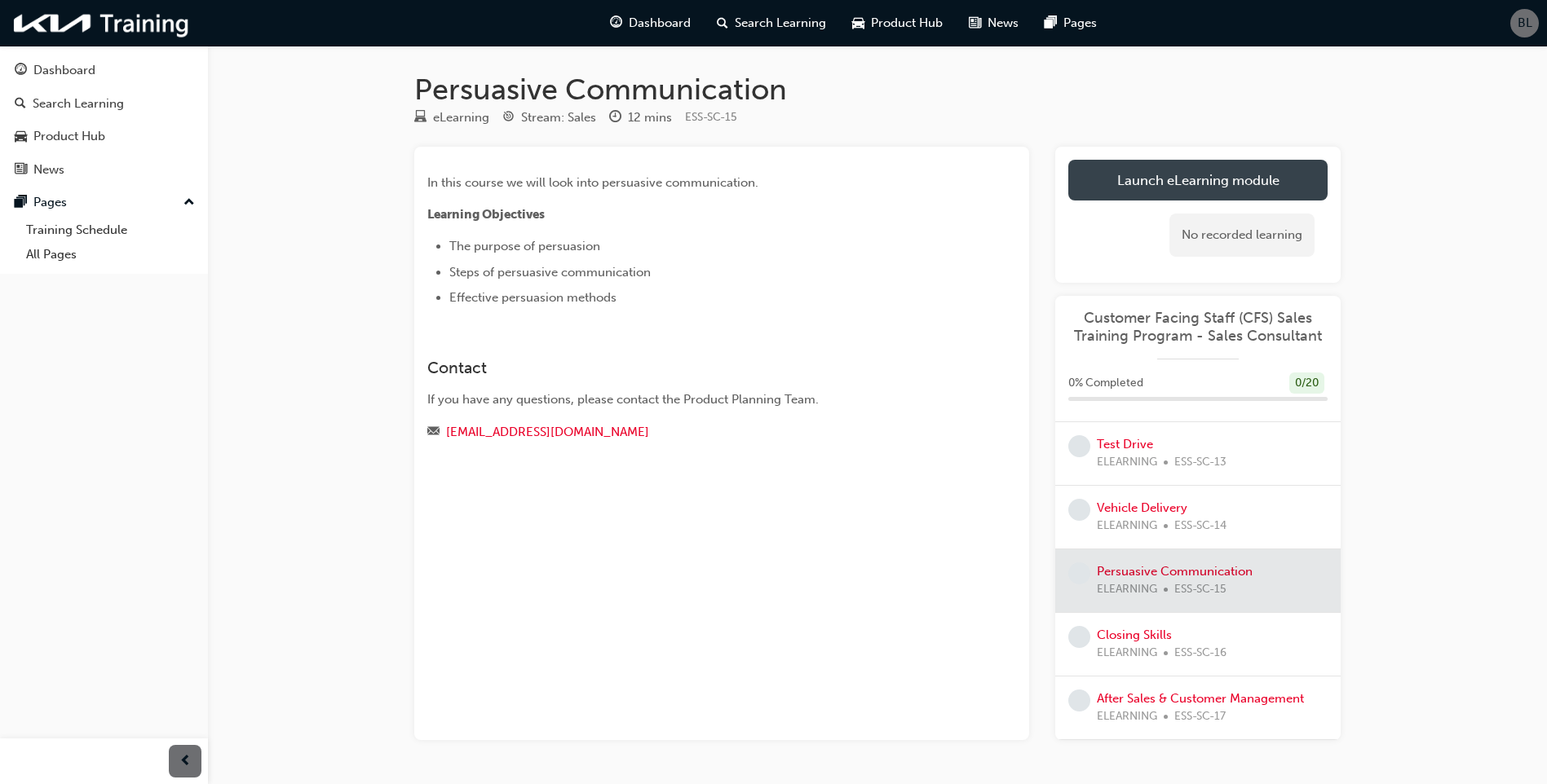
click at [1133, 161] on link "Launch eLearning module" at bounding box center [1198, 181] width 259 height 41
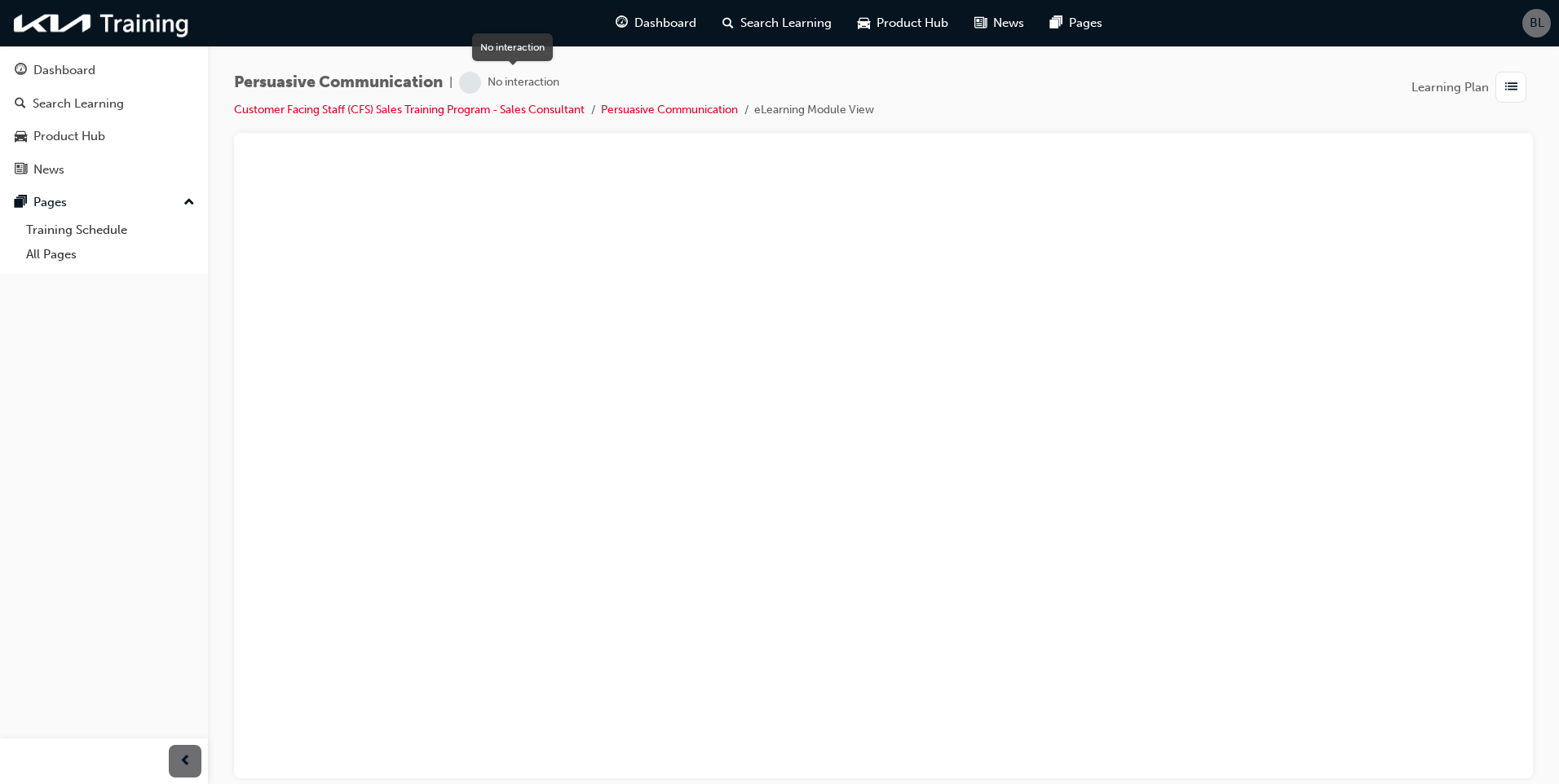
click at [472, 82] on span "learningRecordVerb_NONE-icon" at bounding box center [470, 82] width 22 height 22
click at [63, 70] on div "Dashboard" at bounding box center [64, 70] width 62 height 19
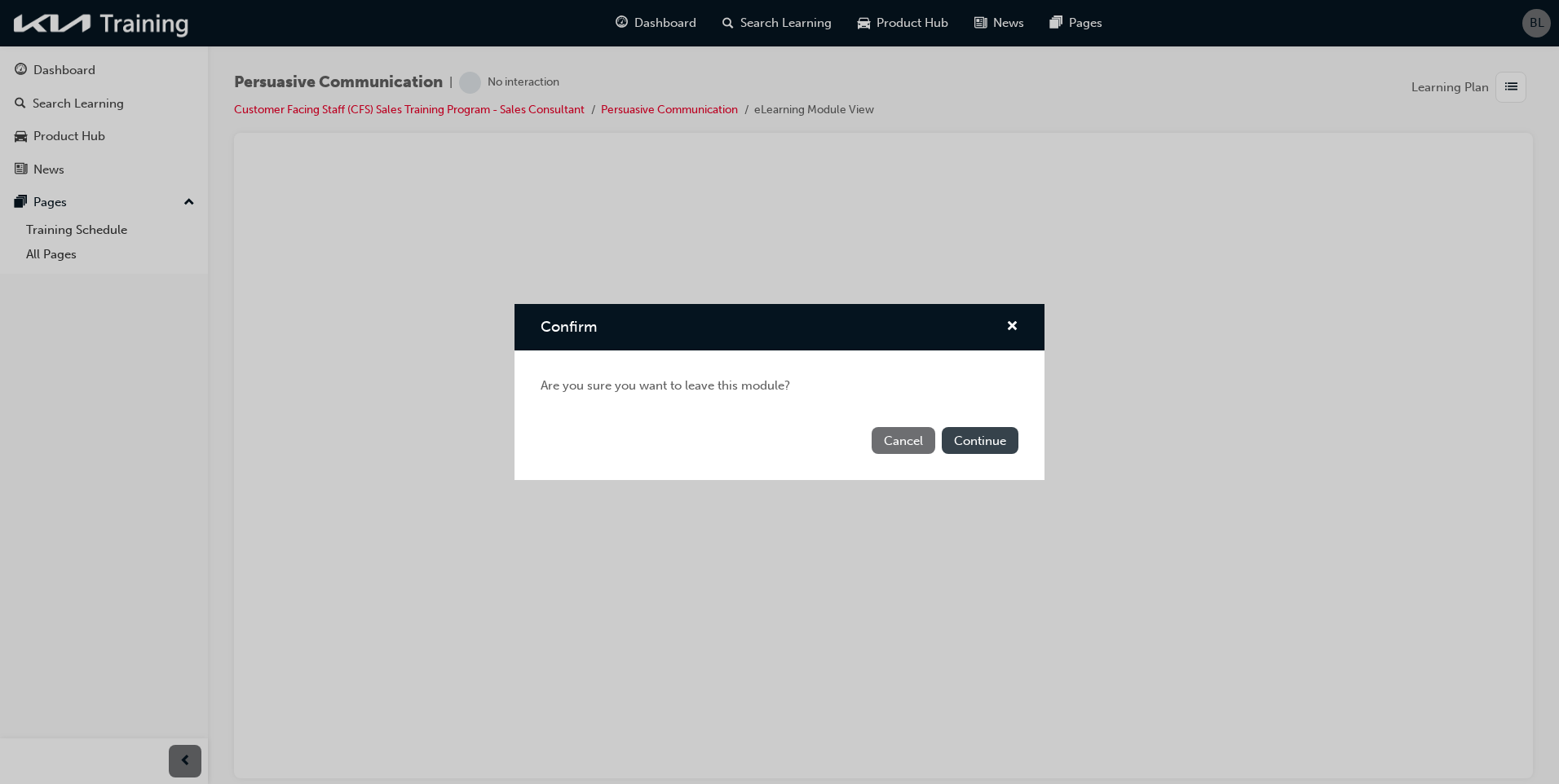
click at [980, 433] on button "Continue" at bounding box center [980, 440] width 77 height 26
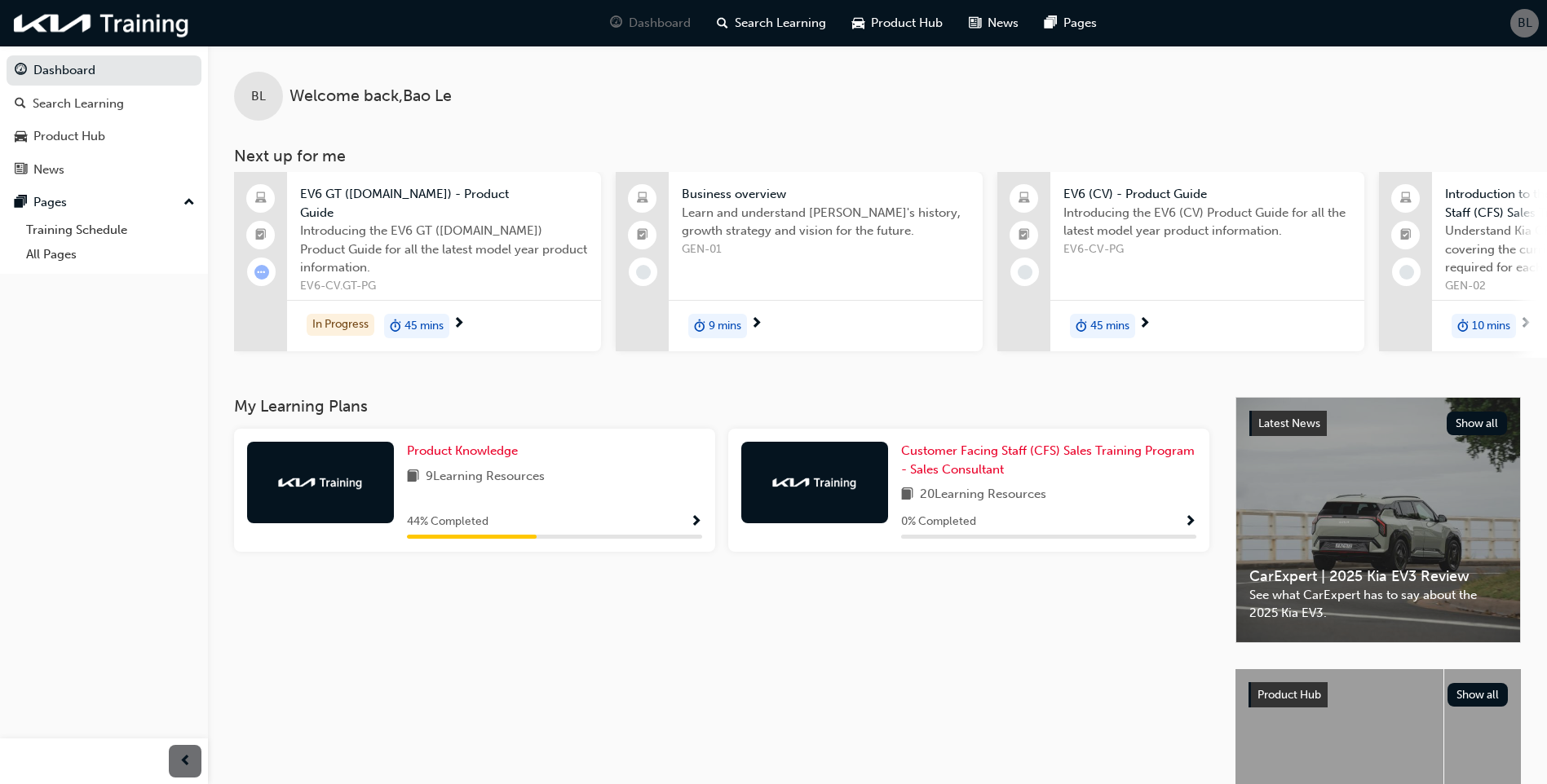
click at [686, 527] on div "44 % Completed" at bounding box center [555, 522] width 295 height 21
click at [695, 524] on span "Show Progress" at bounding box center [696, 522] width 12 height 15
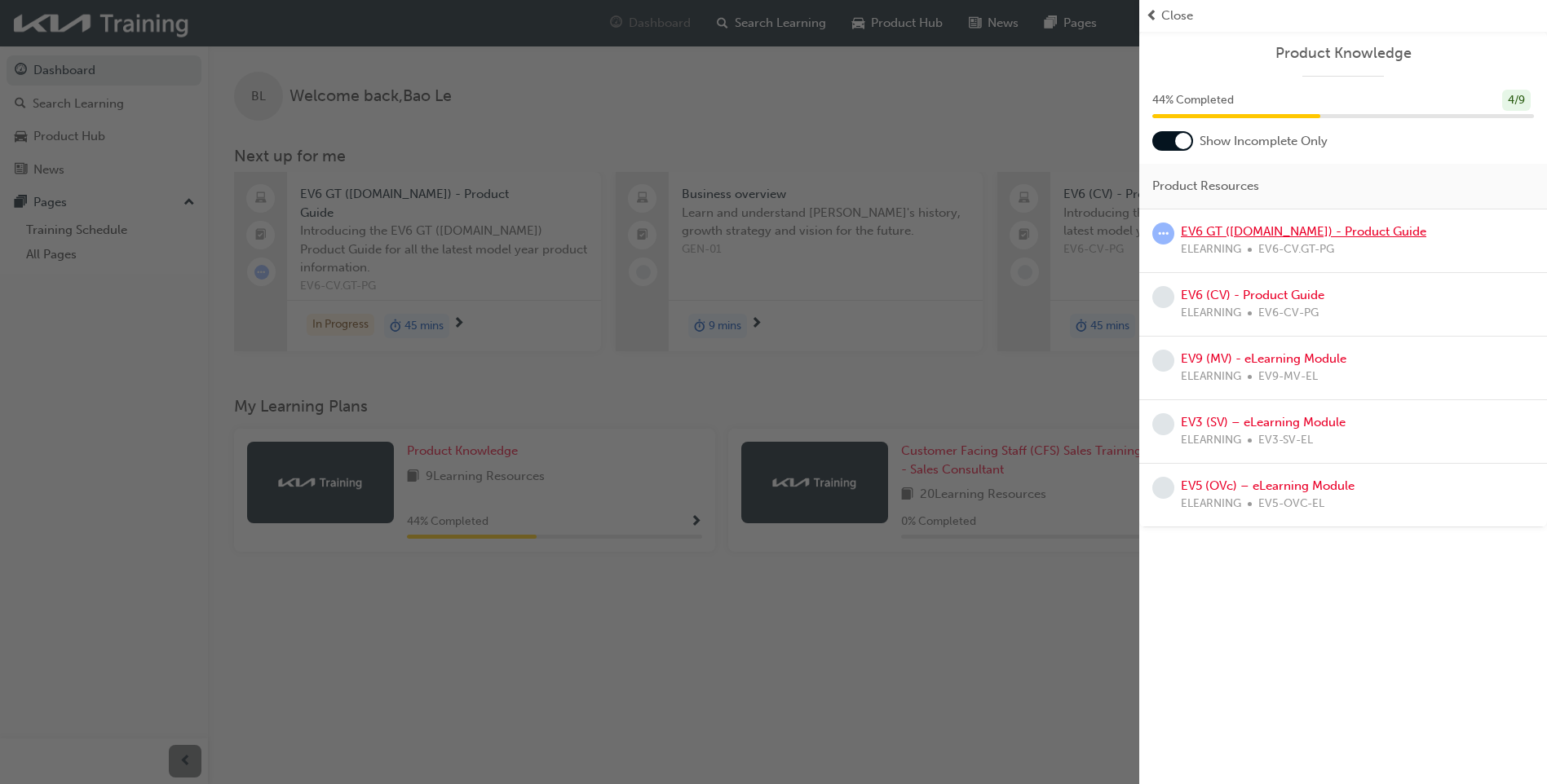
click at [1269, 226] on link "EV6 GT ([DOMAIN_NAME]) - Product Guide" at bounding box center [1304, 231] width 245 height 15
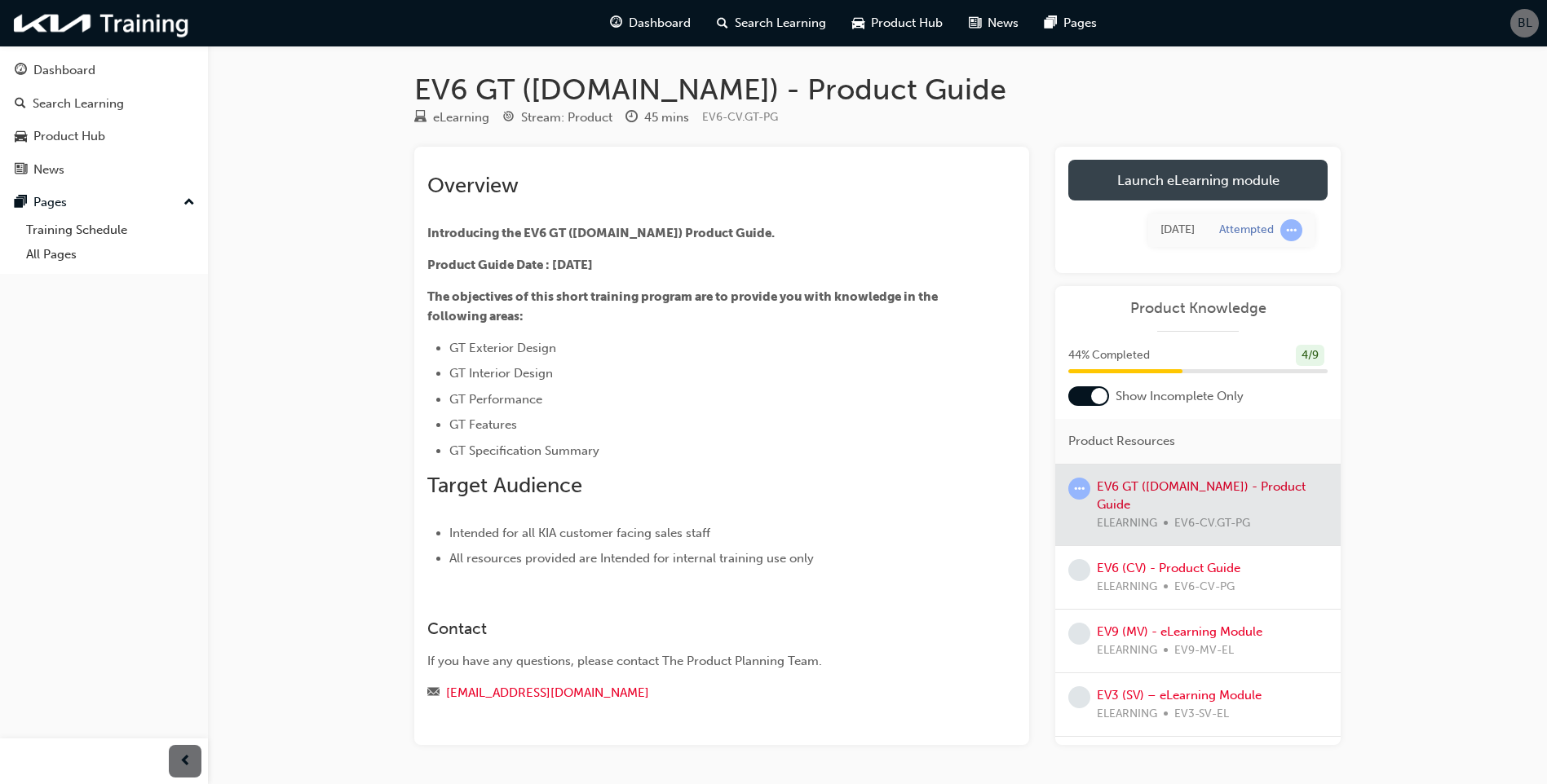
click at [1195, 187] on link "Launch eLearning module" at bounding box center [1198, 181] width 259 height 41
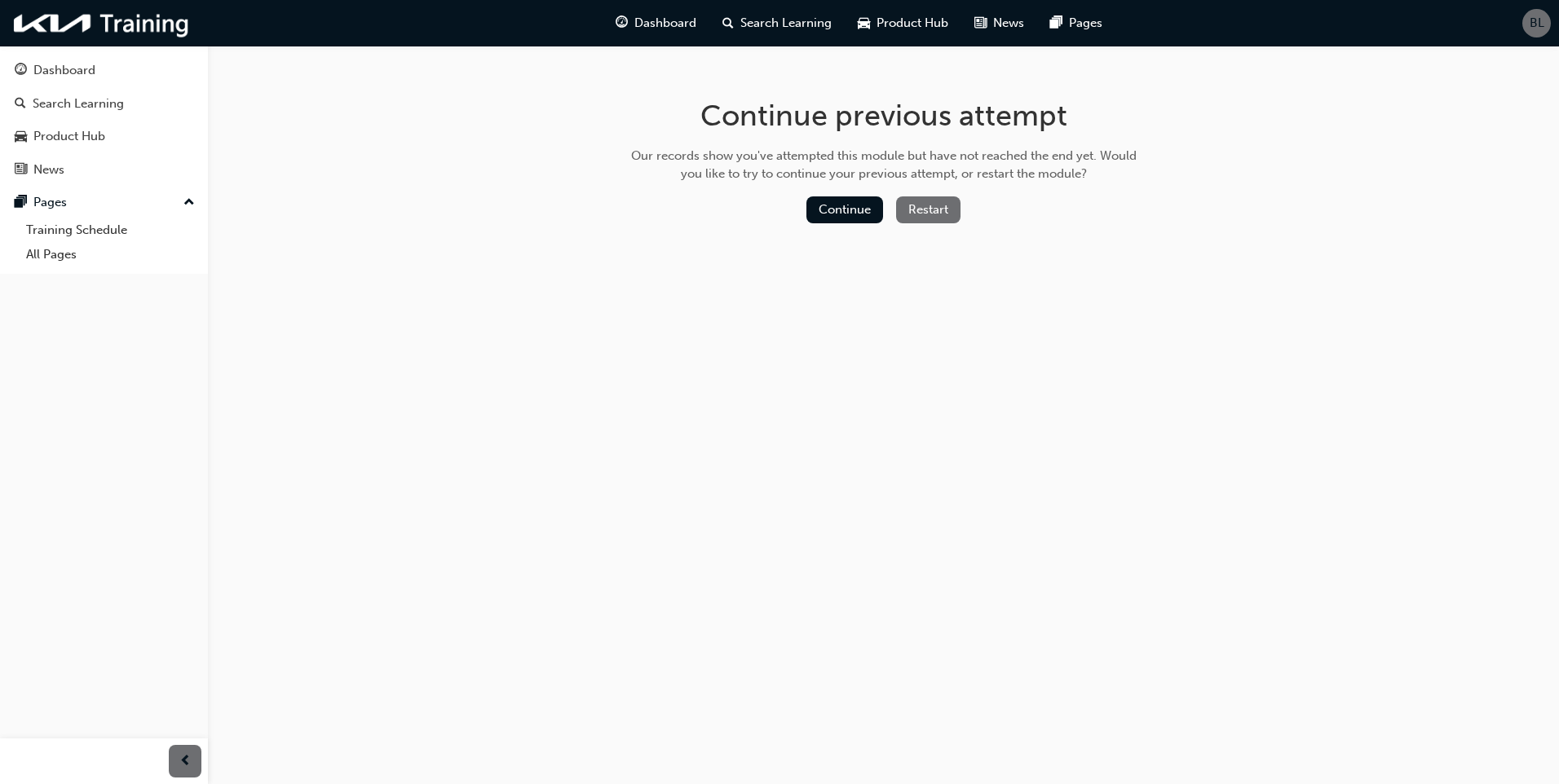
click at [817, 187] on div "Continue previous attempt Our records show you've attempted this module but hav…" at bounding box center [884, 164] width 530 height 236
click at [831, 199] on button "Continue" at bounding box center [845, 209] width 77 height 26
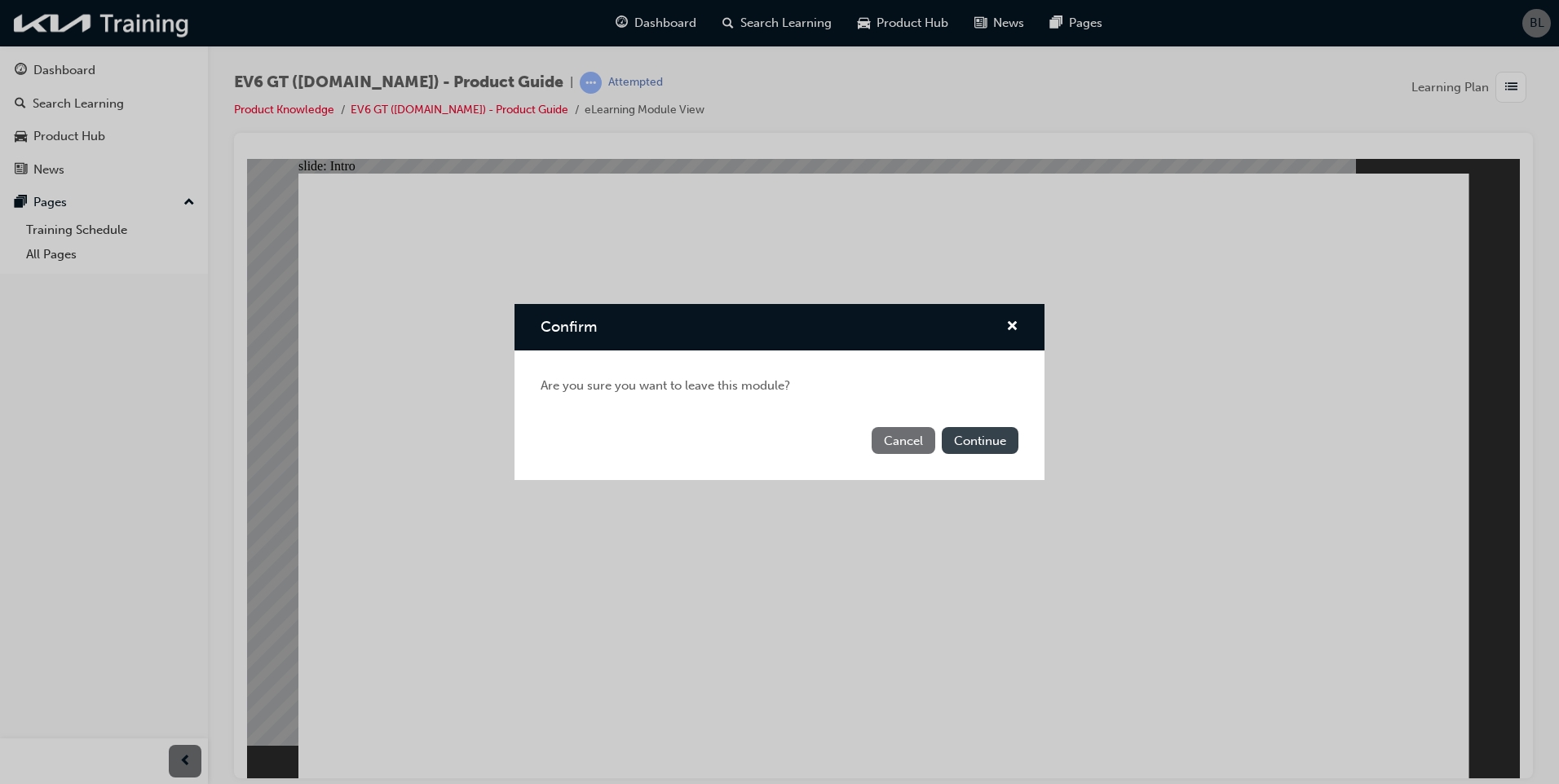
click at [966, 449] on button "Continue" at bounding box center [980, 440] width 77 height 26
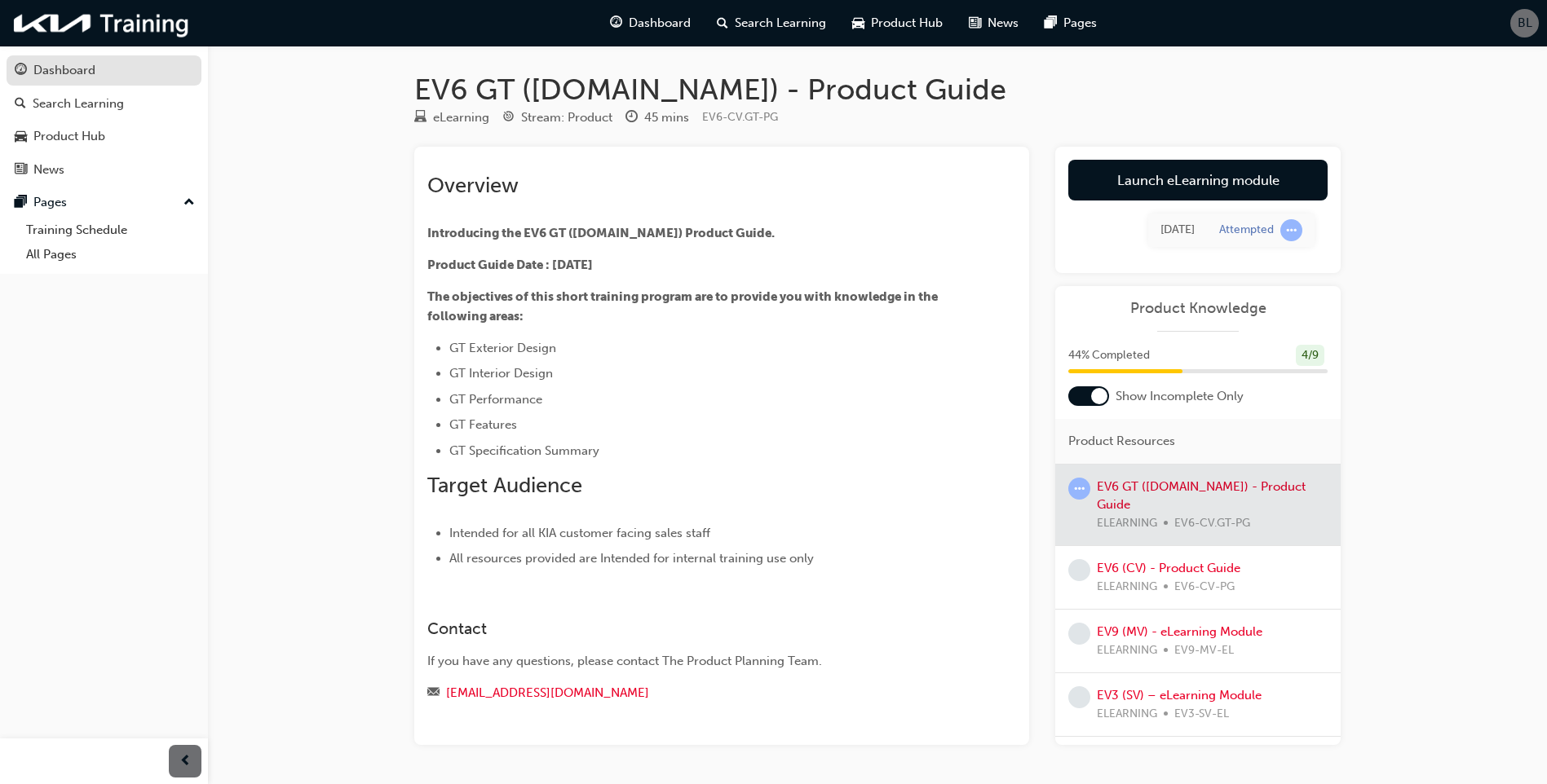
click at [62, 67] on div "Dashboard" at bounding box center [64, 70] width 62 height 19
